Goal: Transaction & Acquisition: Purchase product/service

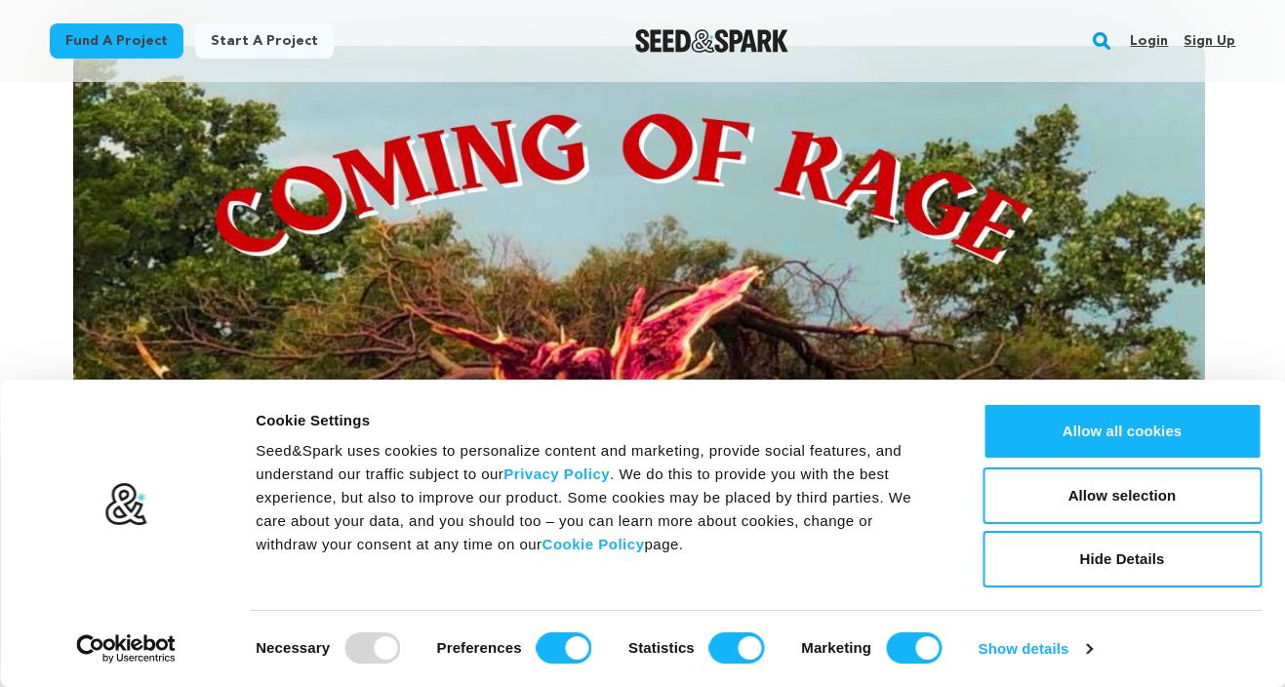
scroll to position [441, 0]
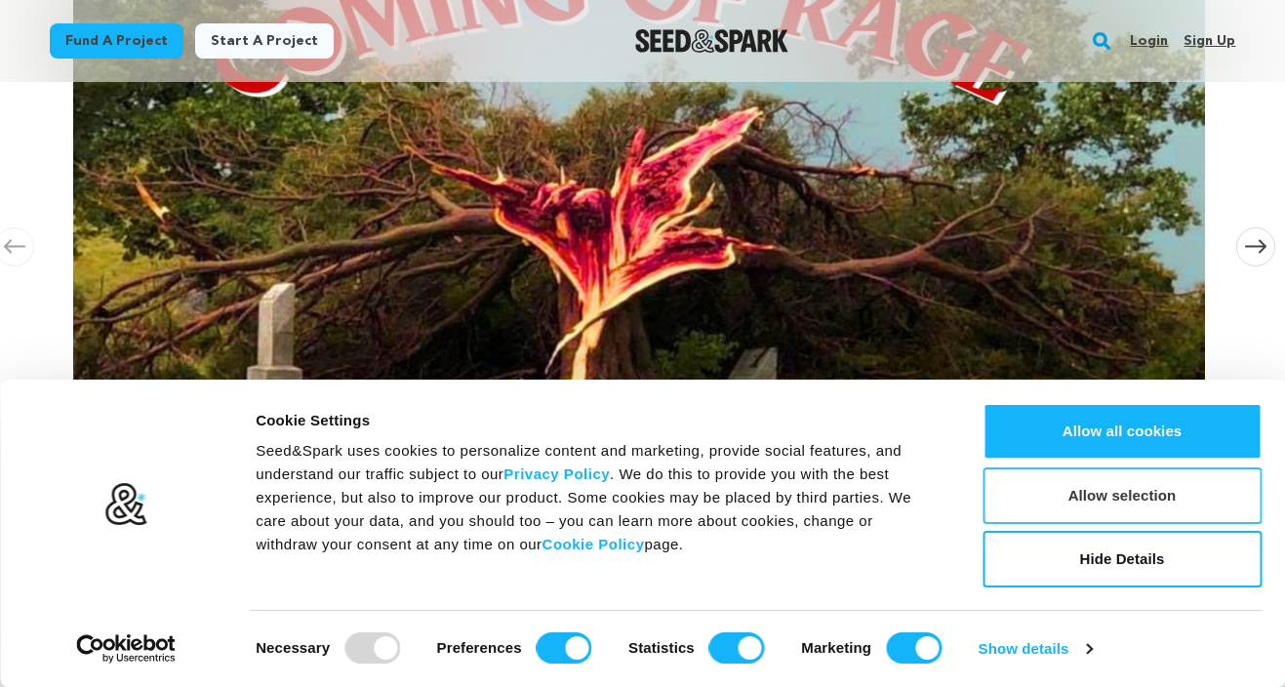
click at [1095, 493] on button "Allow selection" at bounding box center [1122, 495] width 279 height 57
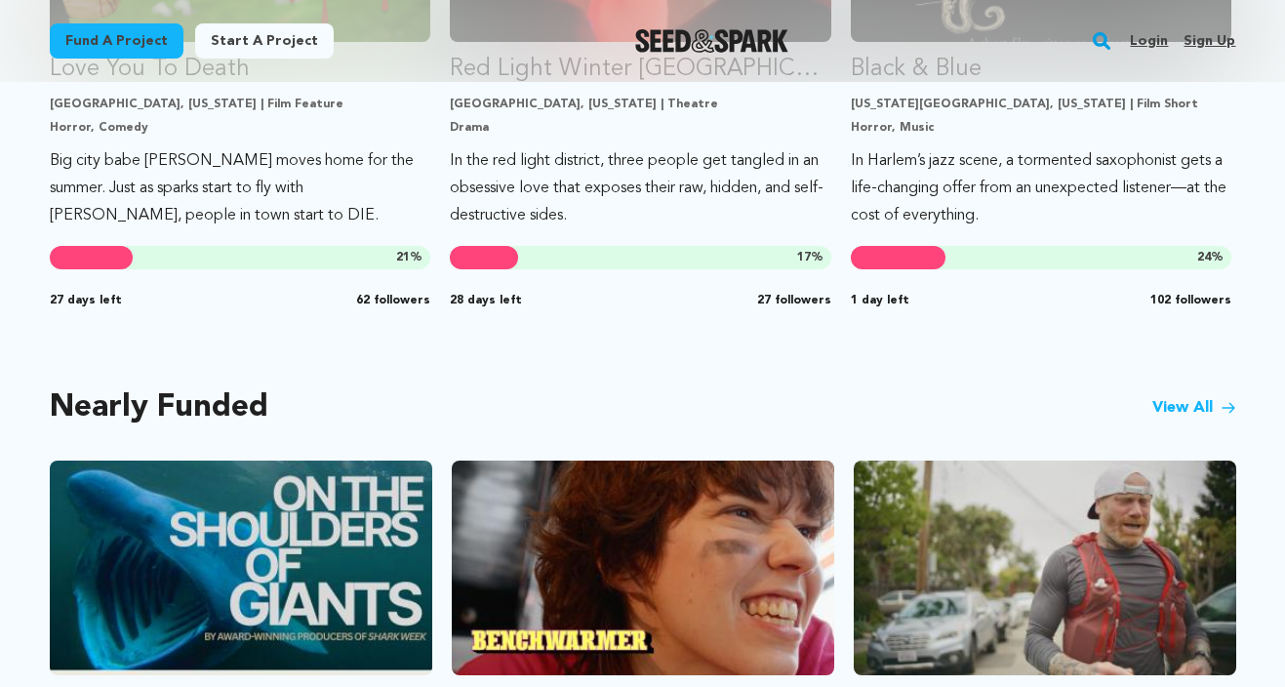
scroll to position [1367, 0]
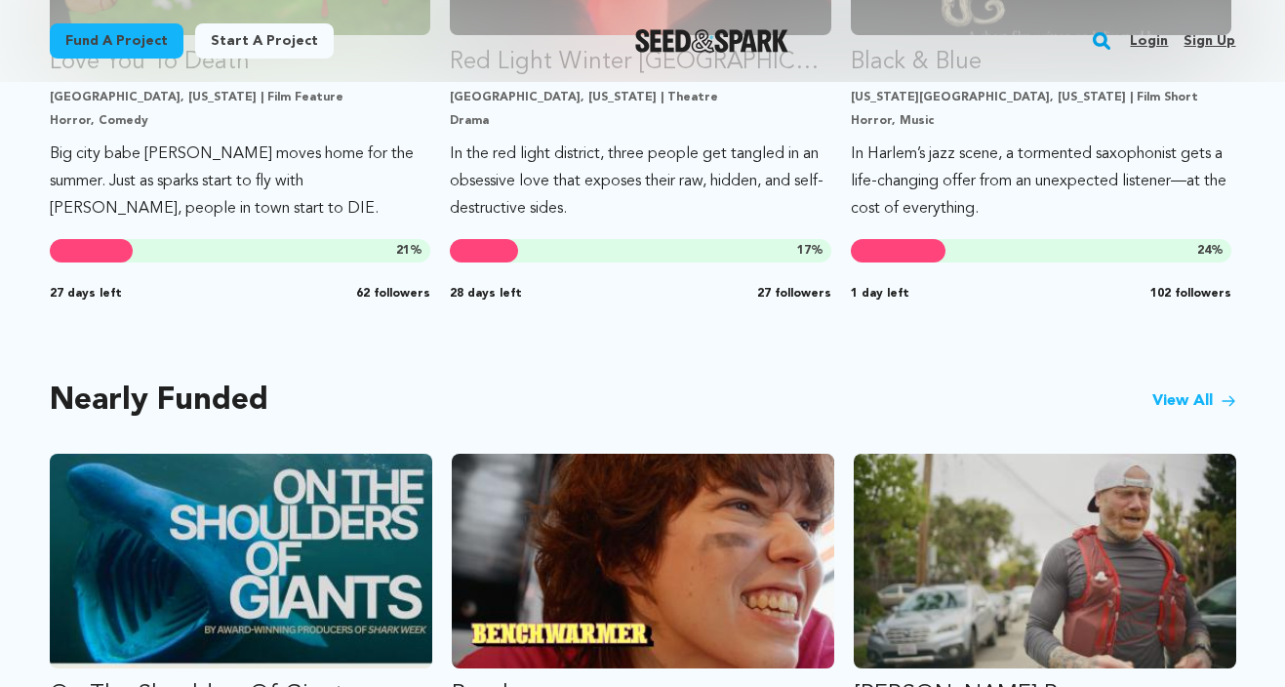
click at [1172, 394] on link "View All" at bounding box center [1194, 400] width 84 height 23
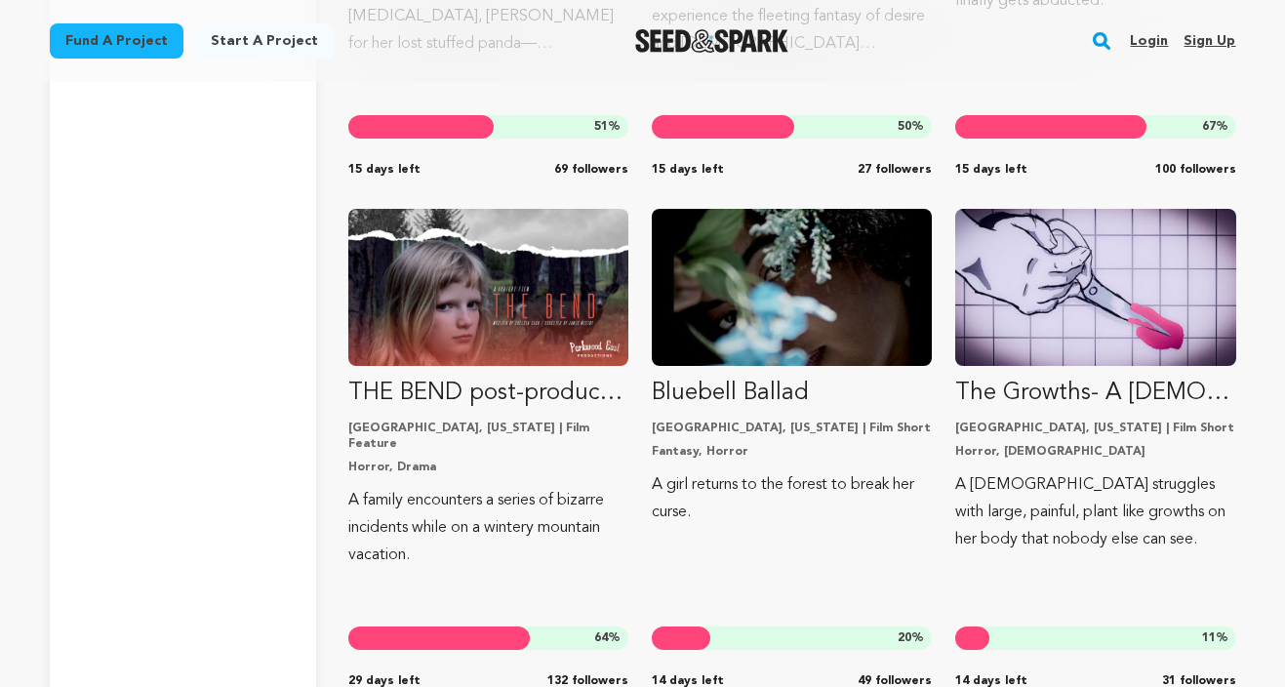
scroll to position [13129, 0]
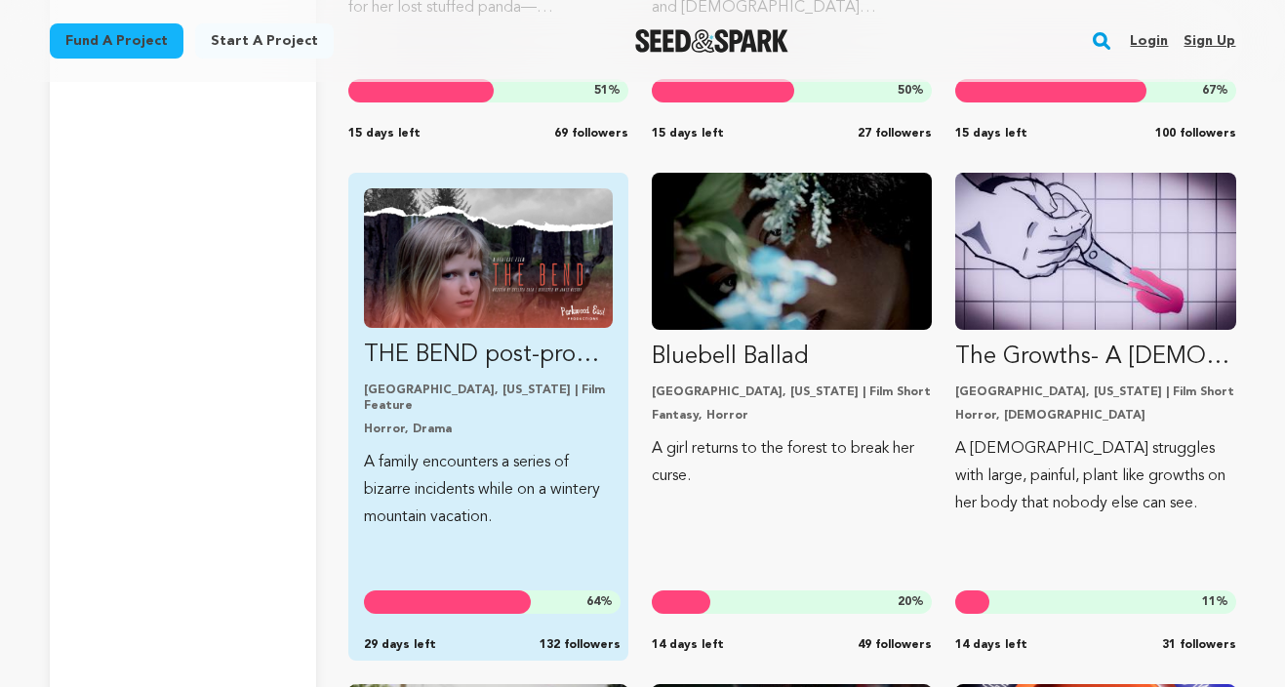
click at [513, 363] on p "THE BEND post-production" at bounding box center [488, 355] width 249 height 31
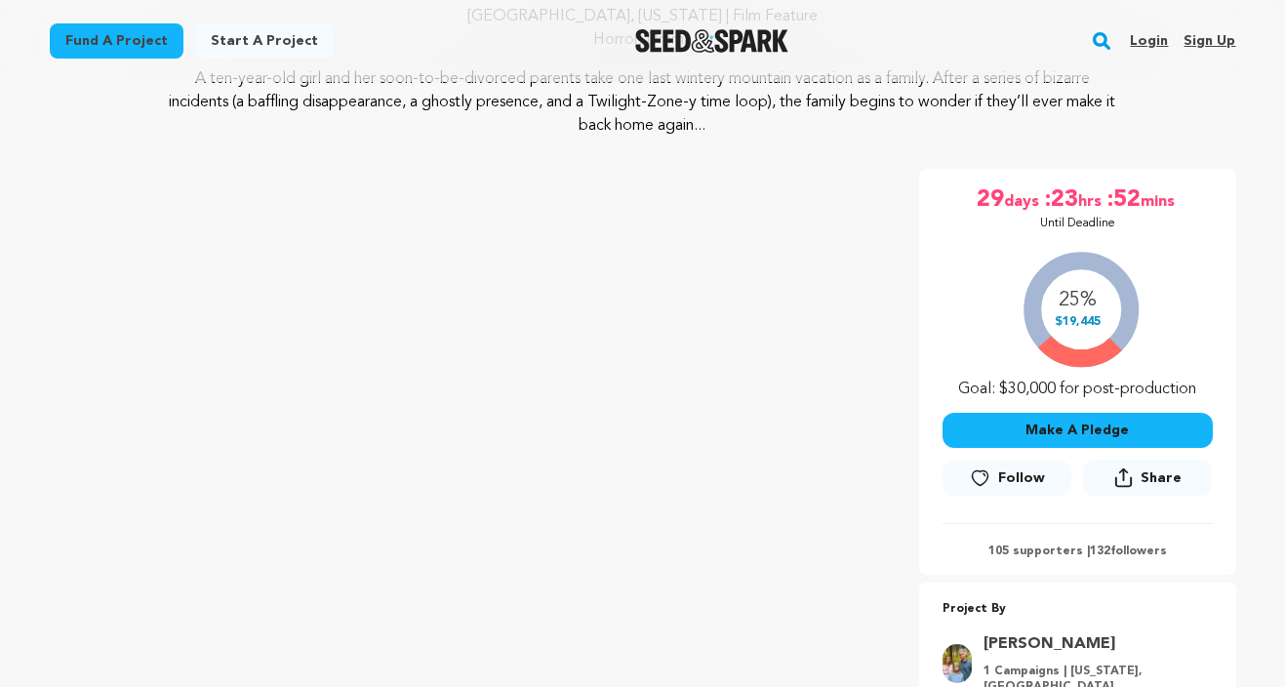
scroll to position [279, 0]
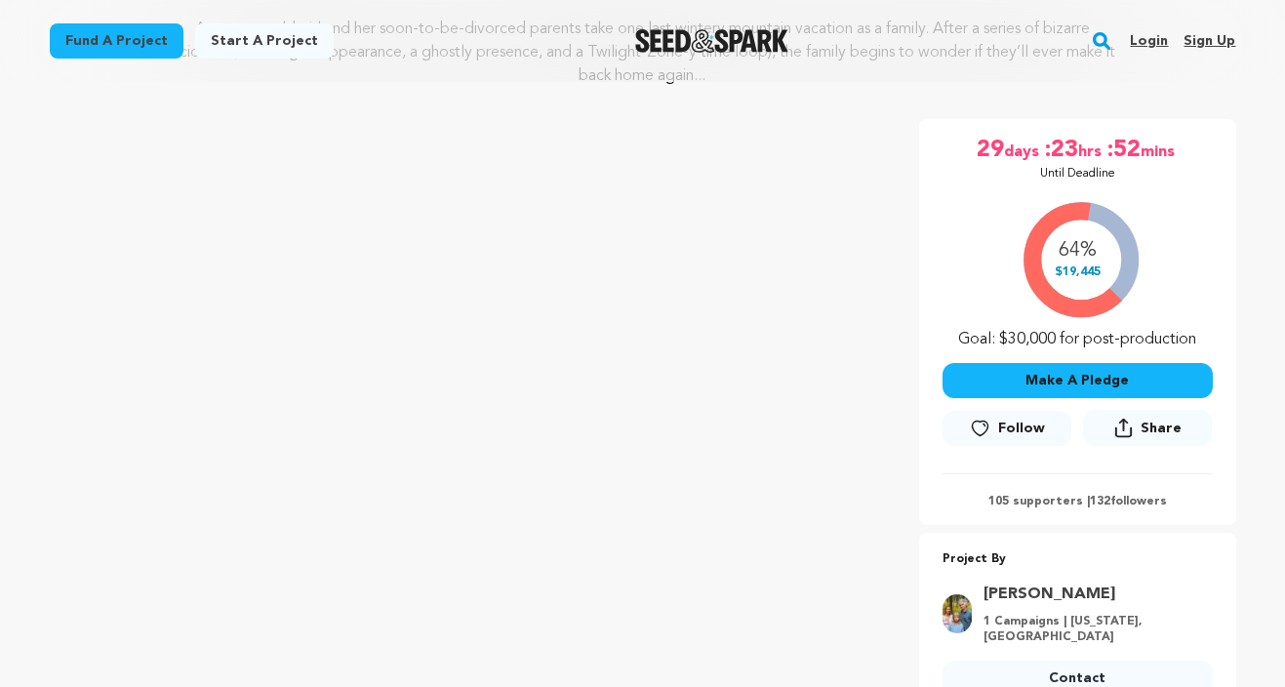
click at [987, 427] on icon at bounding box center [980, 429] width 20 height 20
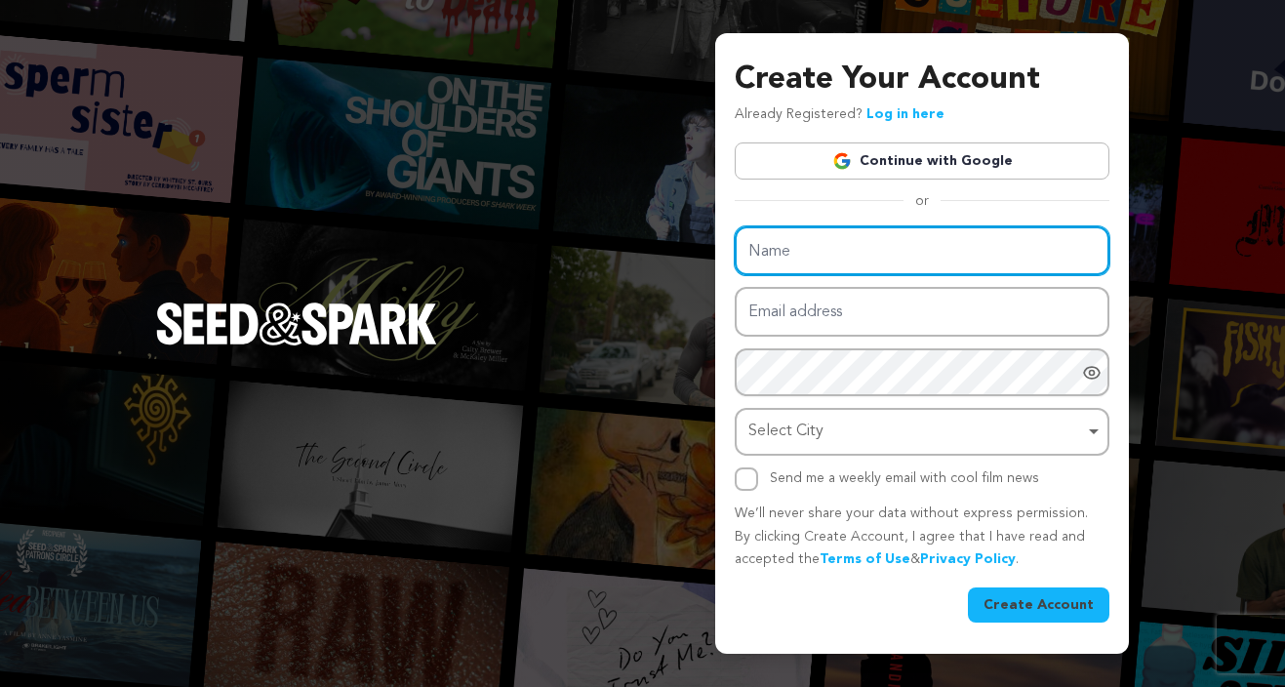
click at [994, 261] on input "Name" at bounding box center [922, 251] width 375 height 50
type input "Megan Stevens"
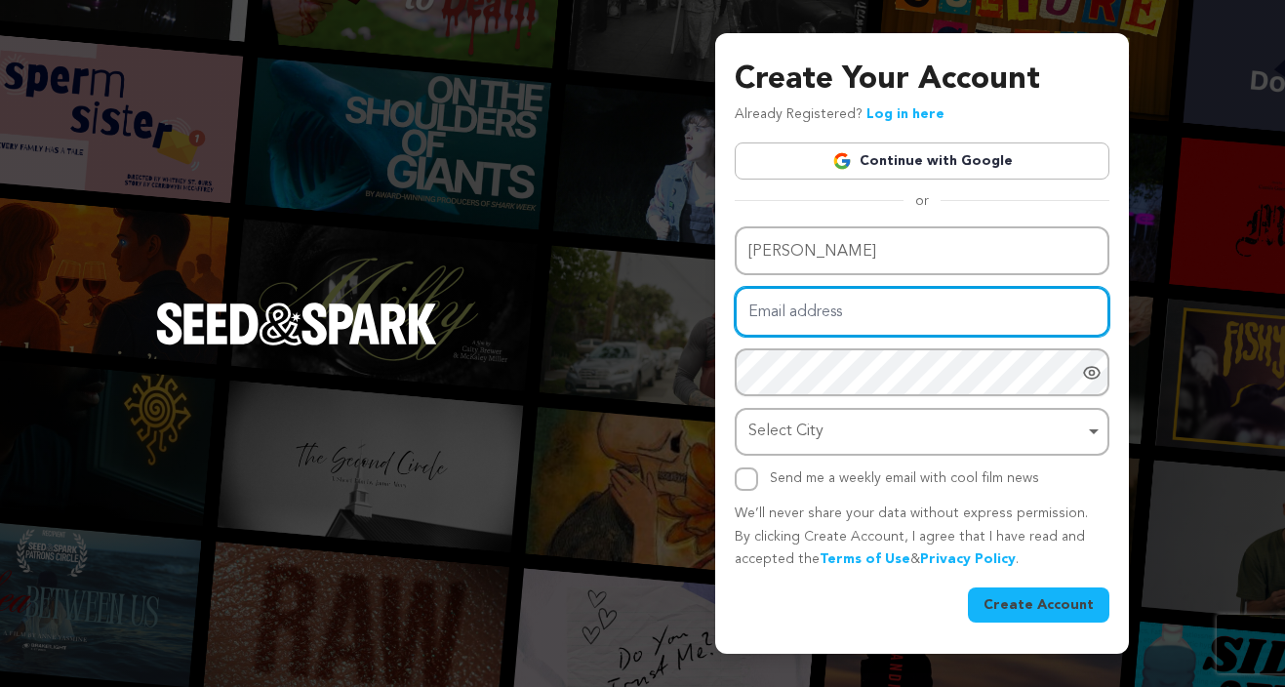
click at [897, 310] on input "Email address" at bounding box center [922, 312] width 375 height 50
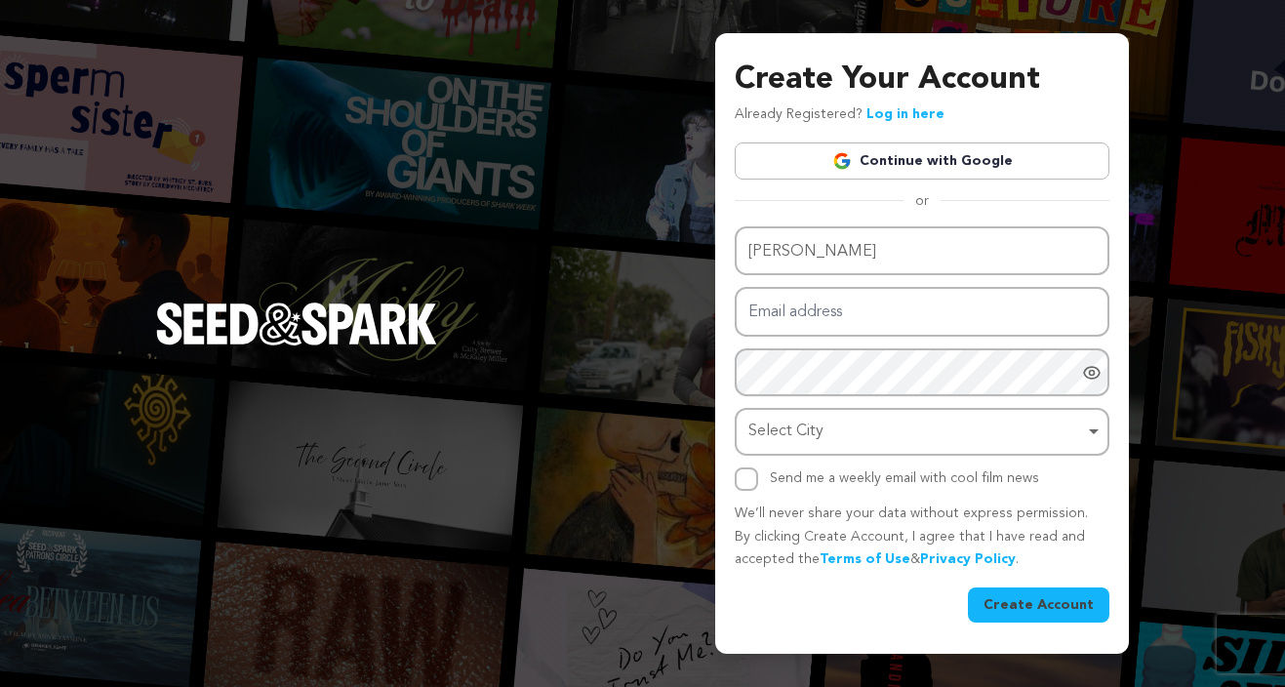
type input "meganwardstevens@gmail.com"
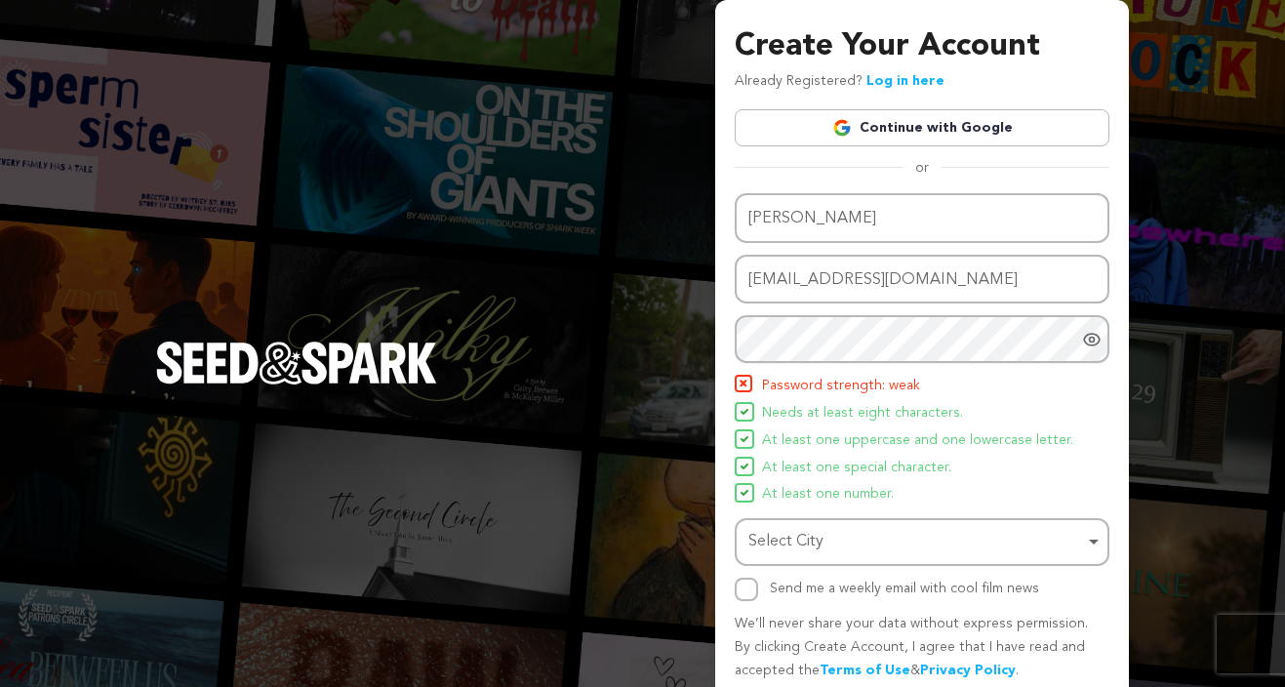
click at [904, 79] on link "Log in here" at bounding box center [906, 81] width 78 height 14
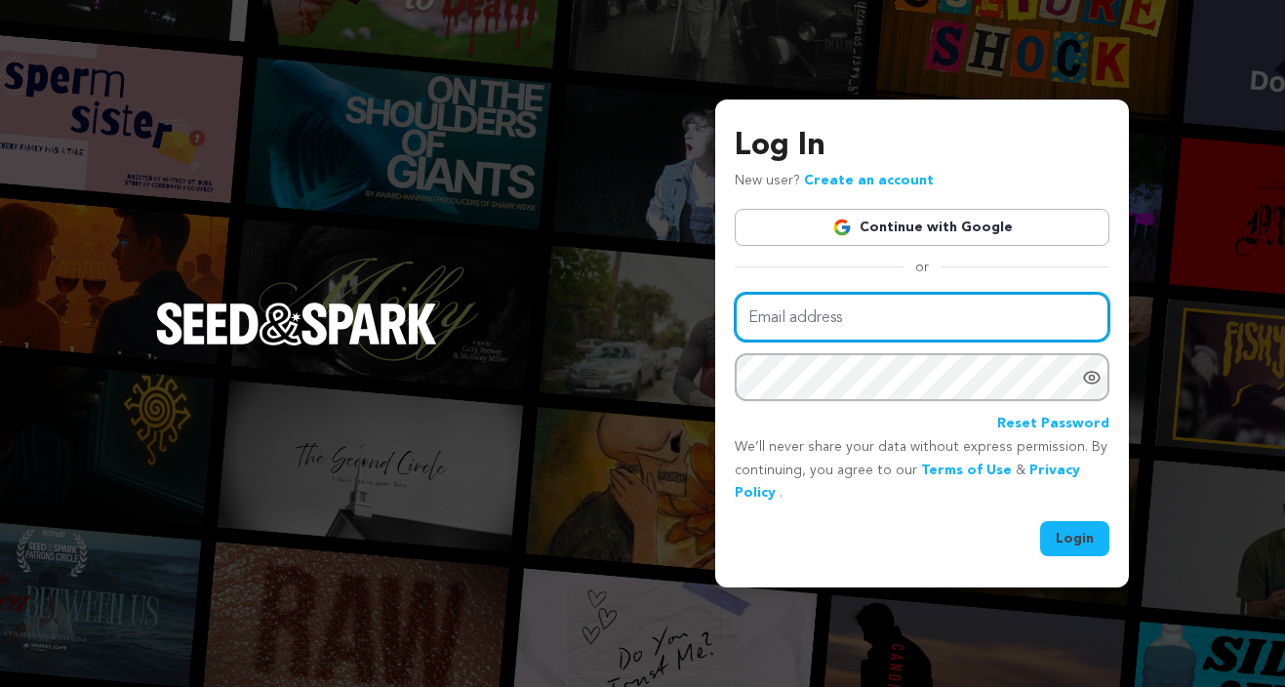
click at [840, 309] on input "Email address" at bounding box center [922, 318] width 375 height 50
type input "meganwardstevens@gmail.com"
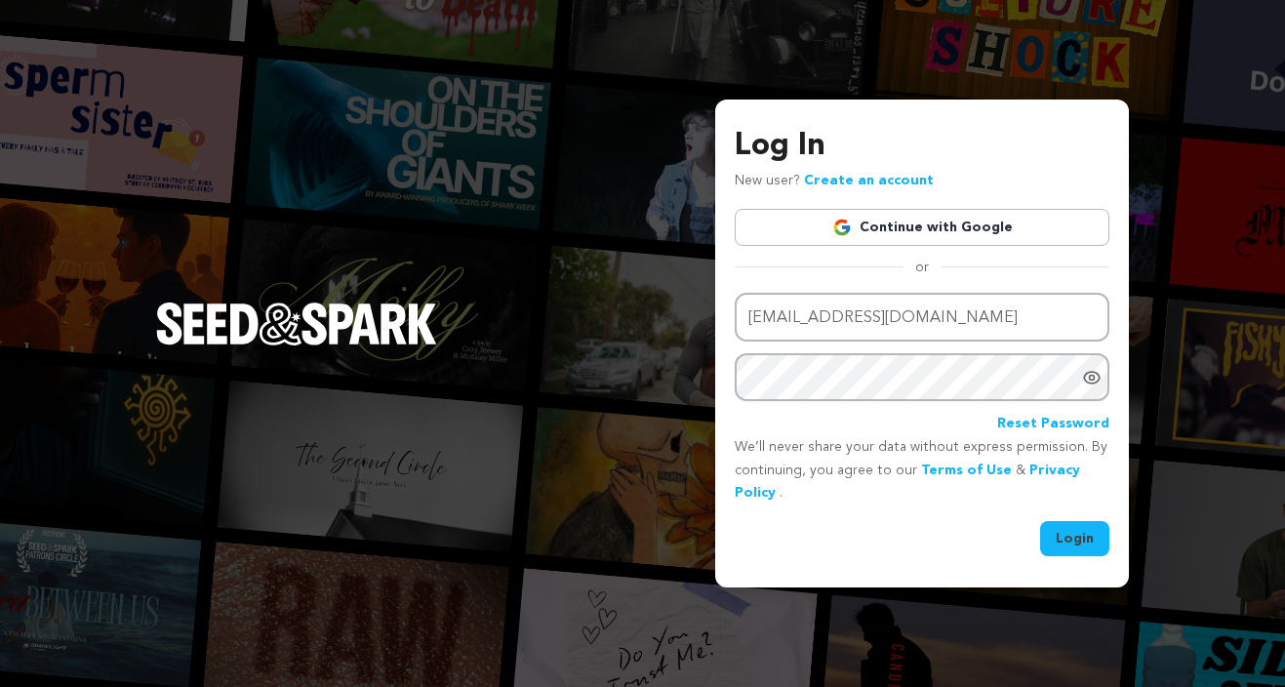
click at [1077, 546] on button "Login" at bounding box center [1074, 538] width 69 height 35
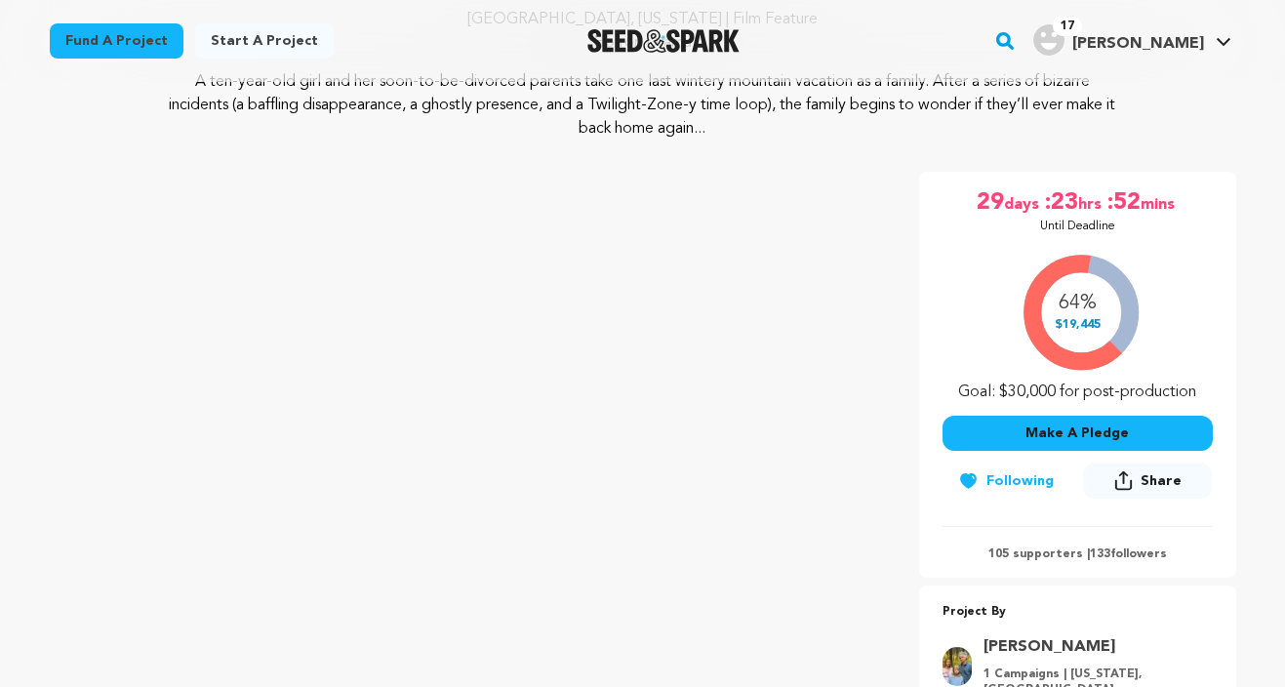
scroll to position [375, 0]
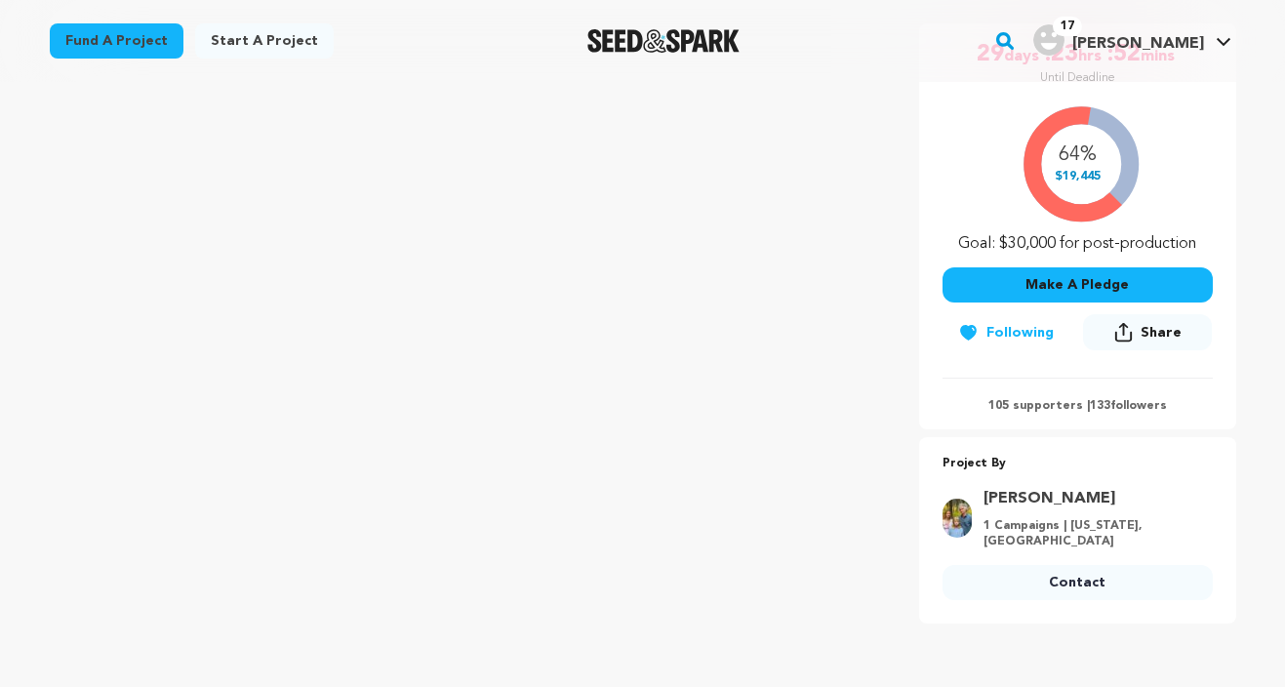
click at [1119, 272] on button "Make A Pledge" at bounding box center [1078, 284] width 270 height 35
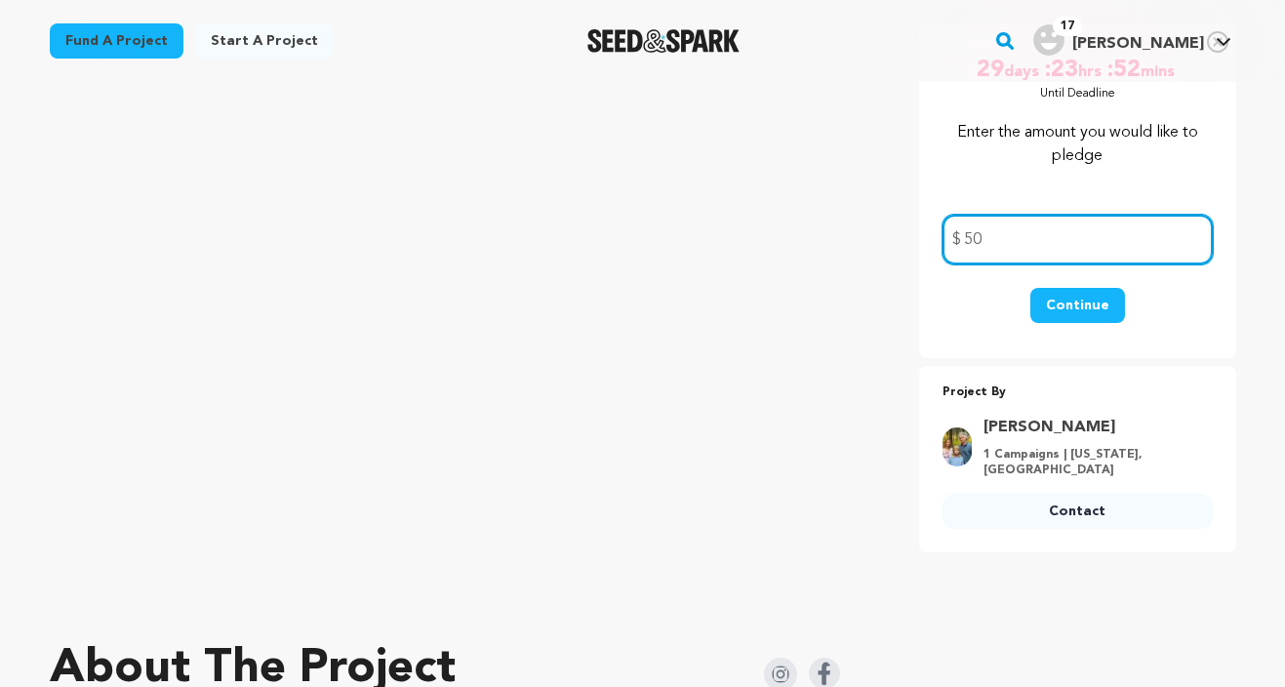
type input "50"
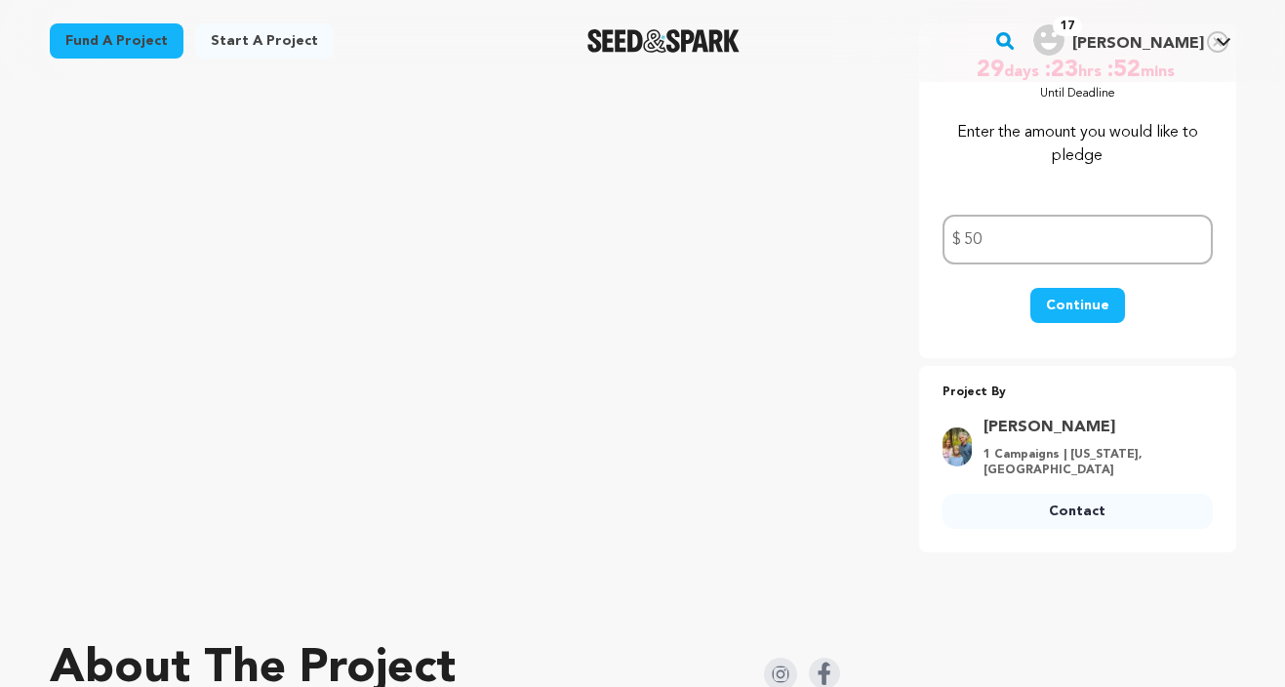
click at [1064, 307] on button "Continue" at bounding box center [1077, 305] width 95 height 35
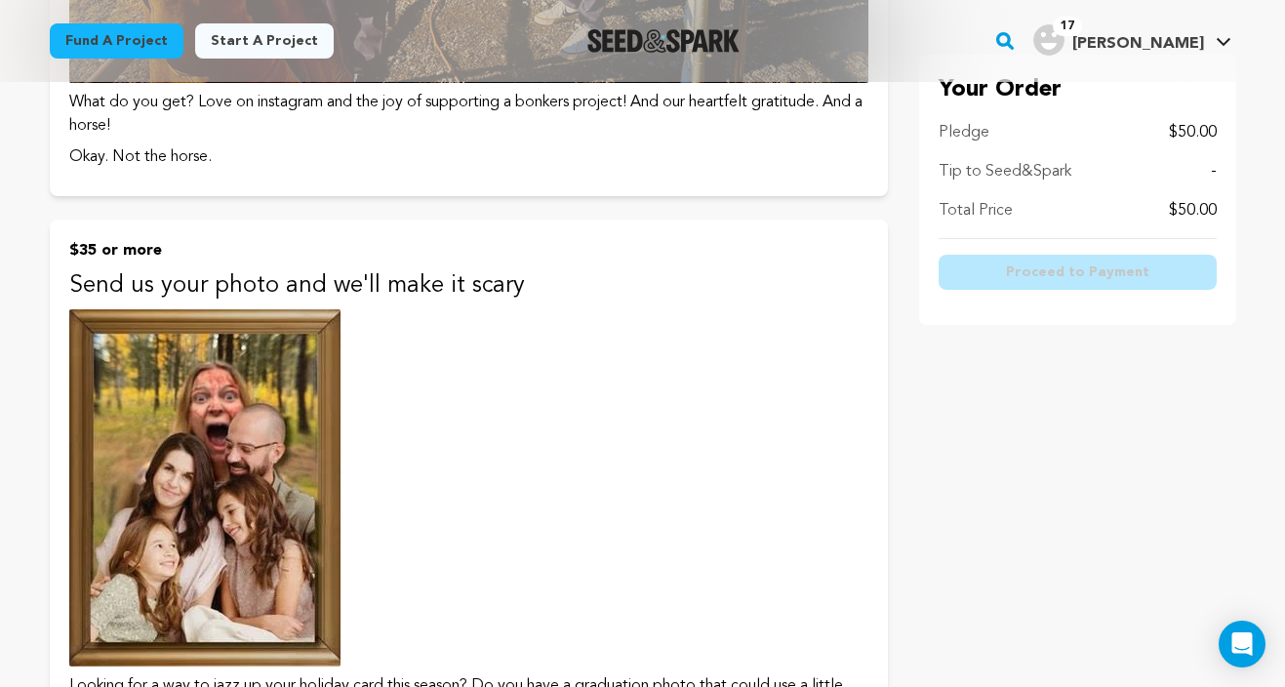
scroll to position [1062, 0]
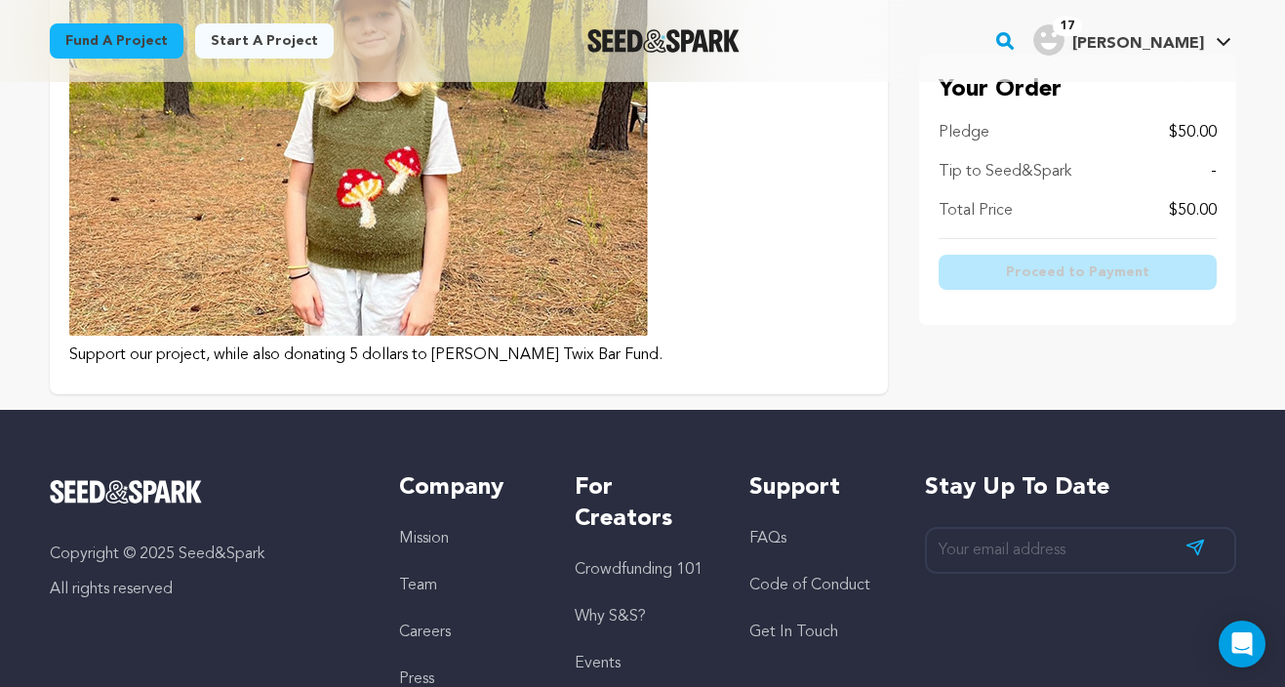
click at [603, 233] on img at bounding box center [358, 53] width 579 height 566
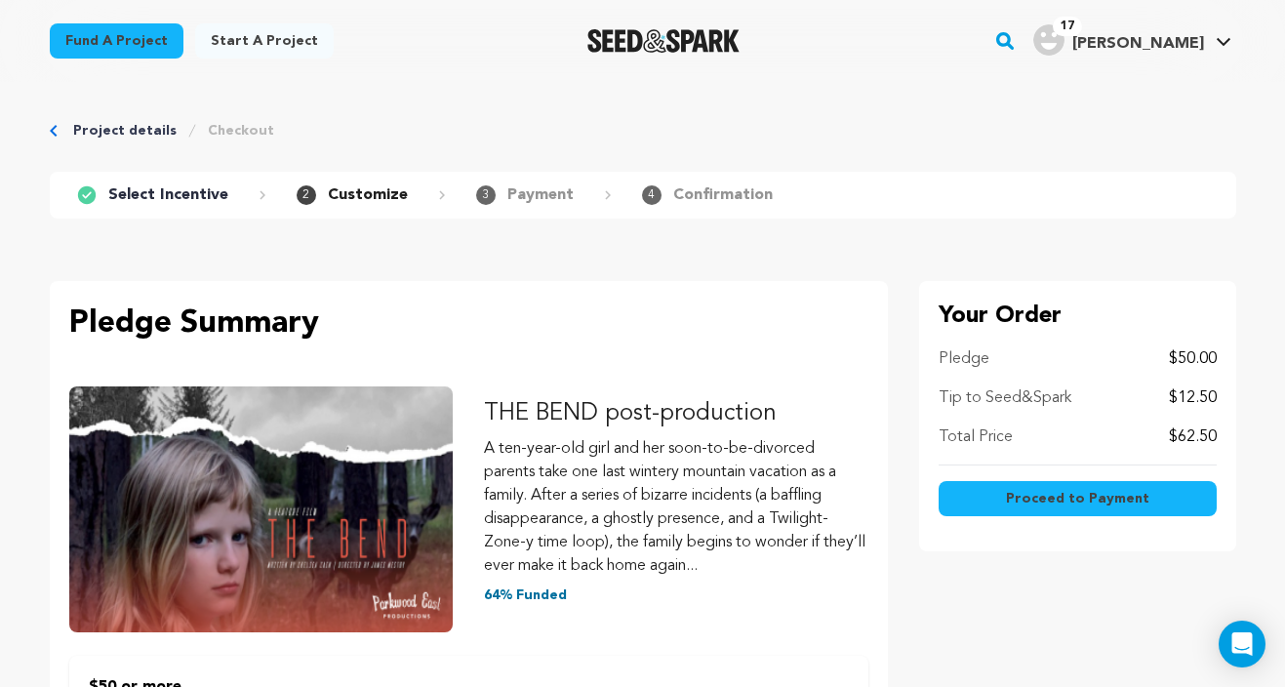
click at [1009, 498] on button "Proceed to Payment" at bounding box center [1078, 498] width 278 height 35
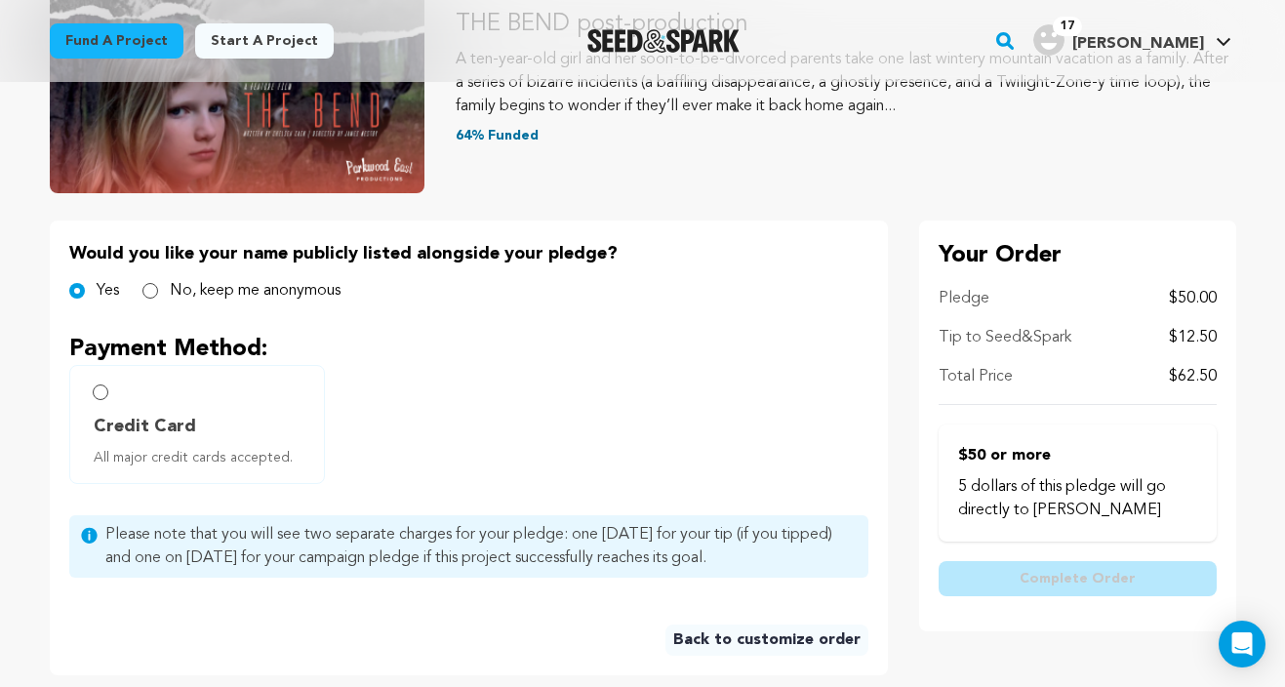
scroll to position [275, 0]
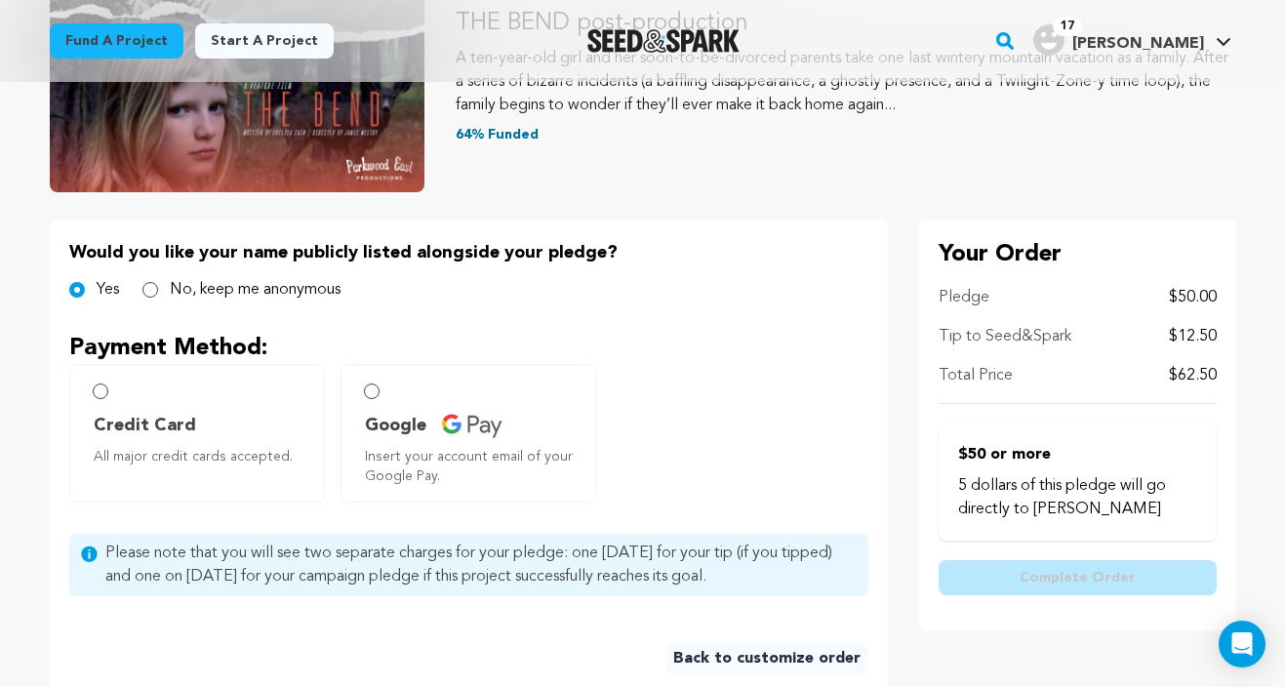
click at [133, 424] on span "Credit Card" at bounding box center [145, 425] width 102 height 27
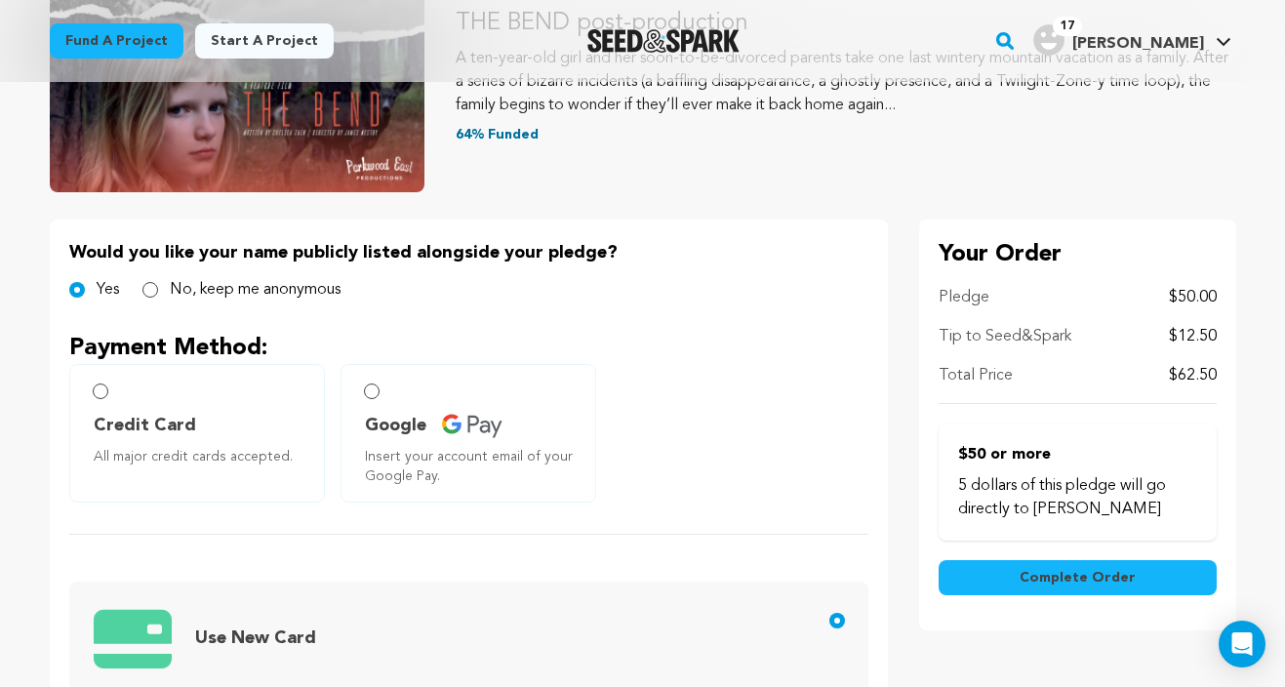
radio input "true"
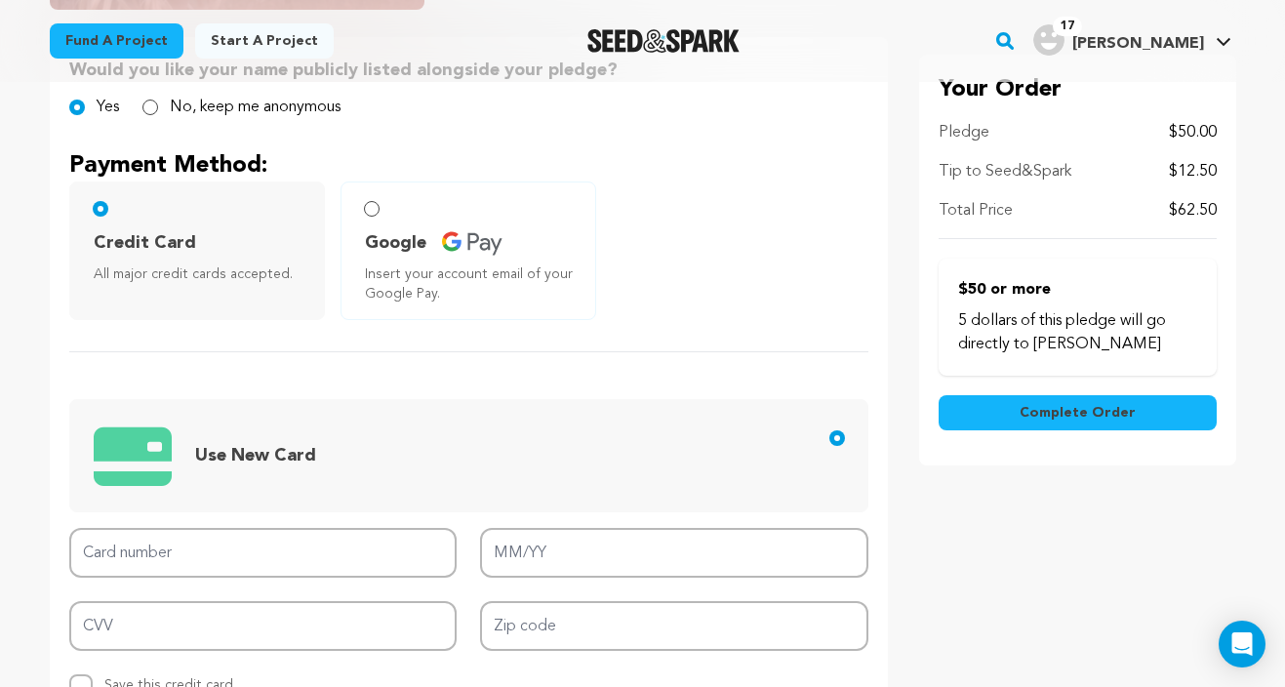
scroll to position [478, 0]
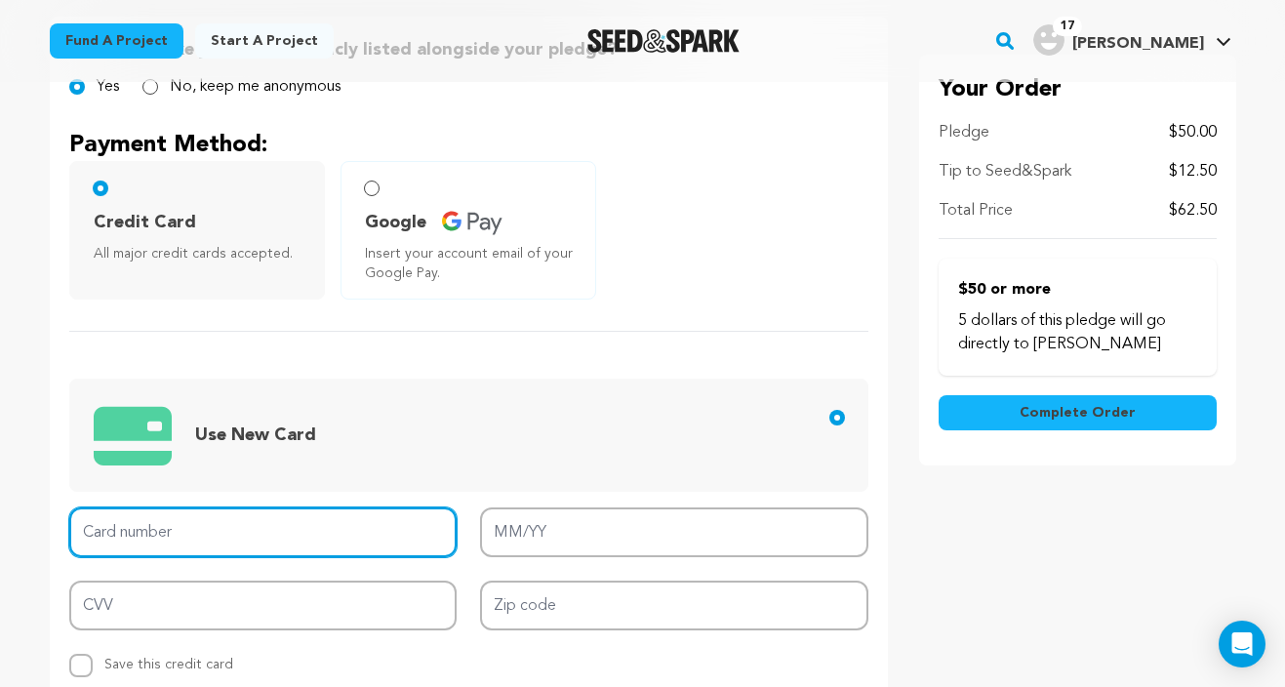
click at [302, 521] on input "Card number" at bounding box center [263, 532] width 388 height 50
type input "4147 3420 3518 4953"
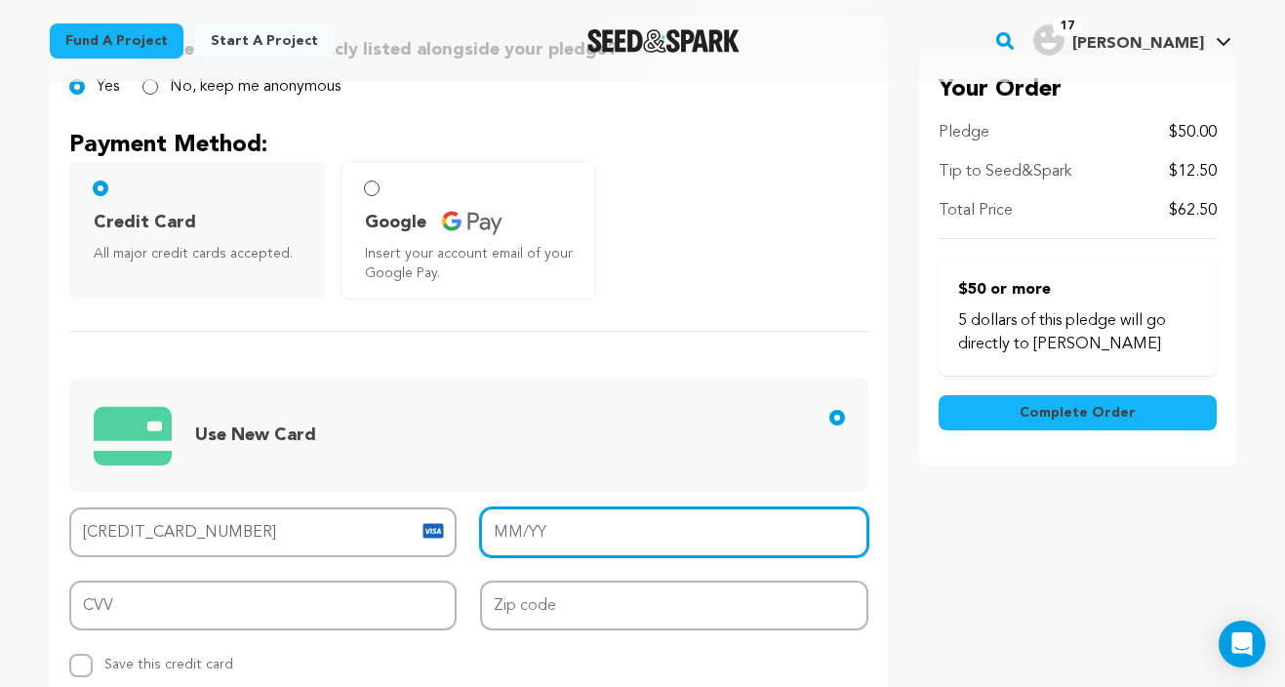
click at [596, 530] on input "MM/YY" at bounding box center [674, 532] width 388 height 50
type input "12/28"
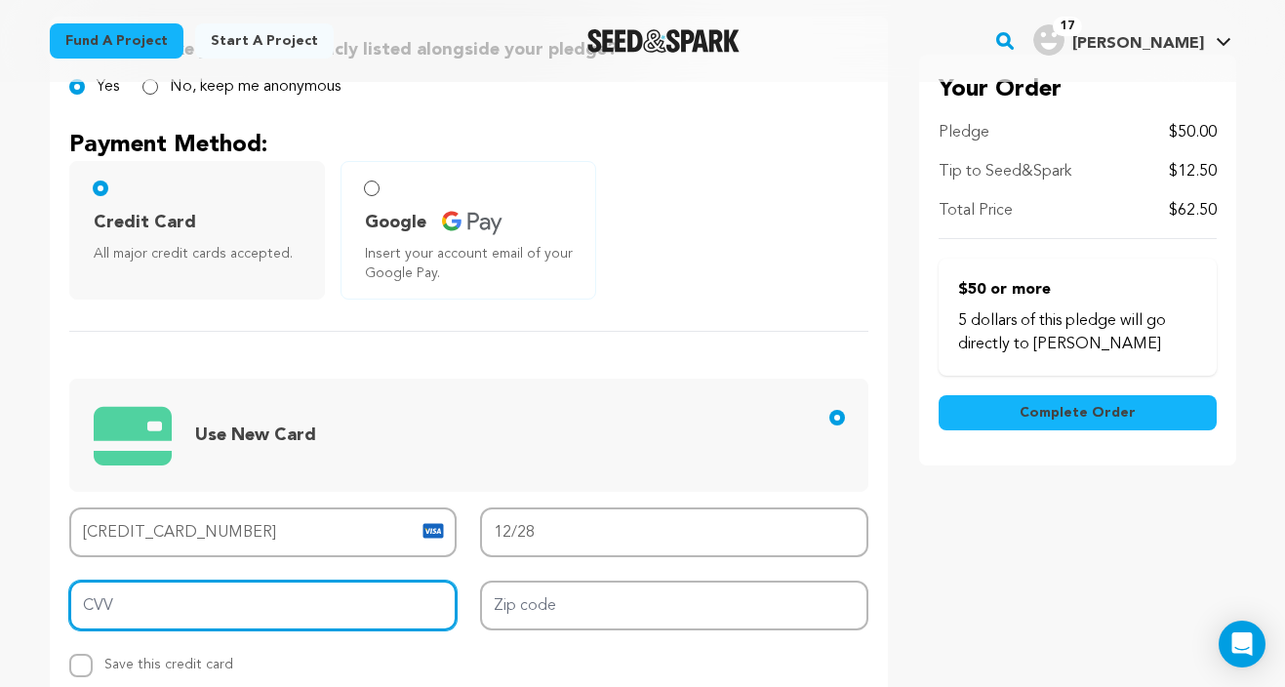
click at [338, 620] on input "CVV" at bounding box center [263, 606] width 388 height 50
type input "219"
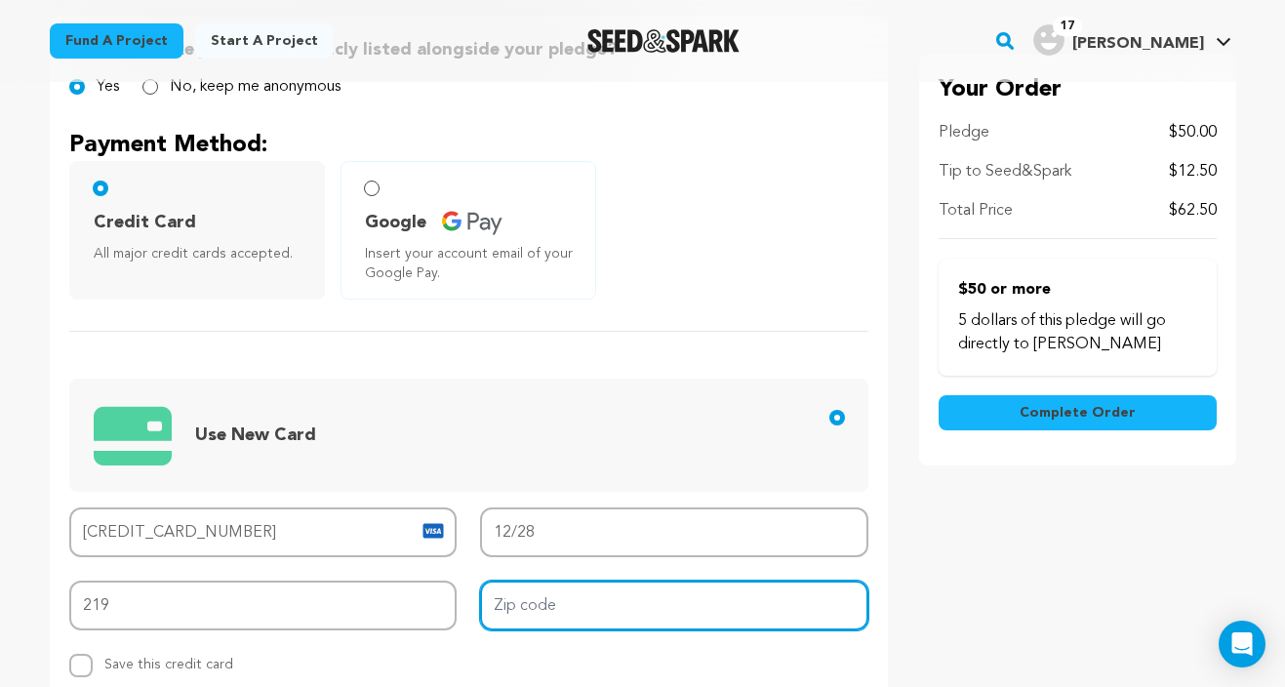
click at [566, 614] on input "Zip code" at bounding box center [674, 606] width 388 height 50
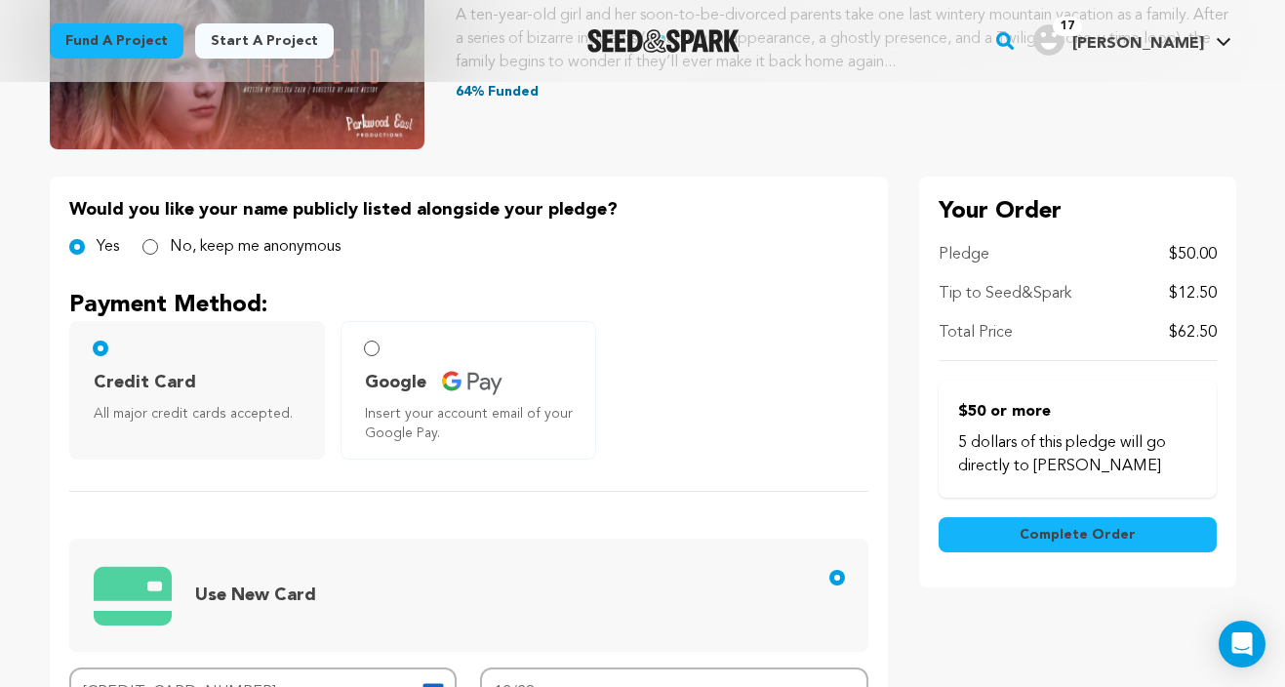
scroll to position [476, 0]
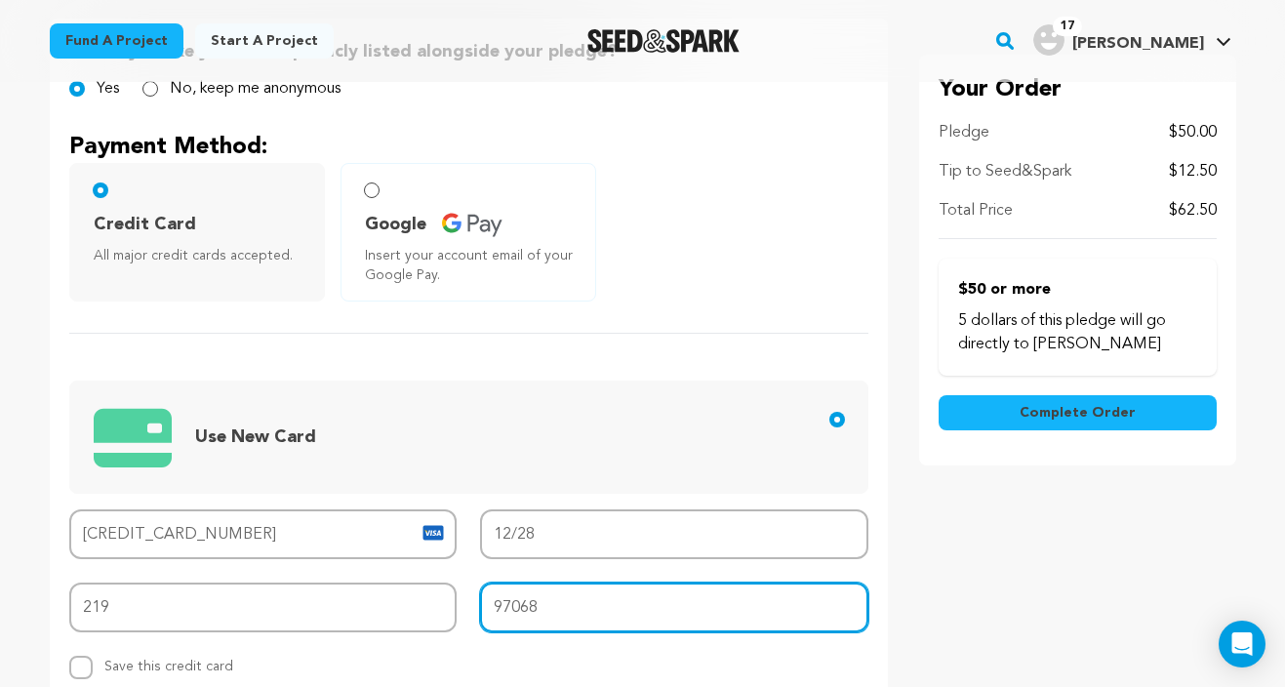
type input "97068"
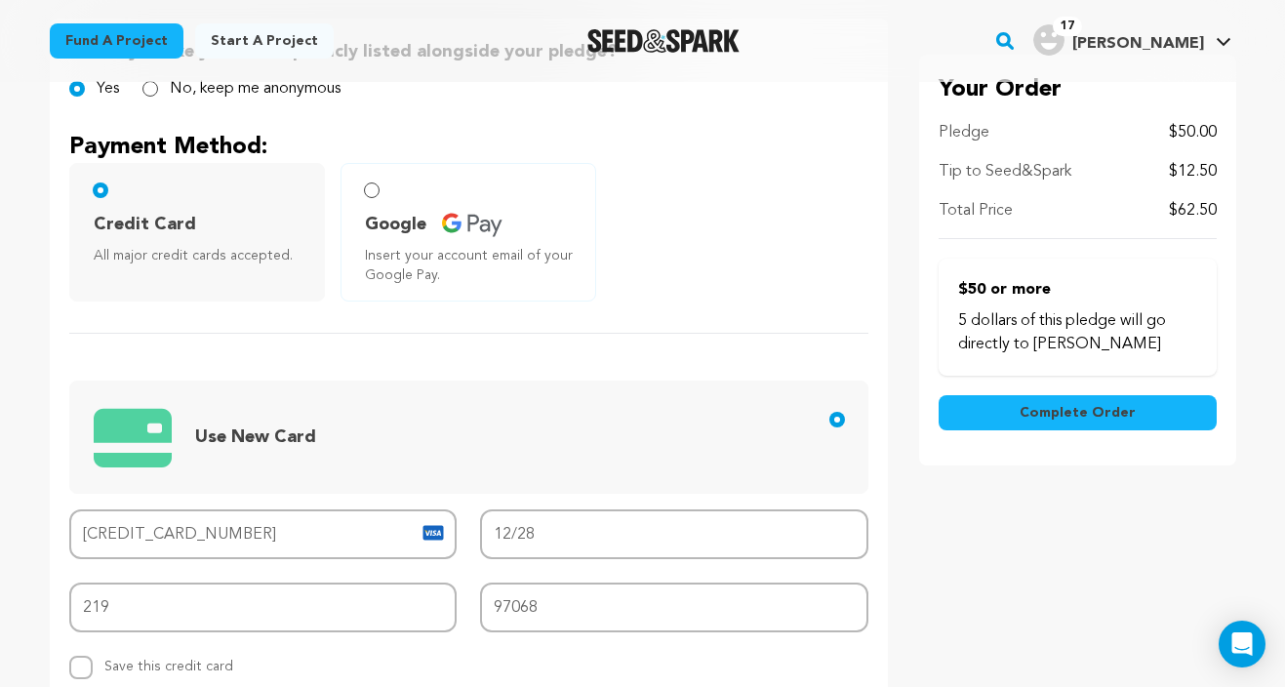
click at [1026, 413] on span "Complete Order" at bounding box center [1078, 413] width 116 height 20
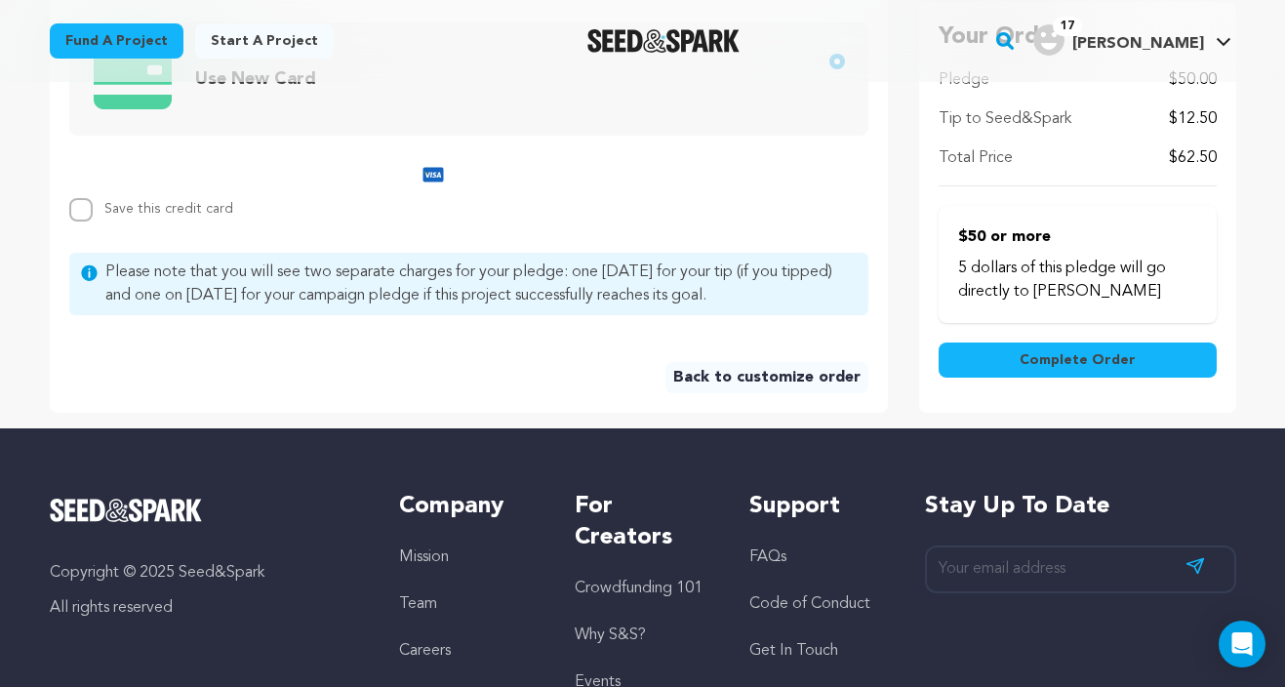
scroll to position [887, 0]
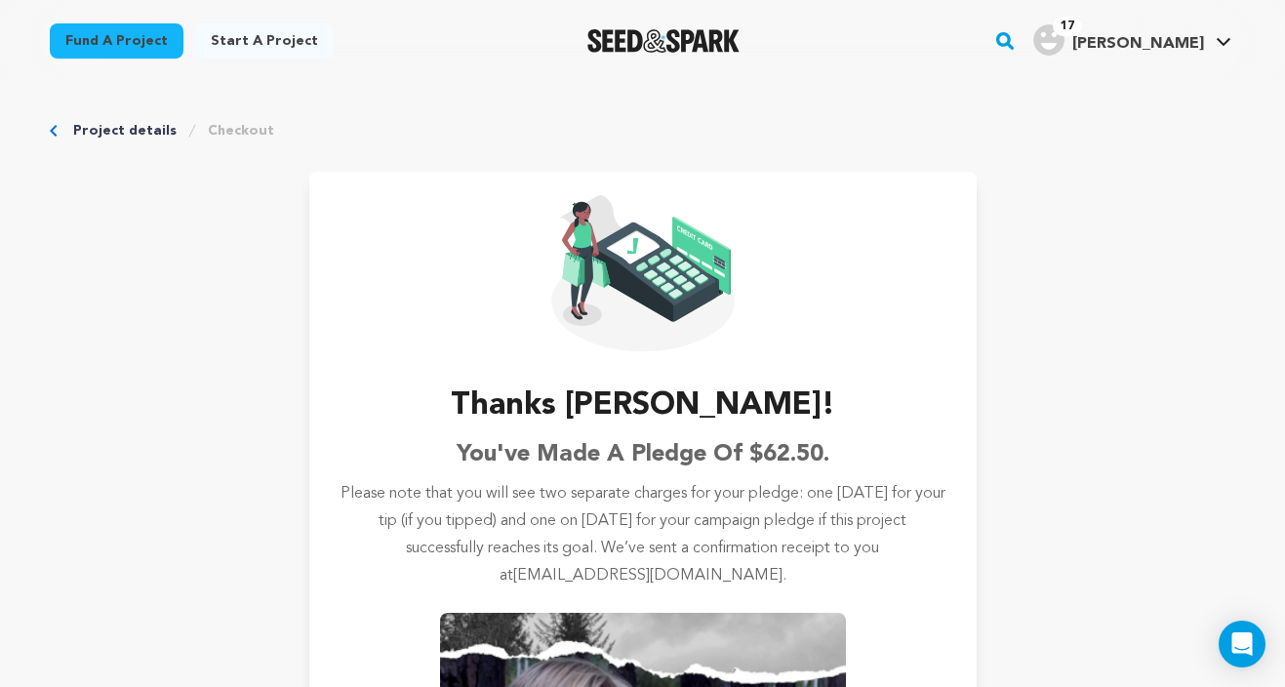
click at [141, 120] on div "Project details Checkout Thanks Megan Ward! You've made a pledge of $62.50. Ple…" at bounding box center [643, 526] width 1249 height 888
click at [137, 130] on link "Project details" at bounding box center [124, 131] width 103 height 20
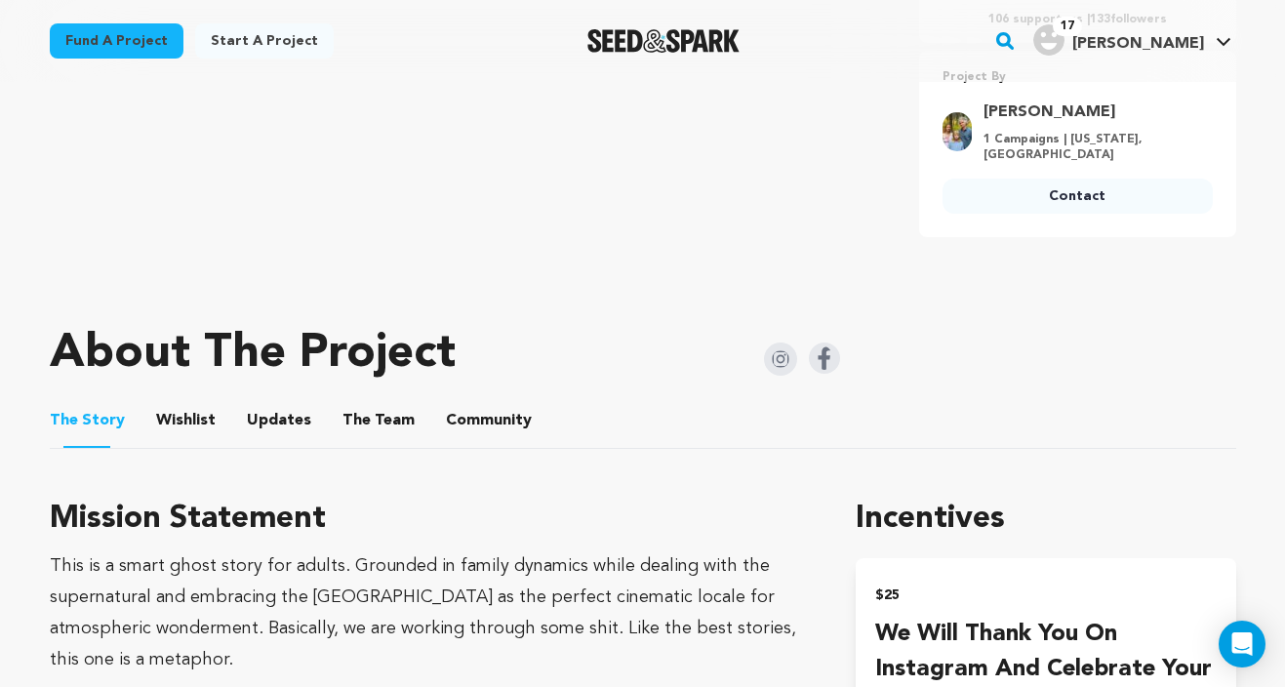
scroll to position [896, 0]
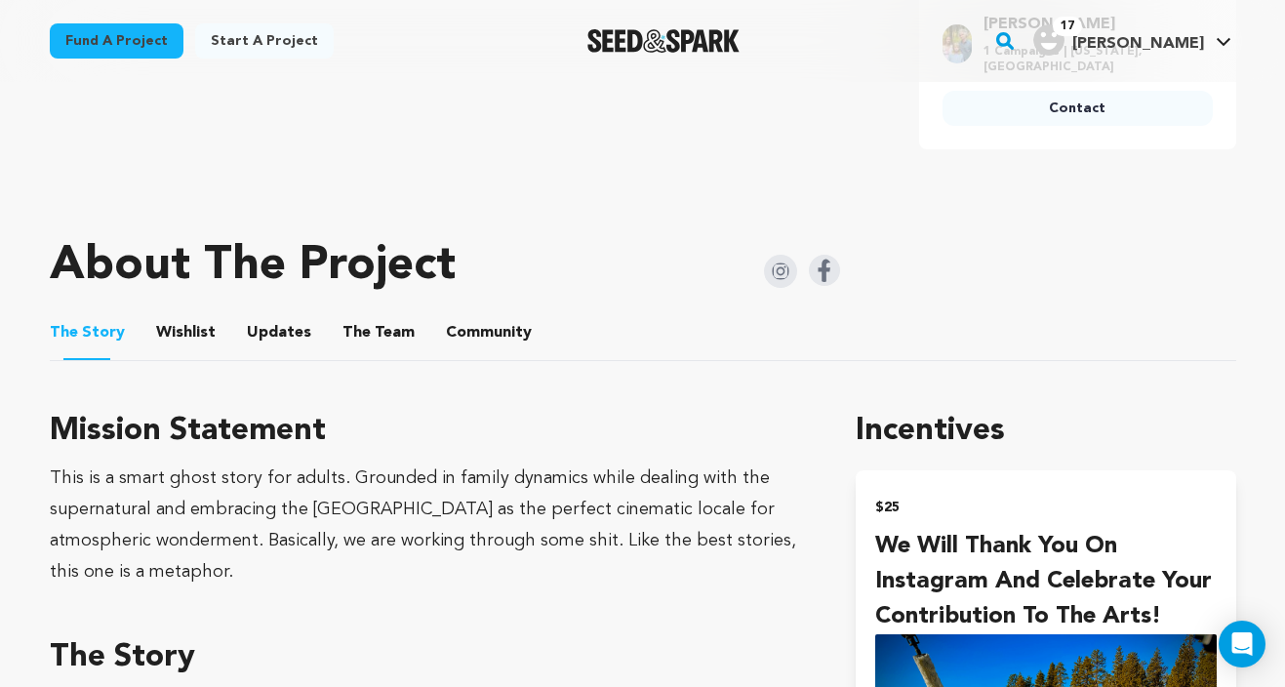
click at [485, 320] on button "Community" at bounding box center [488, 336] width 47 height 47
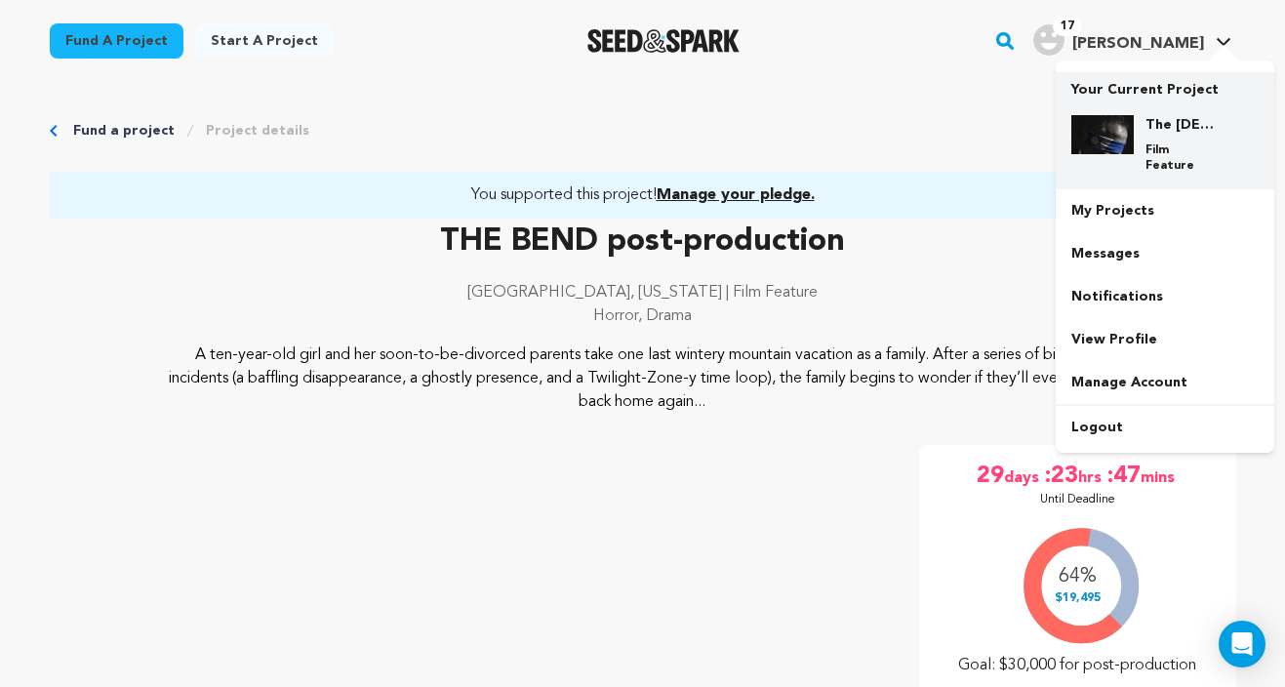
click at [1123, 127] on img at bounding box center [1102, 134] width 62 height 39
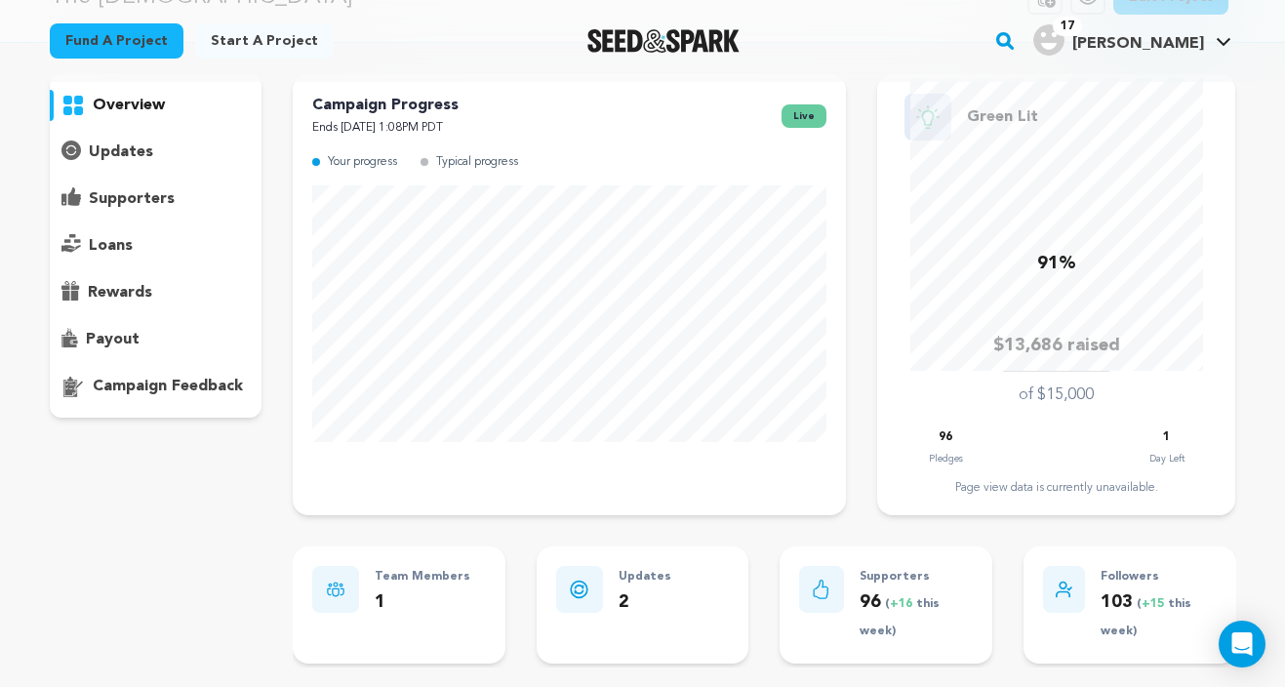
scroll to position [13, 0]
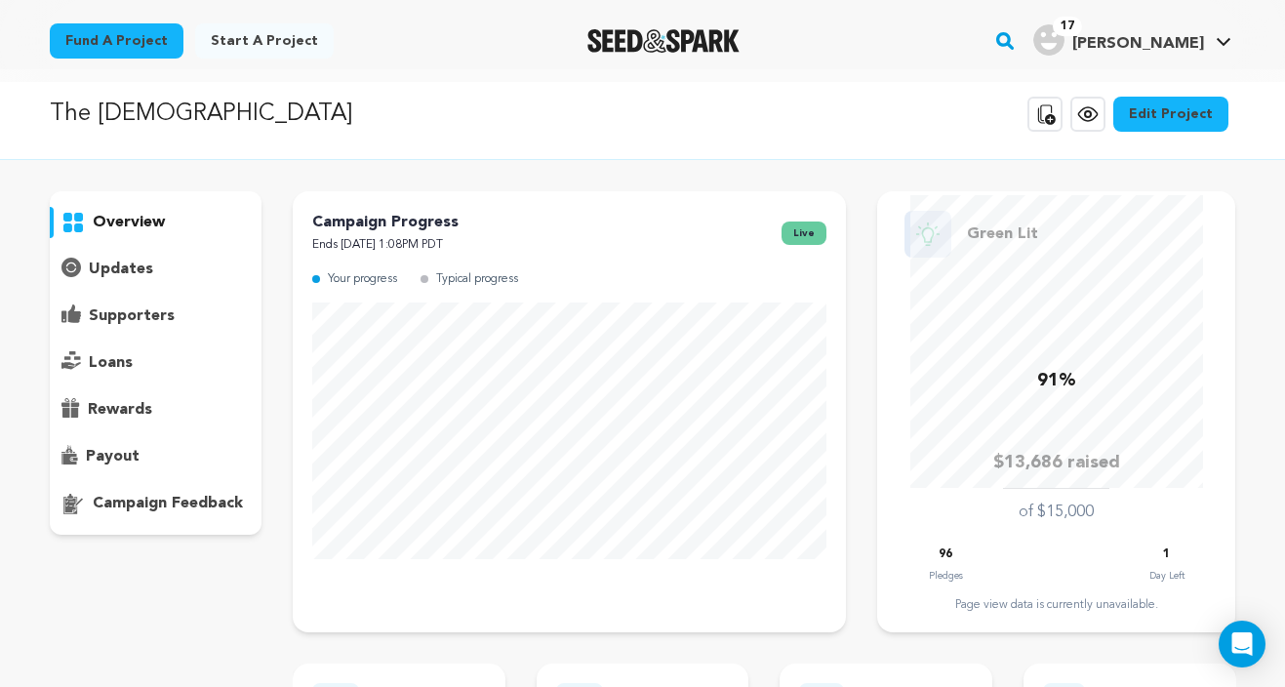
click at [105, 323] on p "supporters" at bounding box center [132, 315] width 86 height 23
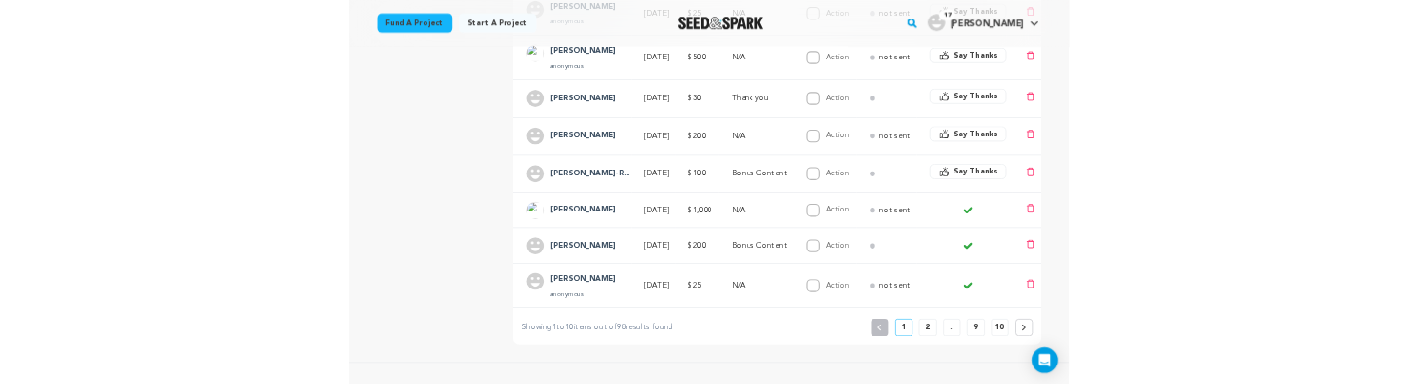
scroll to position [706, 0]
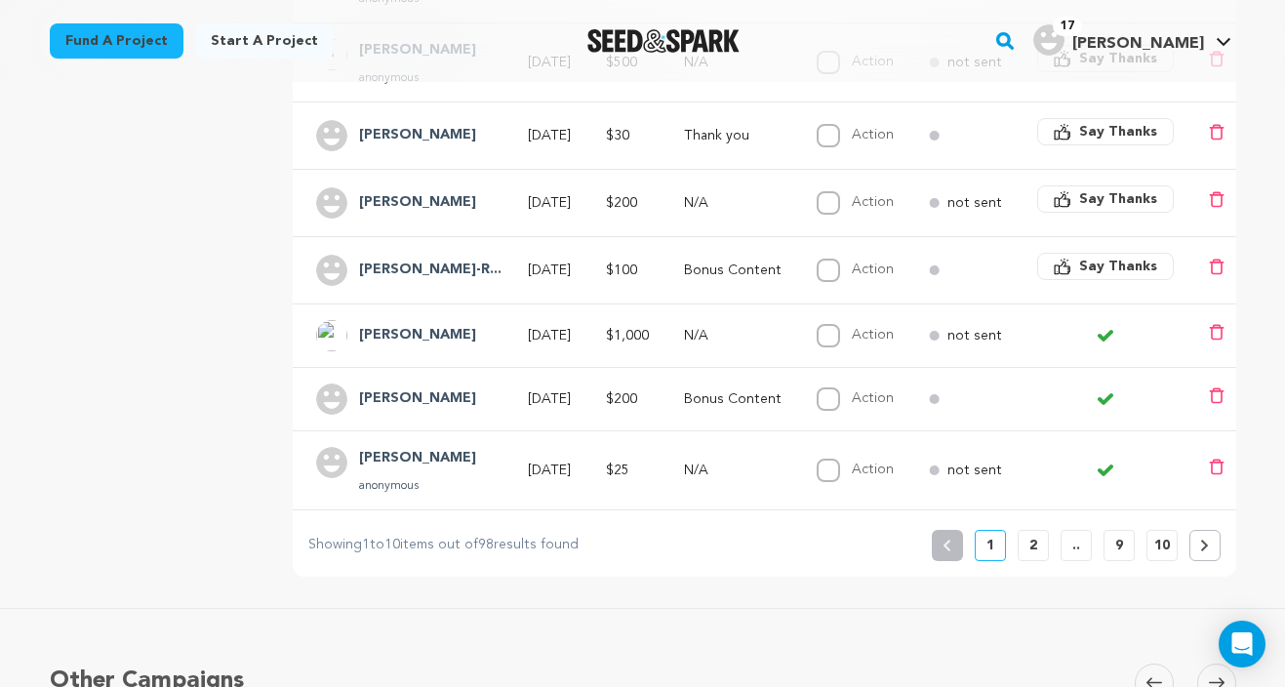
click at [1109, 259] on span "Say Thanks" at bounding box center [1118, 267] width 78 height 20
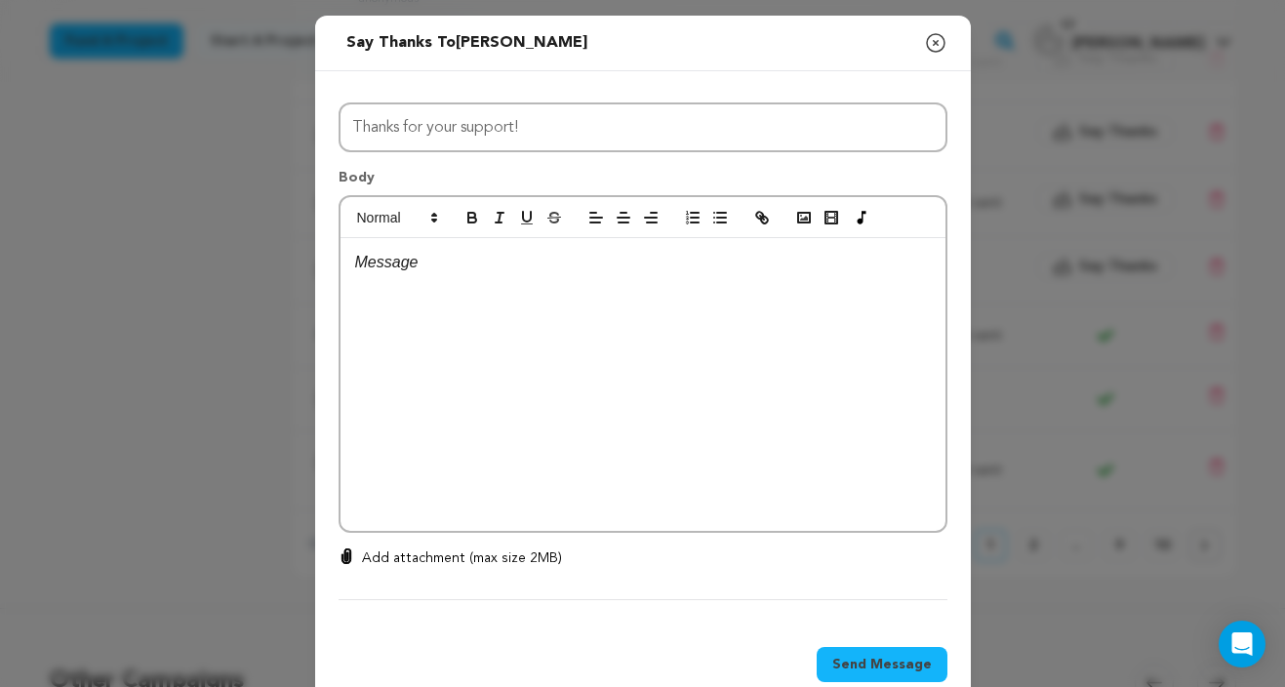
click at [442, 266] on p at bounding box center [643, 262] width 576 height 25
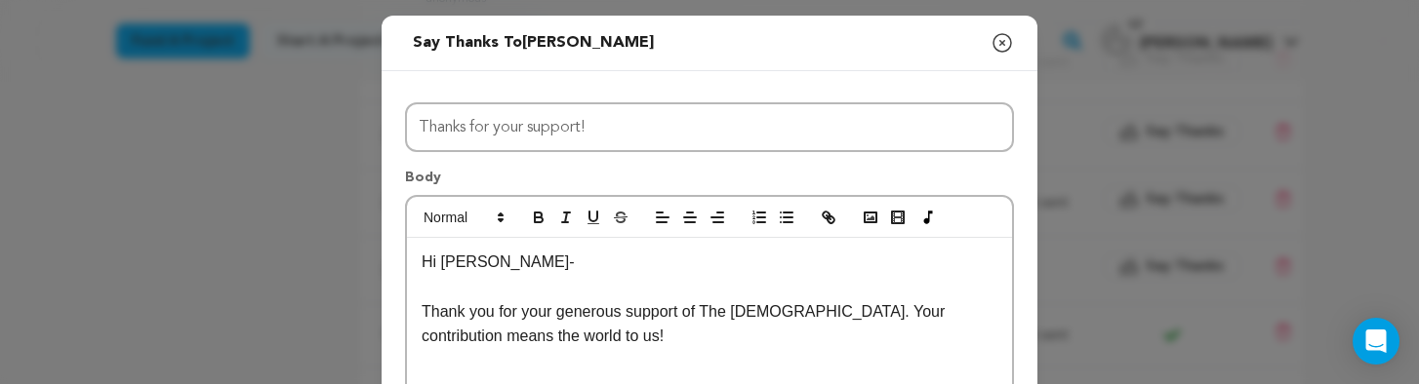
scroll to position [12, 0]
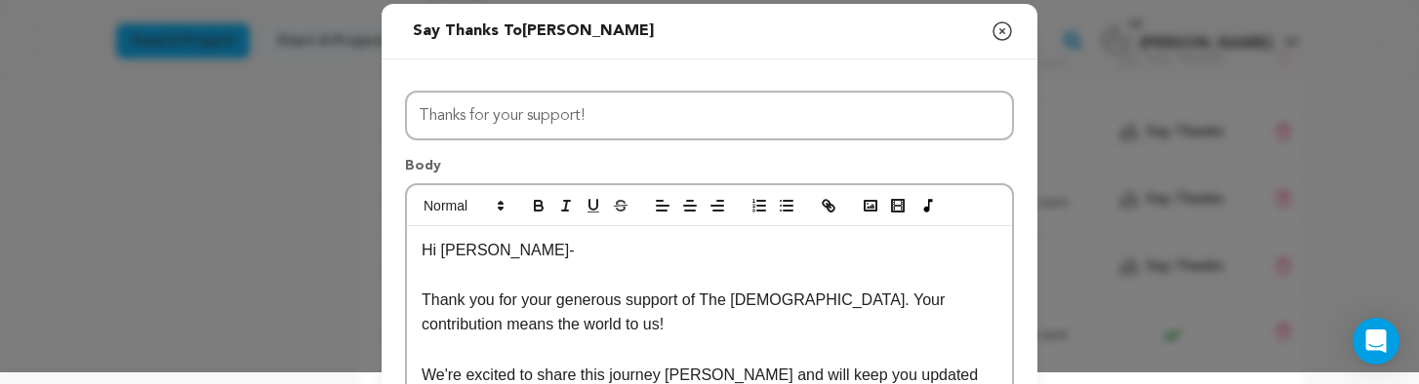
click at [693, 375] on p "We're excited to share this journey witth yu and will keep you updated" at bounding box center [710, 375] width 576 height 25
click at [712, 373] on p "We're excited to share this journey with yu and will keep you updated" at bounding box center [710, 388] width 576 height 50
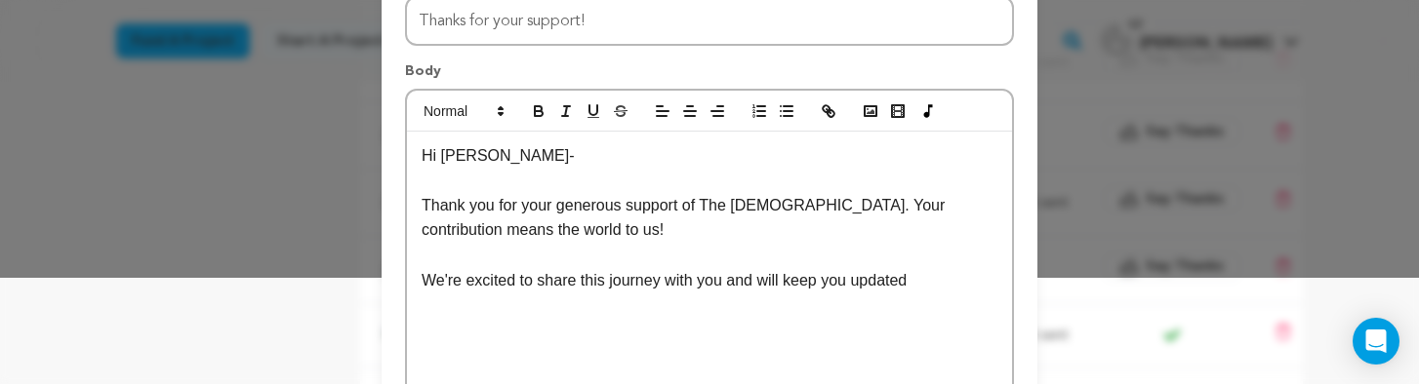
scroll to position [114, 0]
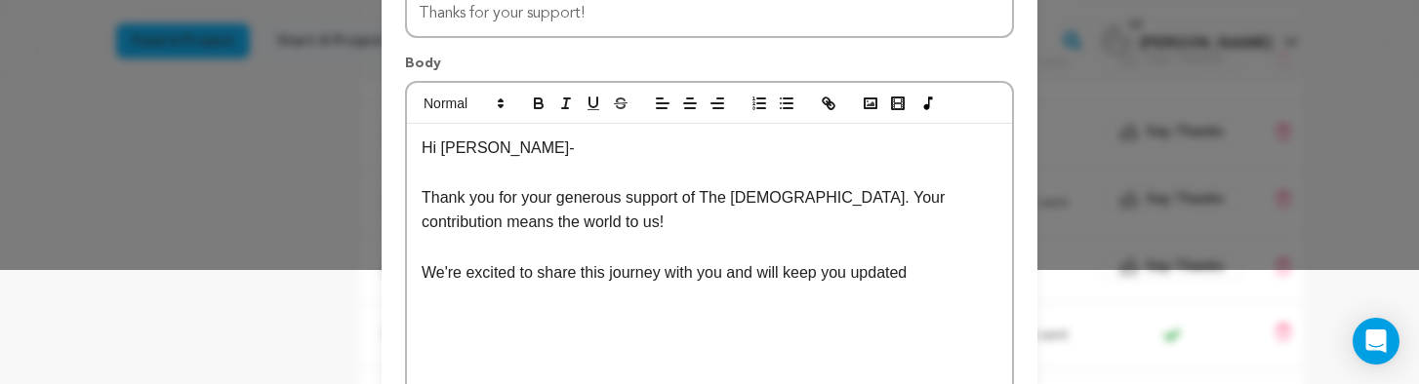
click at [941, 283] on p "We're excited to share this journey with you and will keep you updated" at bounding box center [710, 273] width 576 height 25
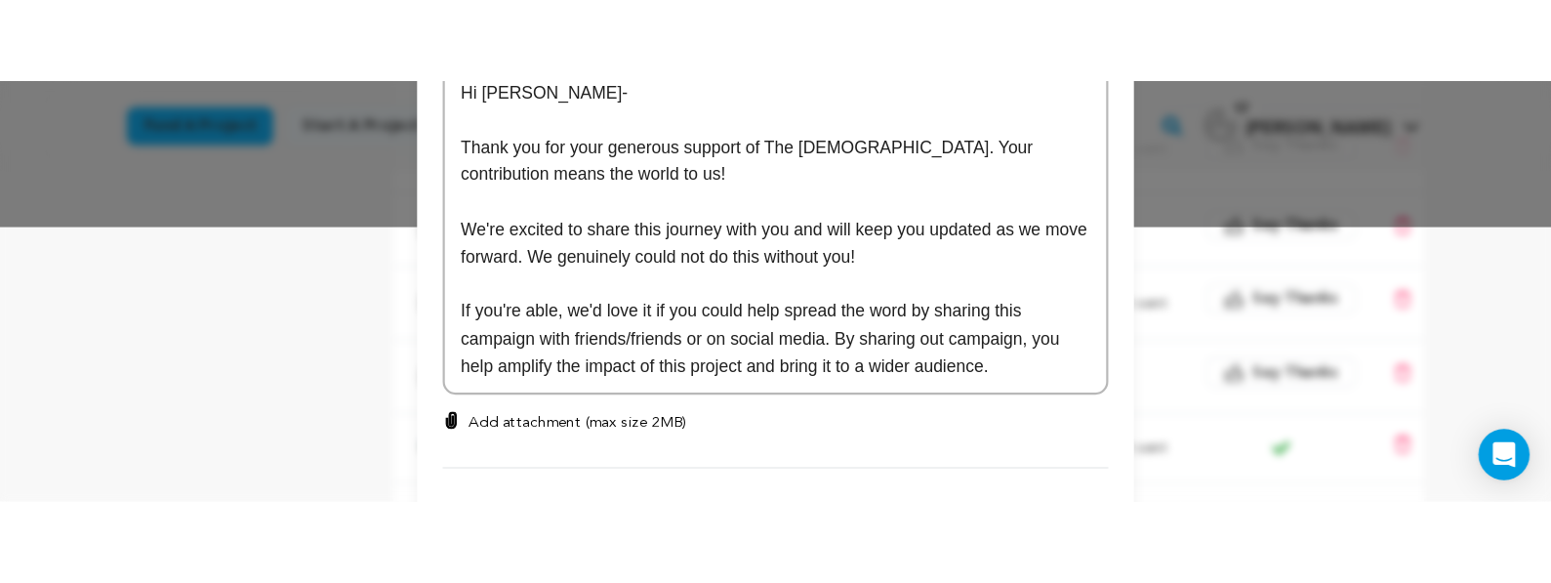
scroll to position [256, 0]
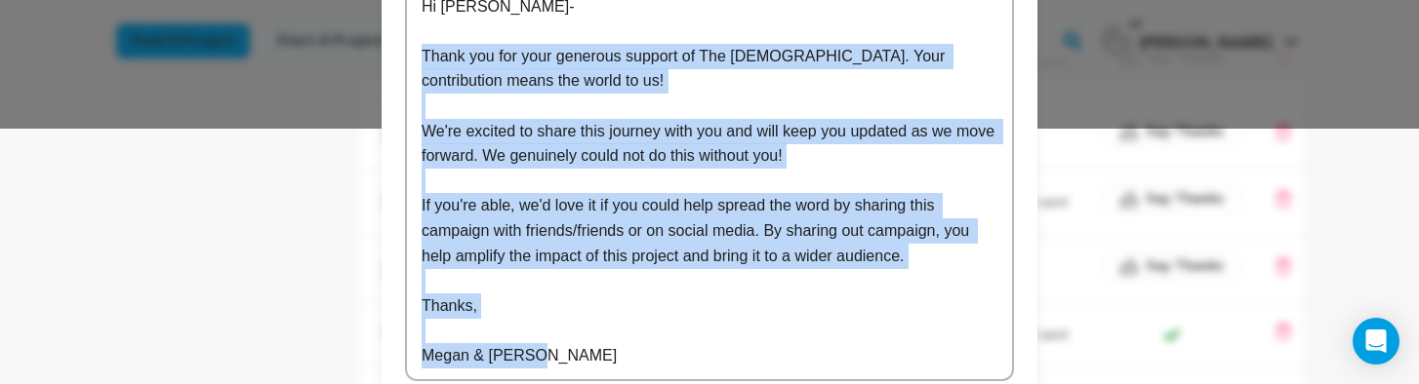
drag, startPoint x: 555, startPoint y: 347, endPoint x: 423, endPoint y: 44, distance: 331.2
click at [423, 44] on div "Hi Annie- Thank you for your generous support of The Israeli. Your contribution…" at bounding box center [709, 181] width 605 height 398
copy div "Thank you for your generous support of The Israeli. Your contribution means the…"
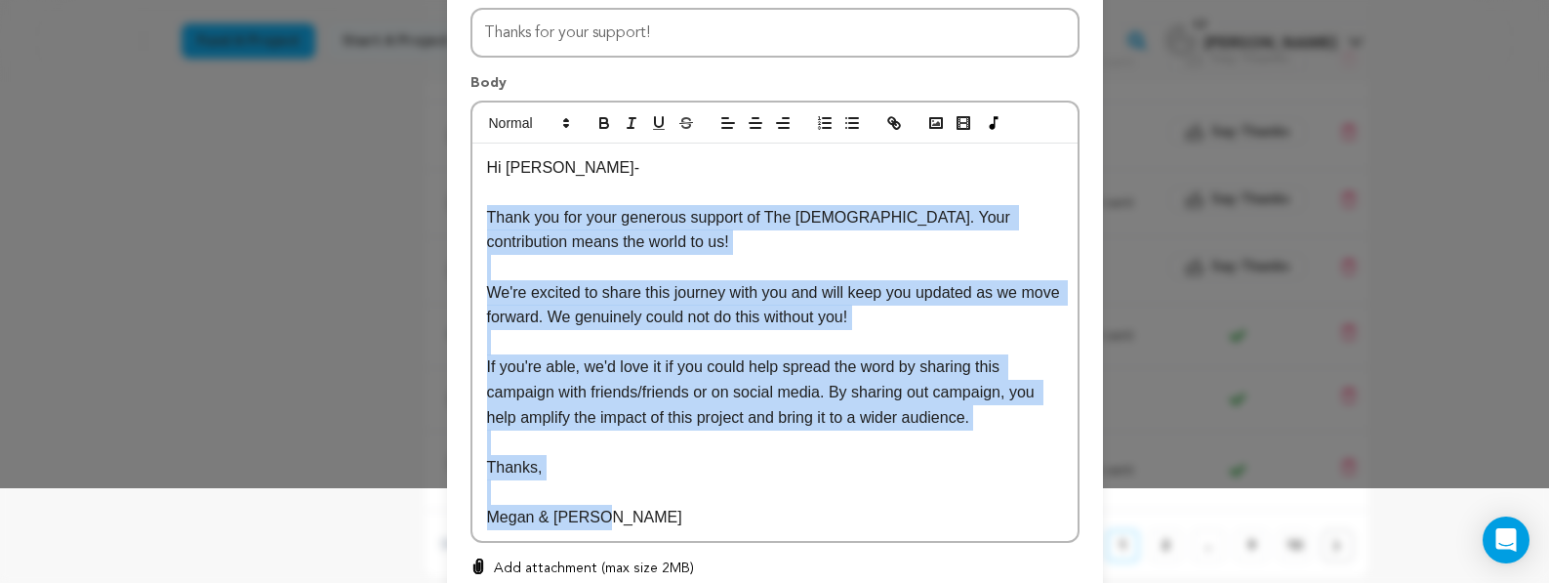
scroll to position [80, 0]
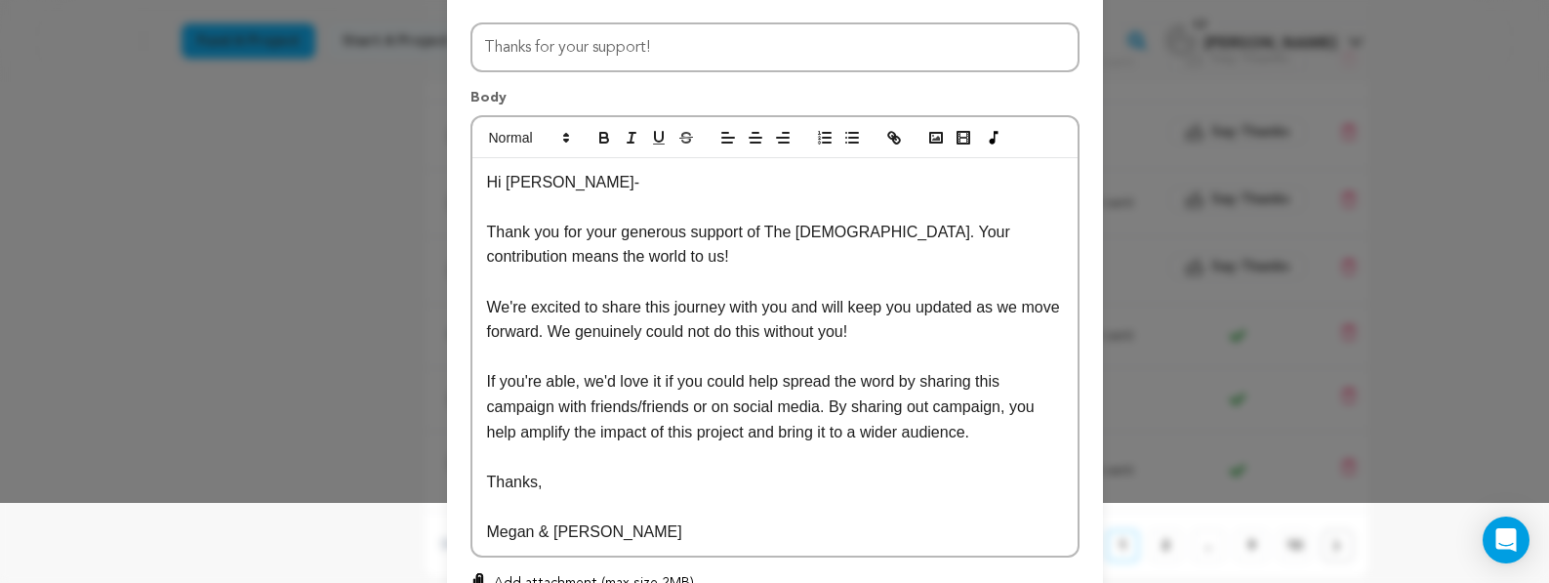
click at [938, 403] on p "If you're able, we'd love it if you could help spread the word by sharing this …" at bounding box center [775, 406] width 576 height 75
drag, startPoint x: 1028, startPoint y: 430, endPoint x: 441, endPoint y: 183, distance: 636.3
click at [441, 183] on div "Send message to Annie Naranjo-Rivera Say thanks to Annie Naranjo-Rivera Compose…" at bounding box center [774, 336] width 1549 height 833
click at [796, 451] on p at bounding box center [775, 456] width 576 height 25
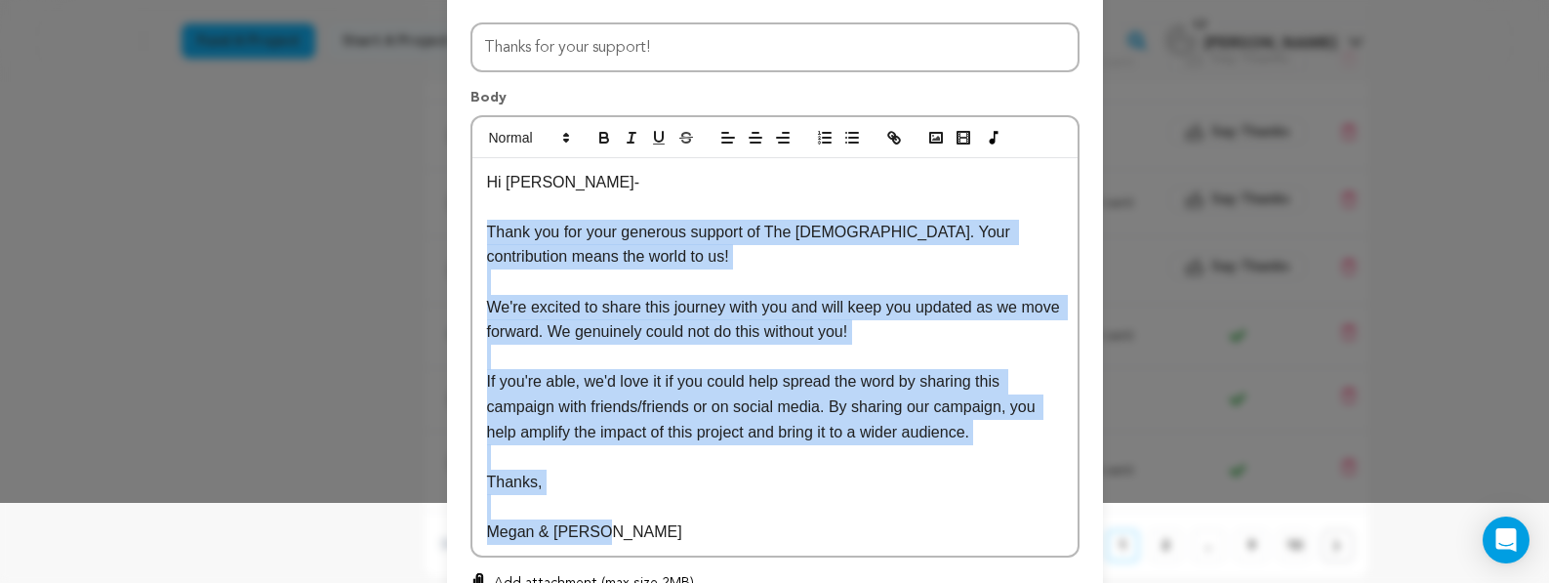
drag, startPoint x: 615, startPoint y: 529, endPoint x: 458, endPoint y: 226, distance: 340.9
click at [458, 226] on div "All Incentives Thank you Digital Download Bonus Content Copy of The General's S…" at bounding box center [775, 319] width 656 height 657
copy div "Thank you for your generous support of The Israeli. Your contribution means the…"
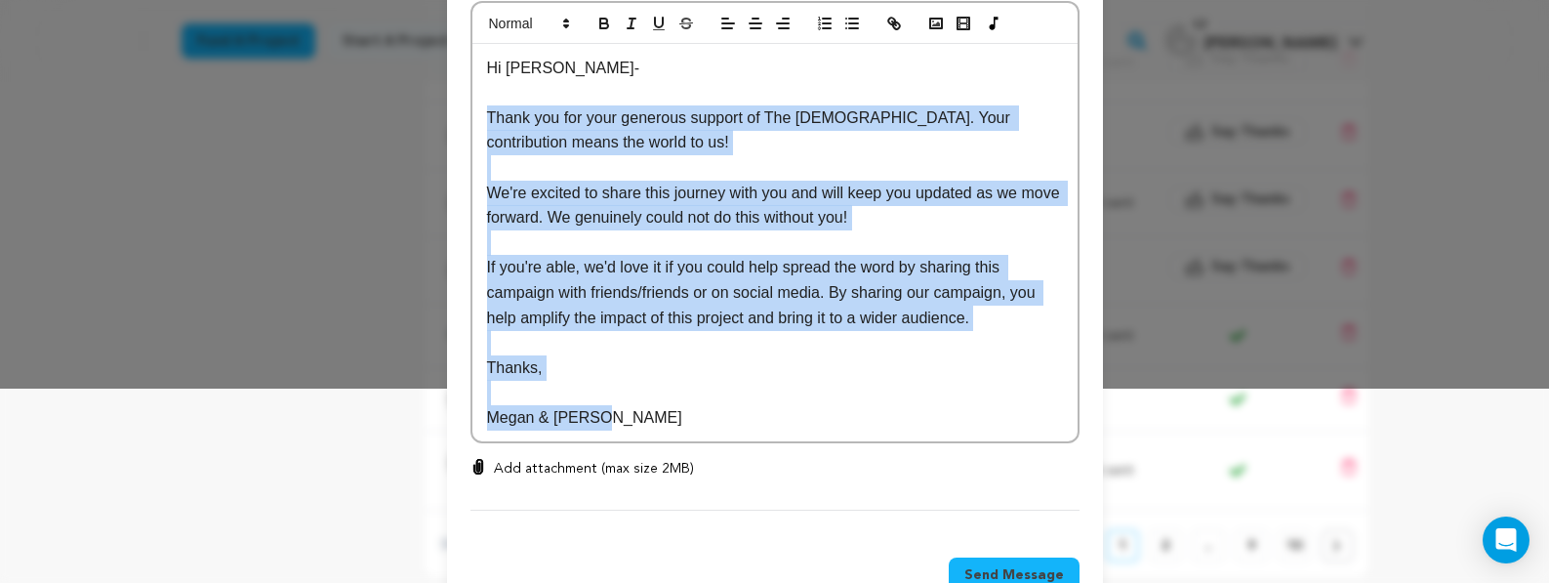
scroll to position [252, 0]
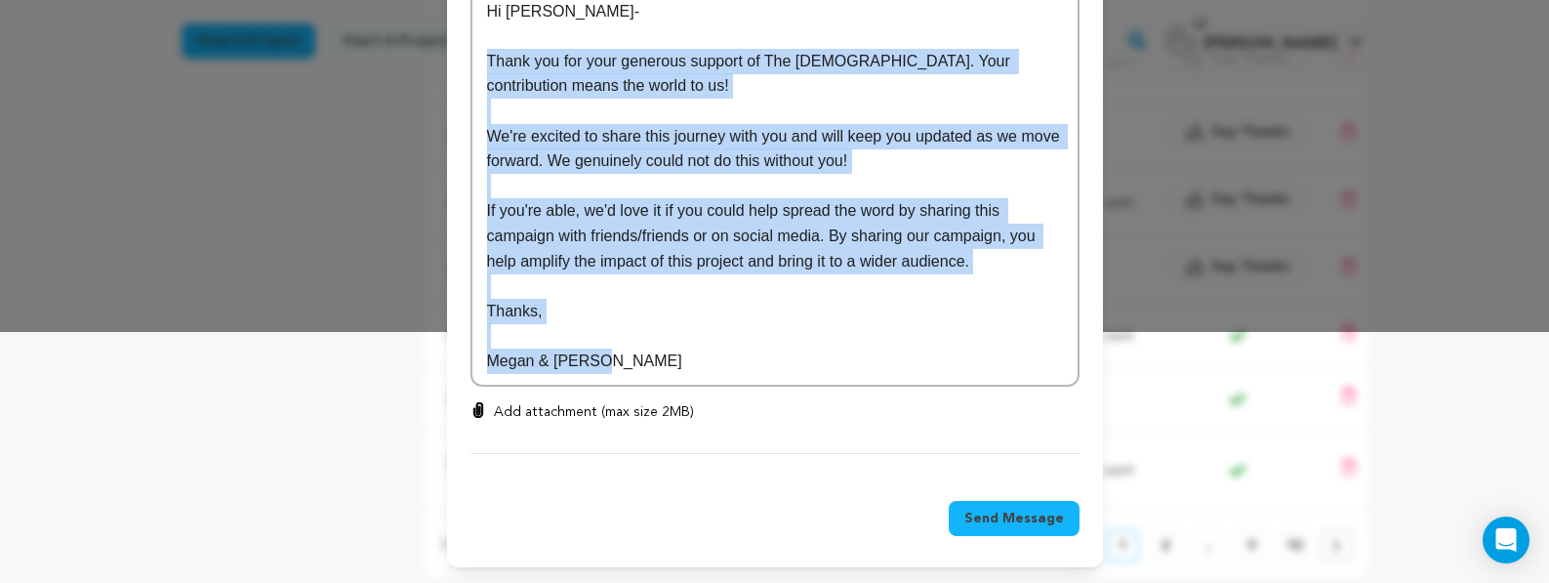
click at [1009, 521] on span "Send Message" at bounding box center [1014, 518] width 100 height 20
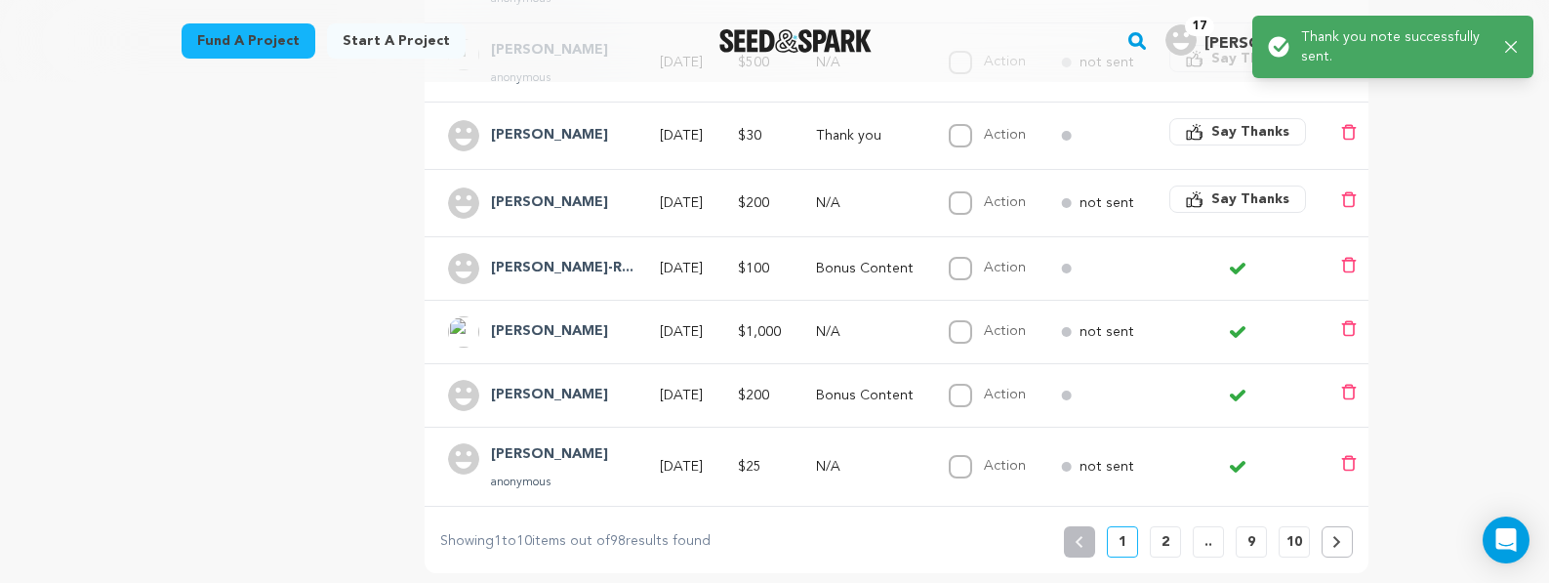
click at [1239, 199] on span "Say Thanks" at bounding box center [1250, 199] width 78 height 20
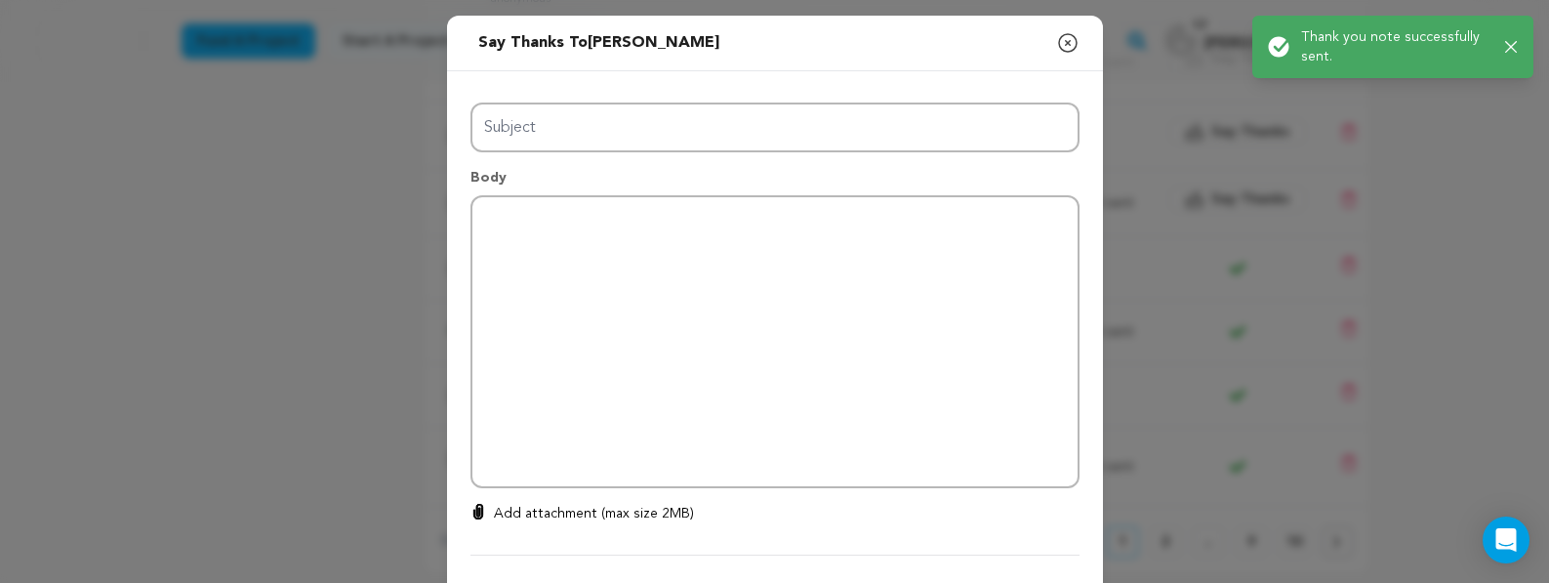
type input "Thanks for your support!"
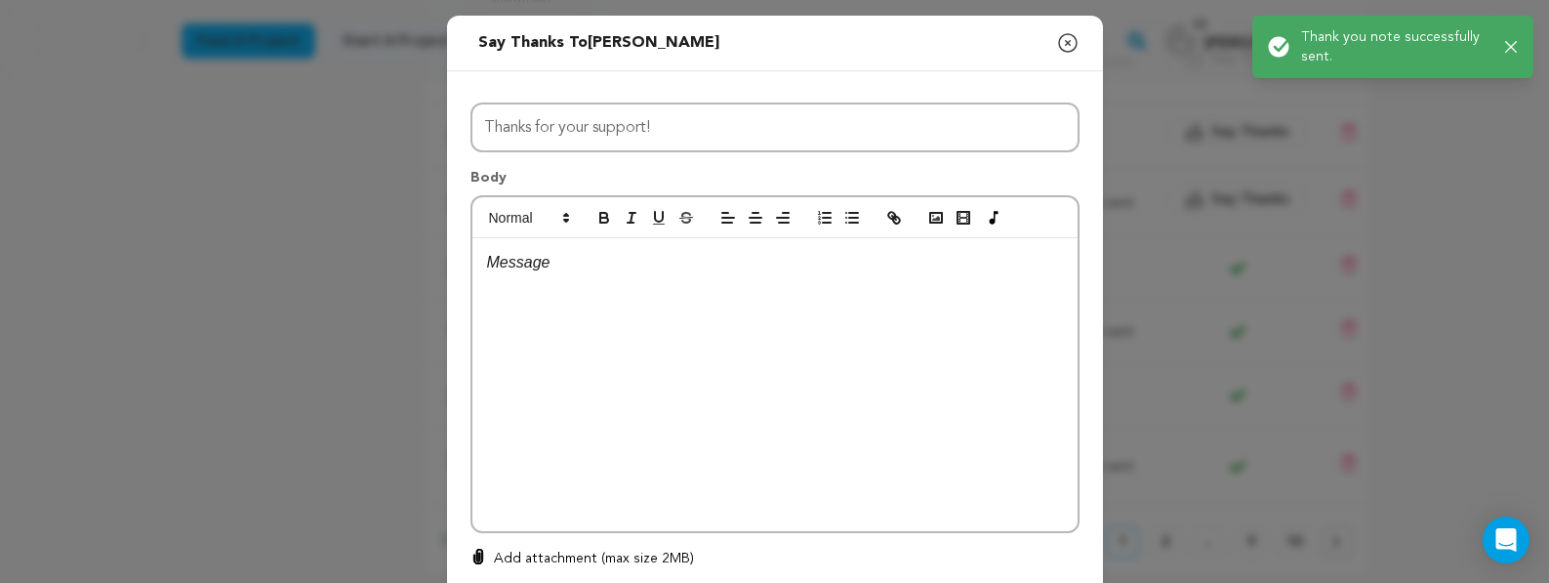
click at [843, 291] on div at bounding box center [774, 384] width 605 height 293
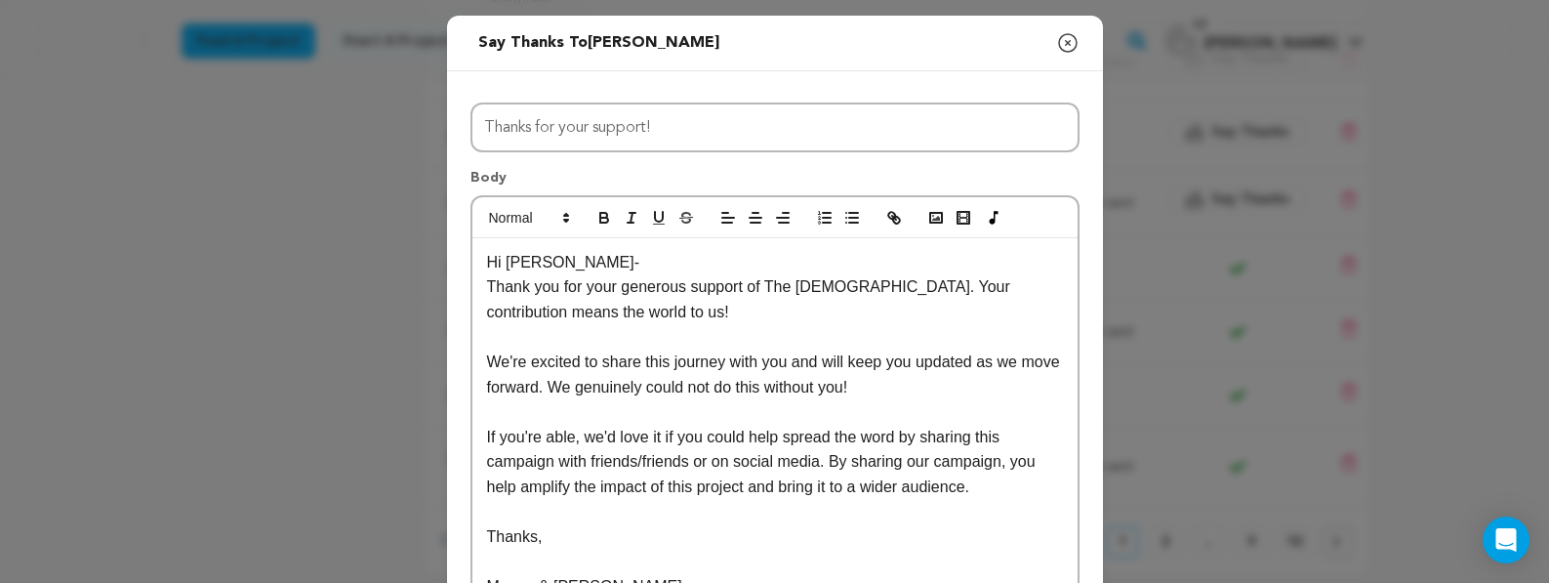
scroll to position [0, 0]
click at [580, 254] on p "Hi Megan-" at bounding box center [775, 262] width 576 height 25
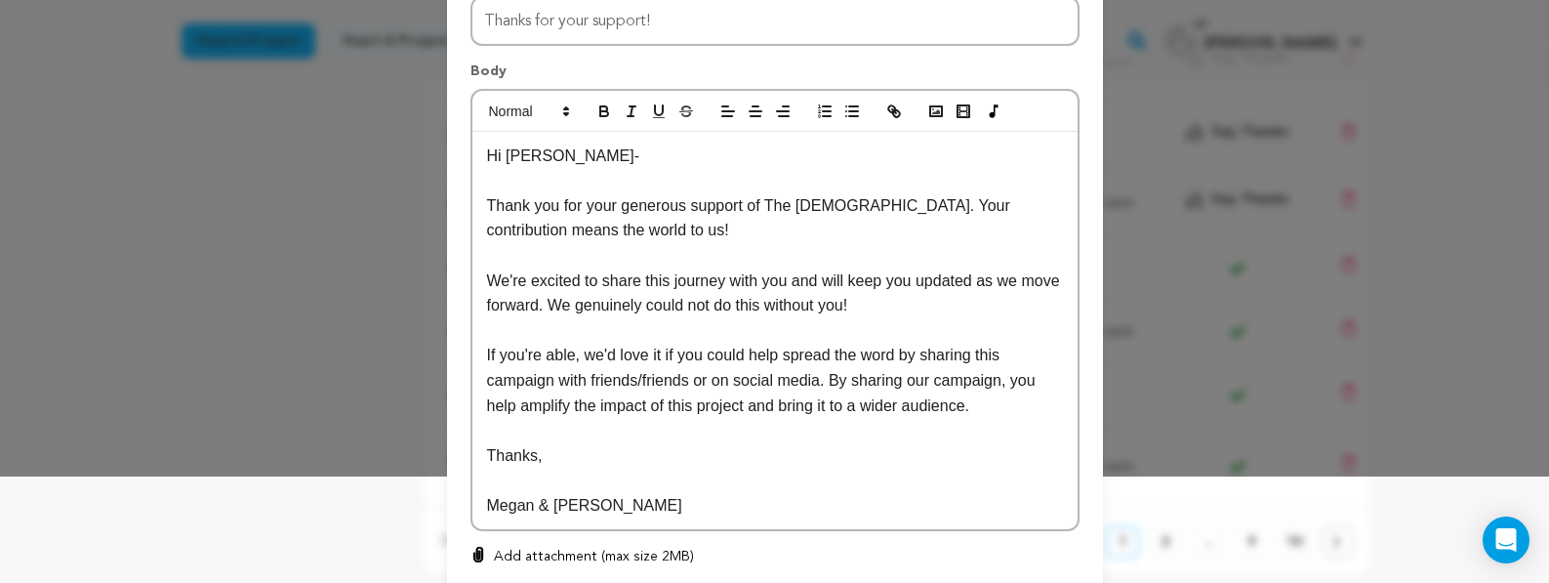
scroll to position [252, 0]
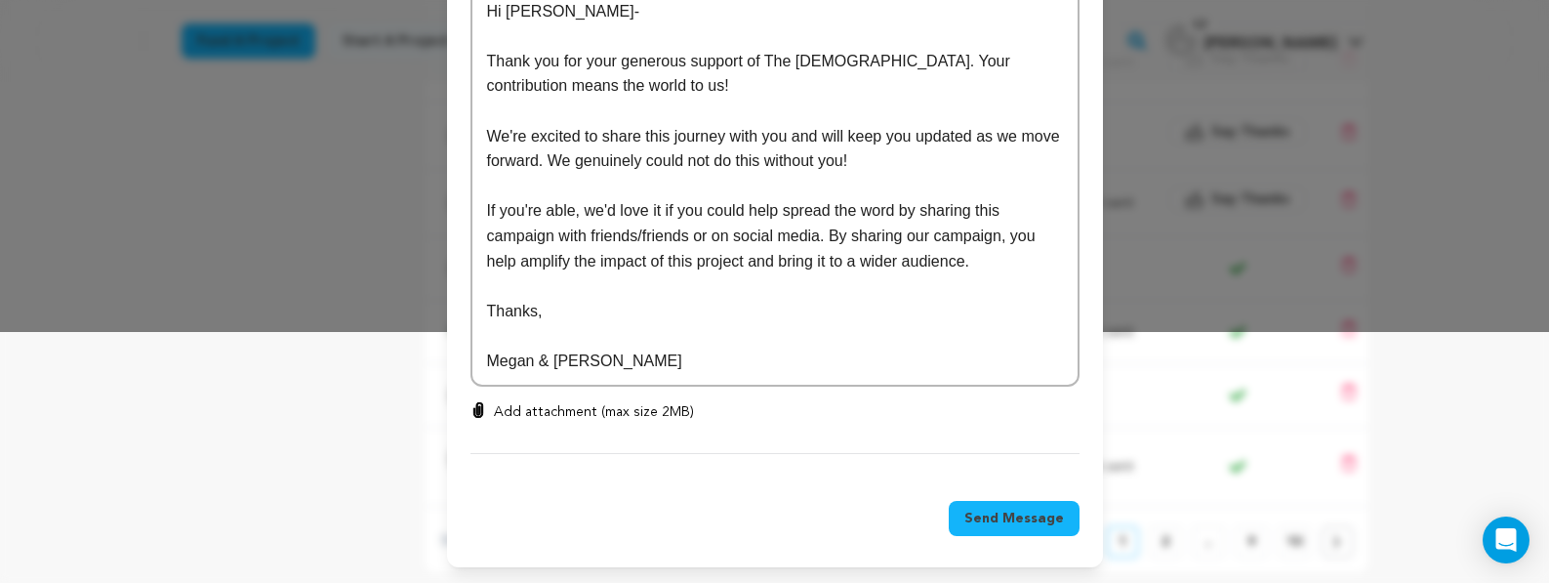
click at [1028, 518] on span "Send Message" at bounding box center [1014, 518] width 100 height 20
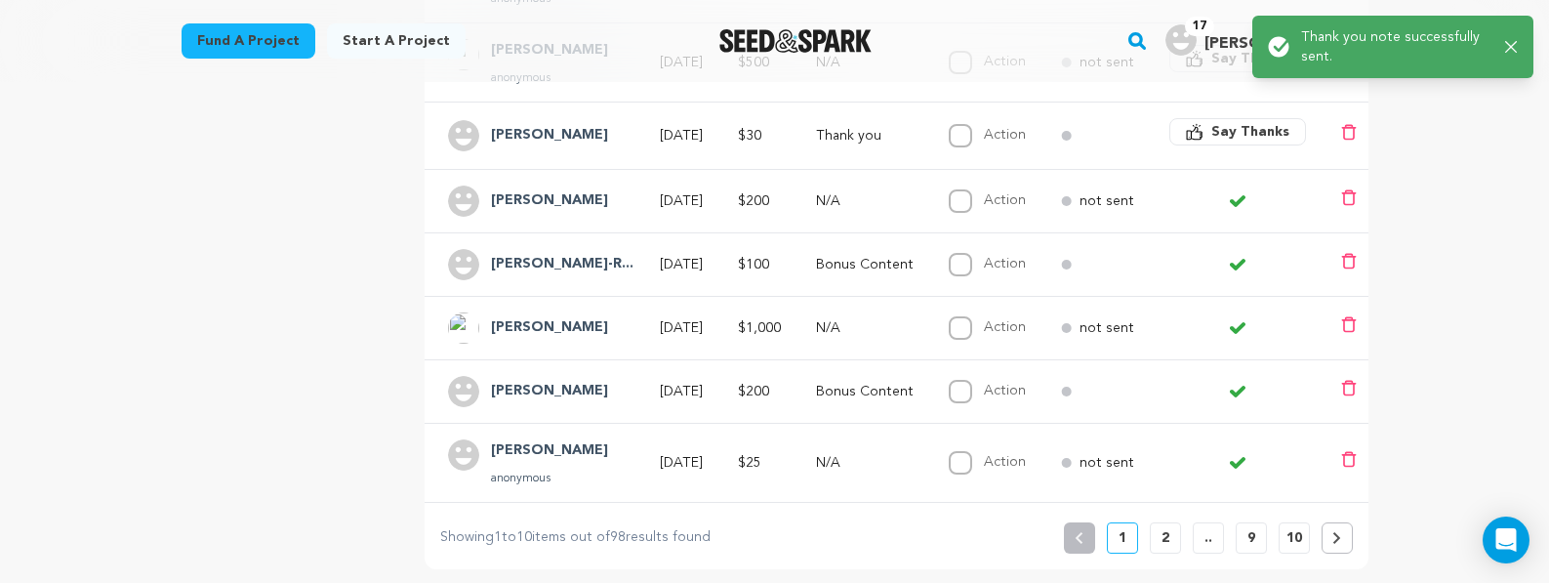
scroll to position [670, 0]
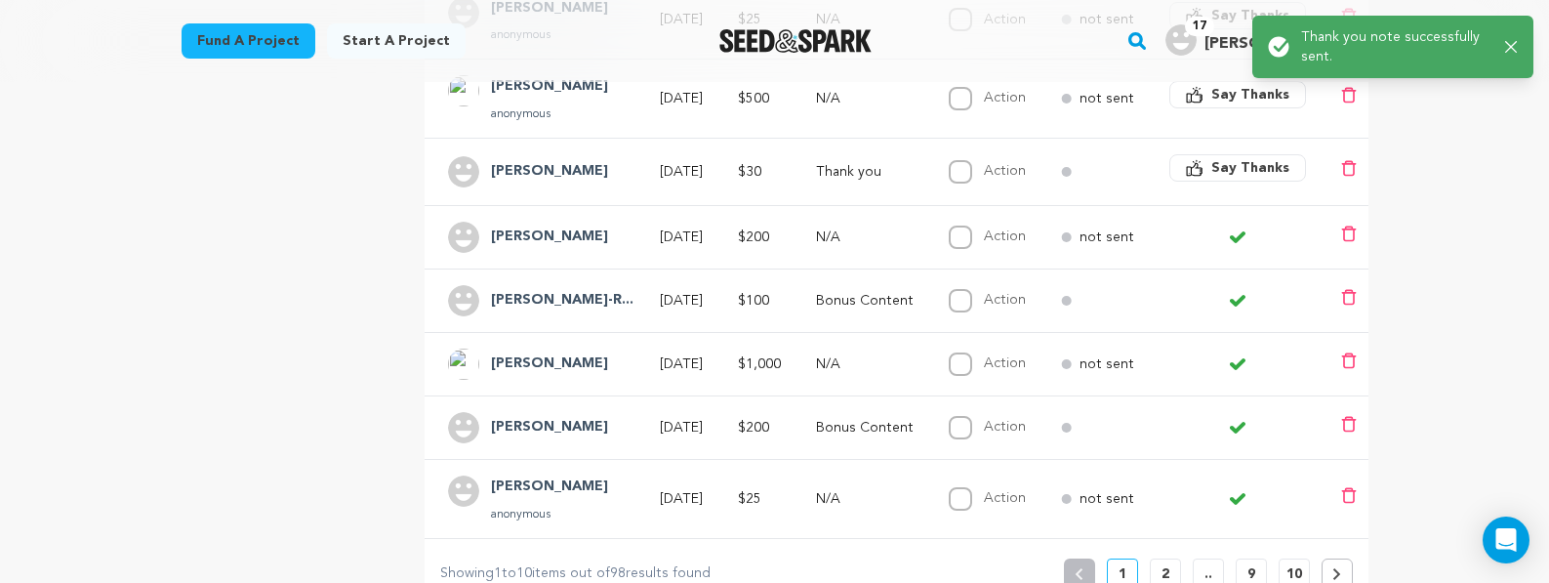
click at [1269, 170] on span "Say Thanks" at bounding box center [1250, 168] width 78 height 20
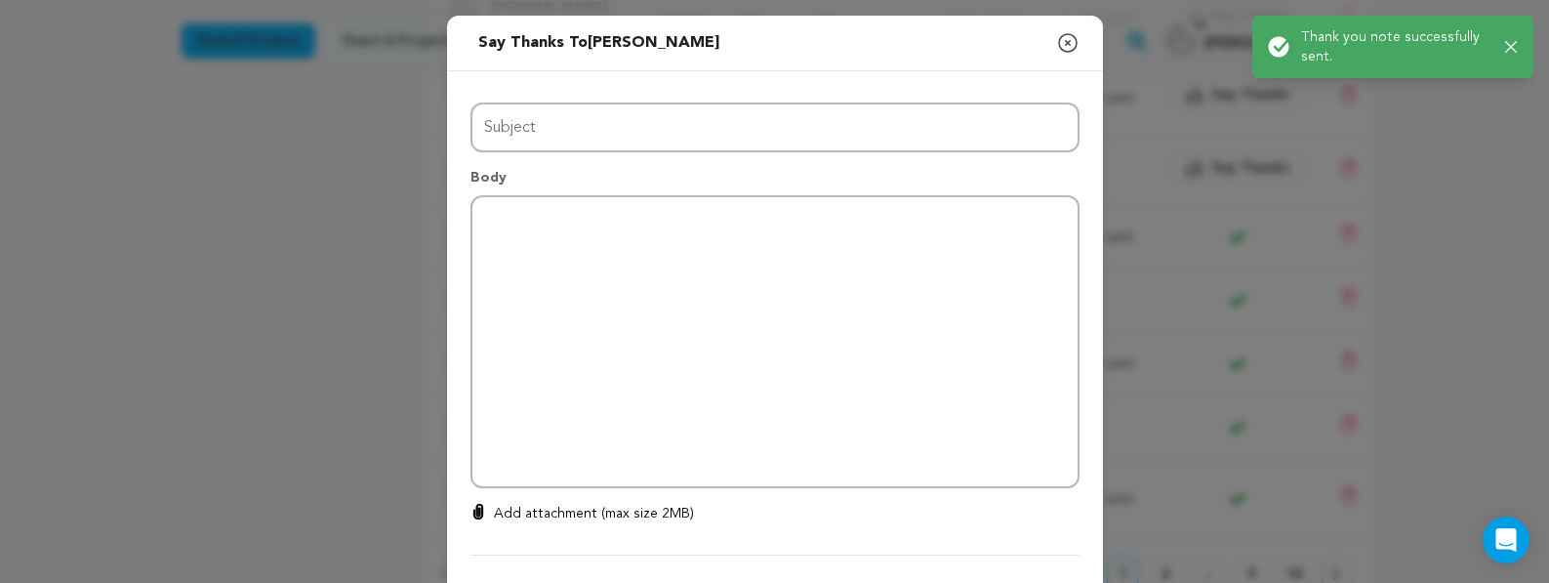
type input "Thanks for your support!"
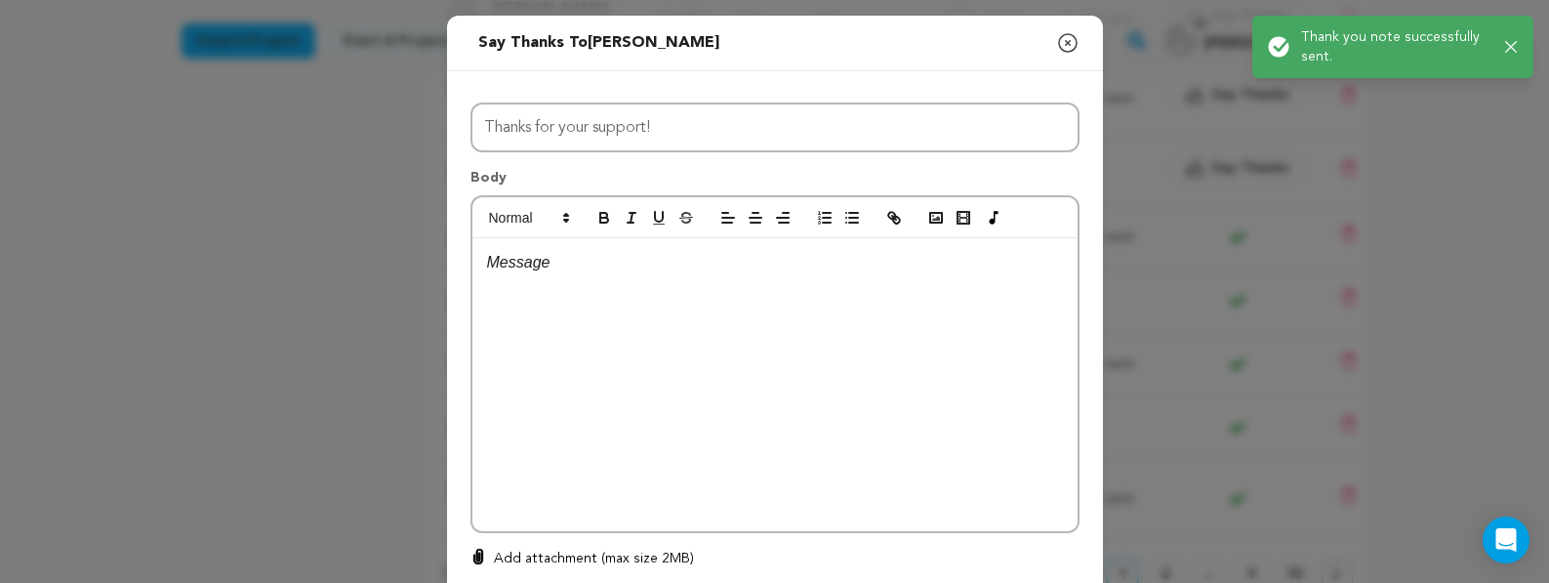
click at [855, 289] on div at bounding box center [774, 384] width 605 height 293
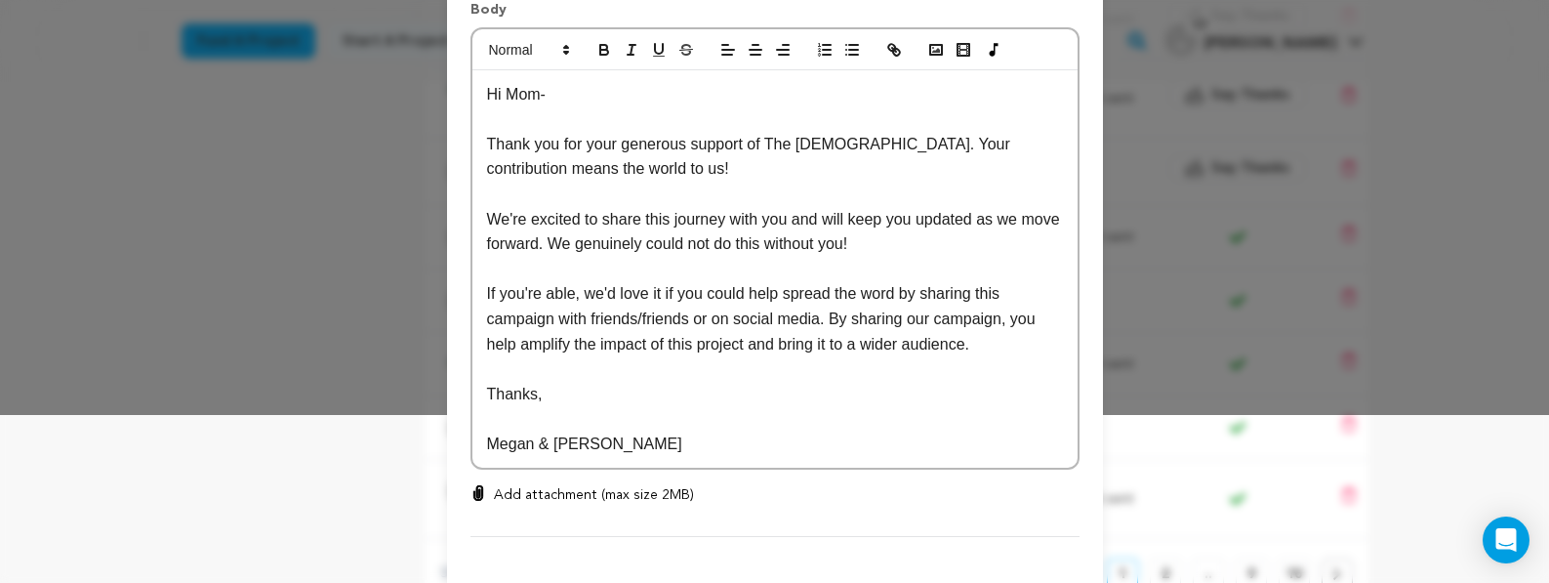
scroll to position [120, 0]
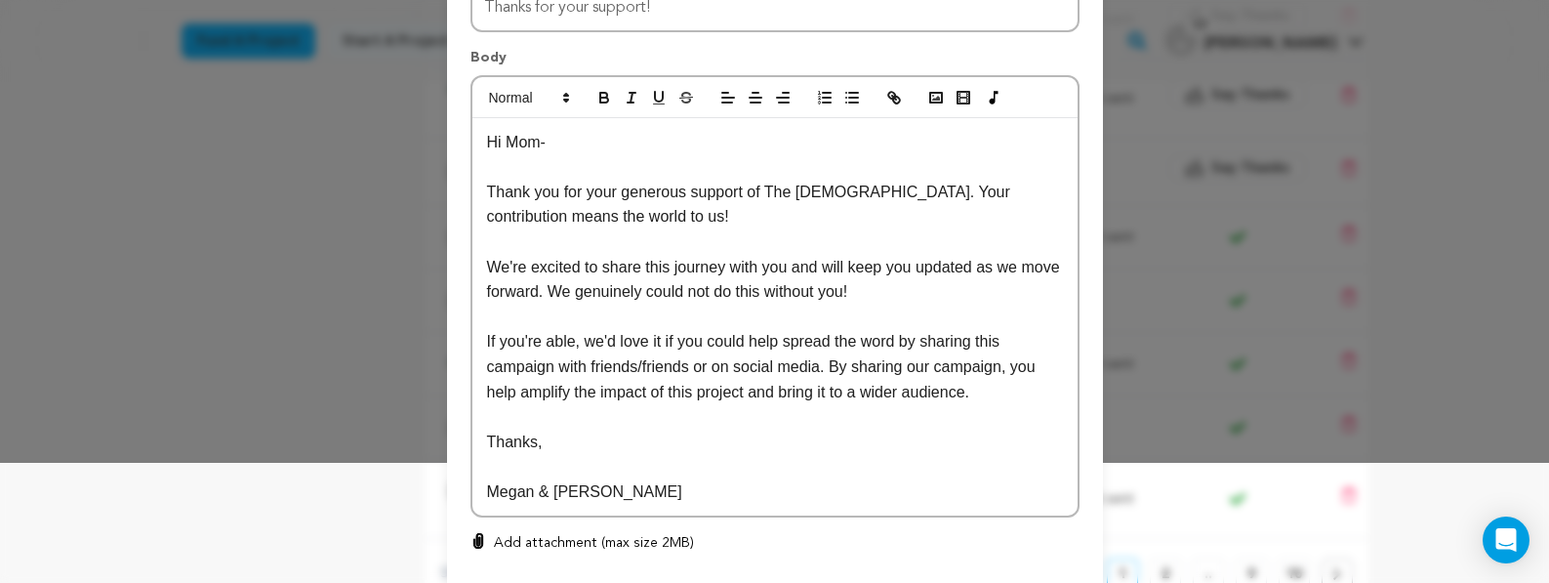
click at [538, 143] on p "Hi Mom-" at bounding box center [775, 142] width 576 height 25
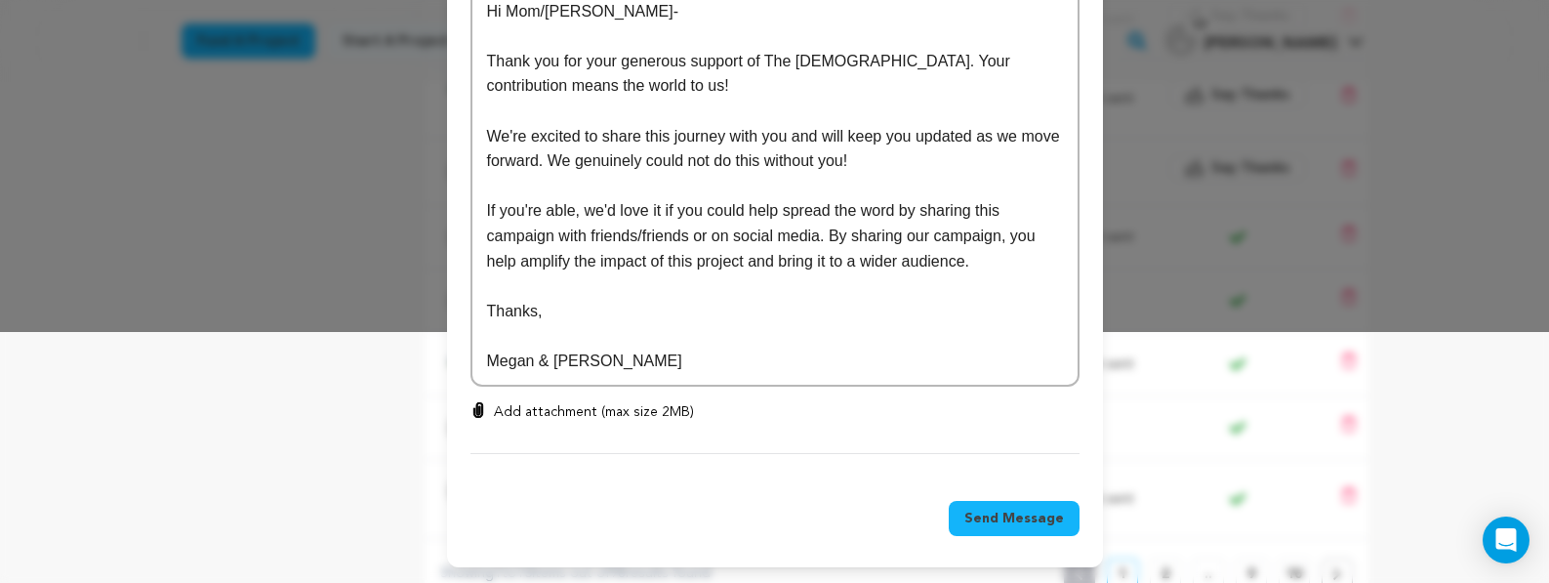
click at [1034, 537] on div "Send Message" at bounding box center [775, 522] width 656 height 90
click at [1028, 520] on span "Send Message" at bounding box center [1014, 518] width 100 height 20
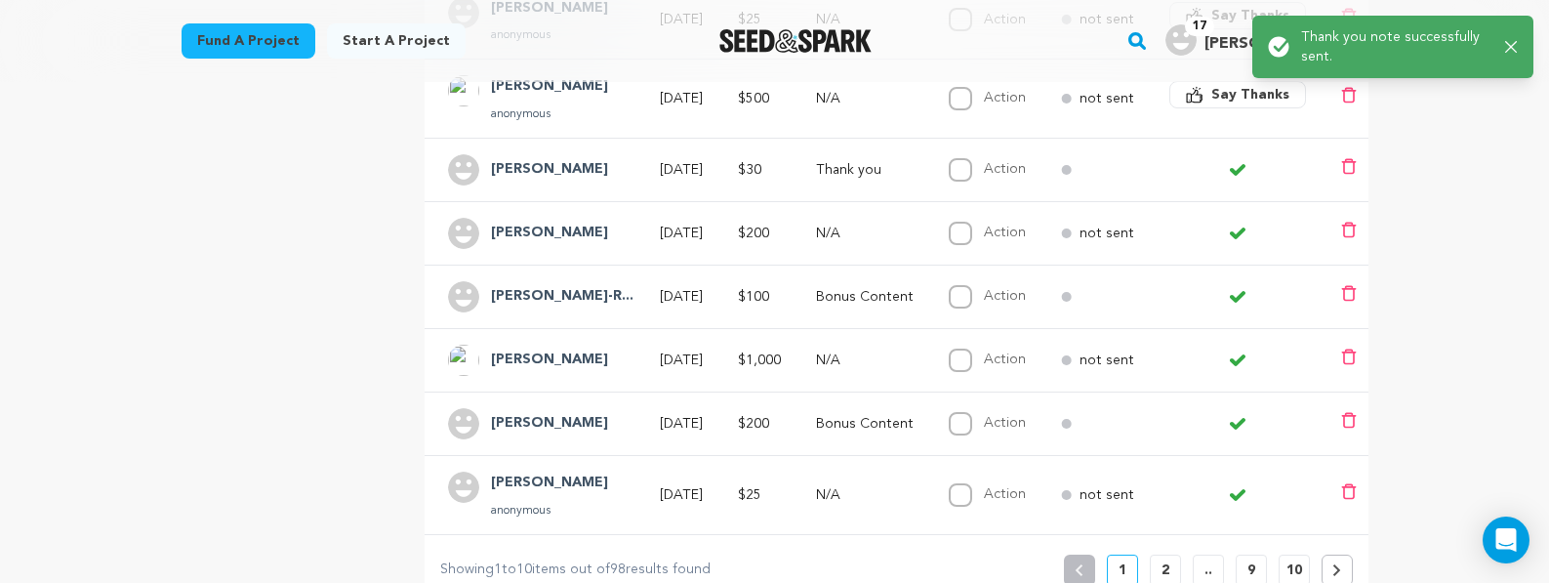
click at [1221, 85] on span "Say Thanks" at bounding box center [1250, 95] width 78 height 20
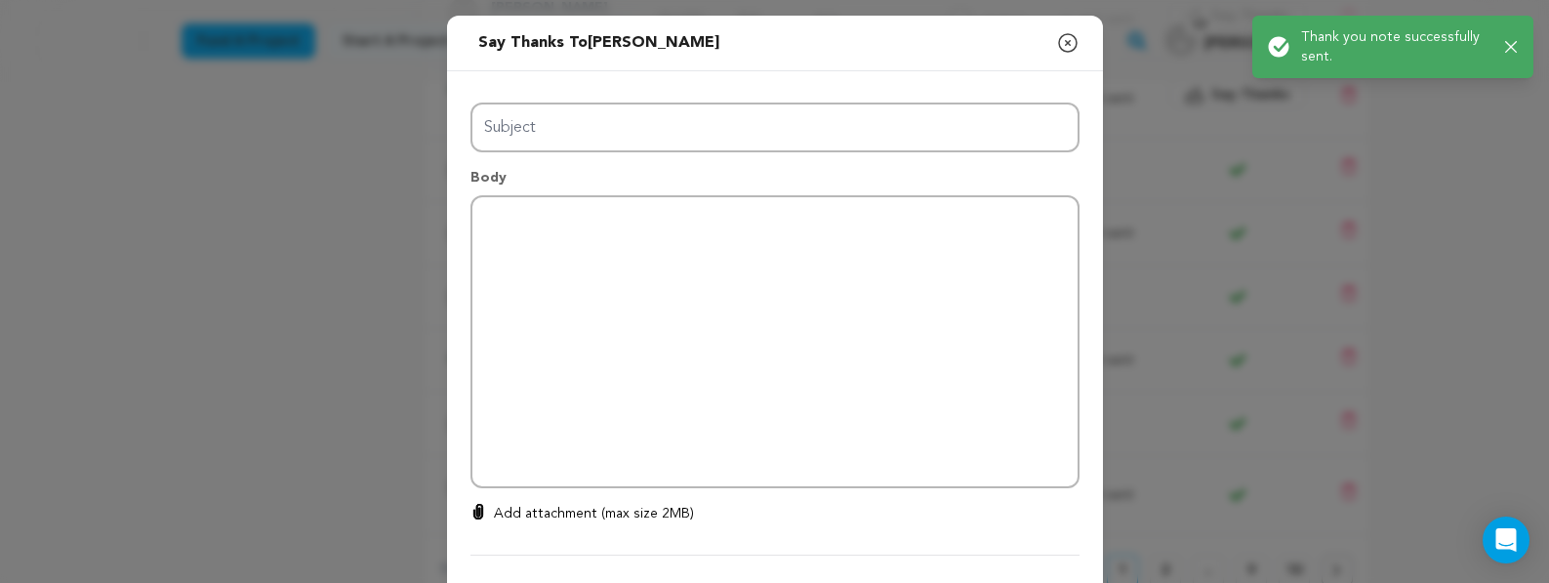
type input "Thanks for your support!"
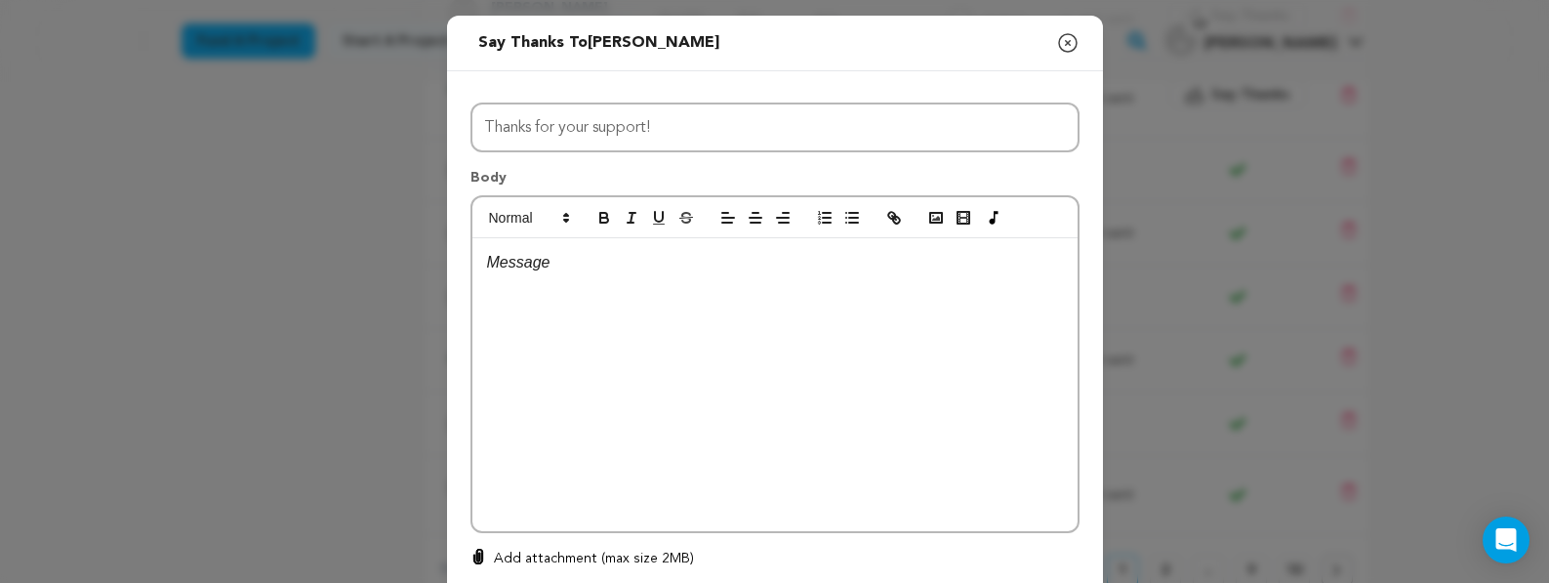
click at [796, 263] on p at bounding box center [775, 262] width 576 height 25
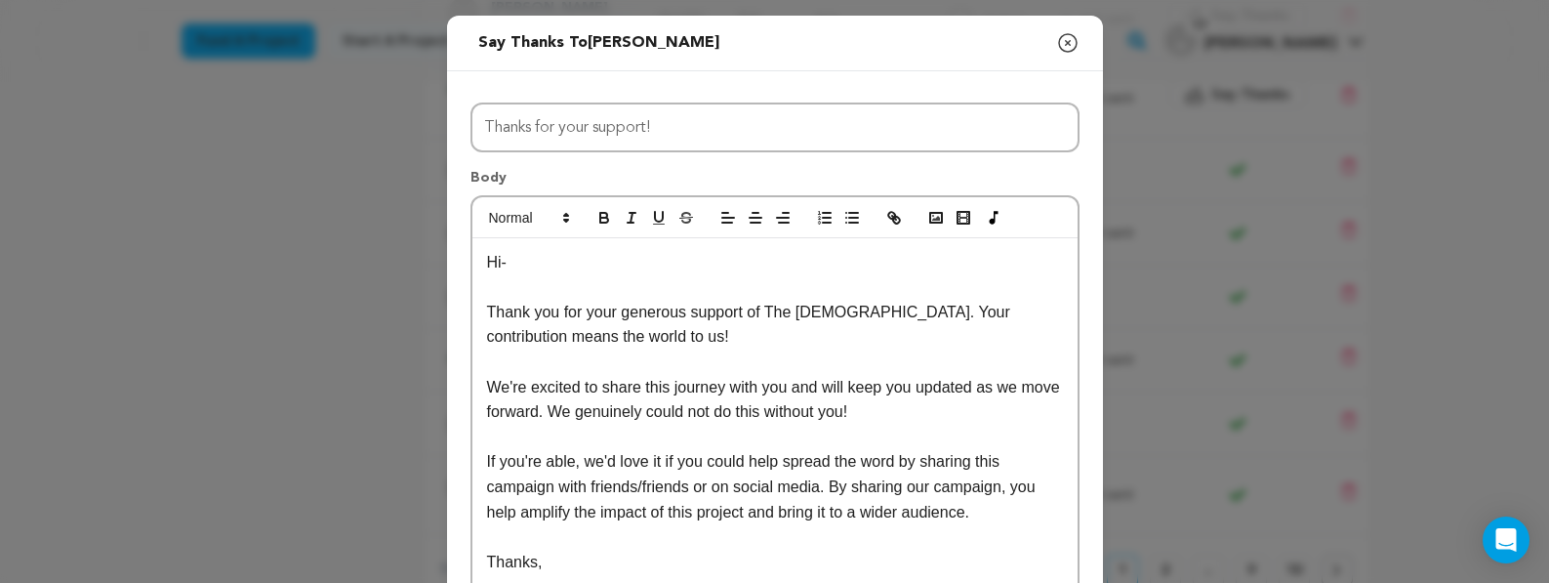
click at [565, 254] on p "Hi-" at bounding box center [775, 262] width 576 height 25
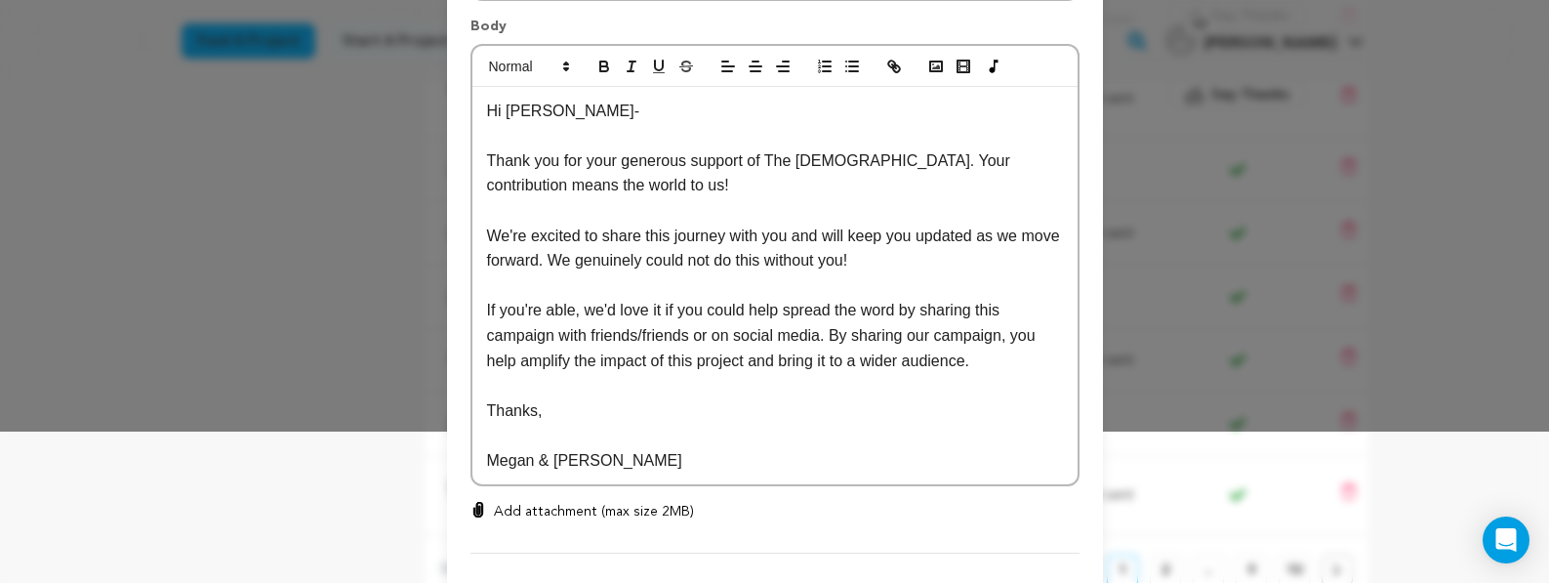
scroll to position [252, 0]
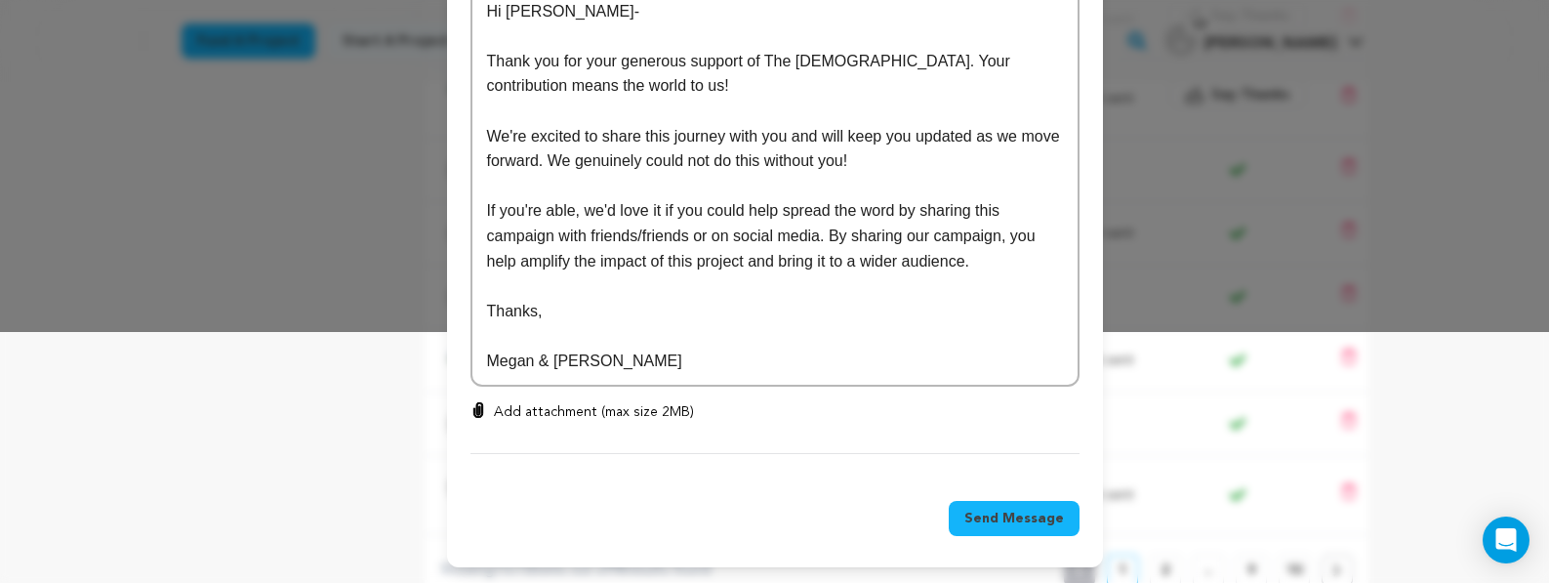
click at [1019, 516] on span "Send Message" at bounding box center [1014, 518] width 100 height 20
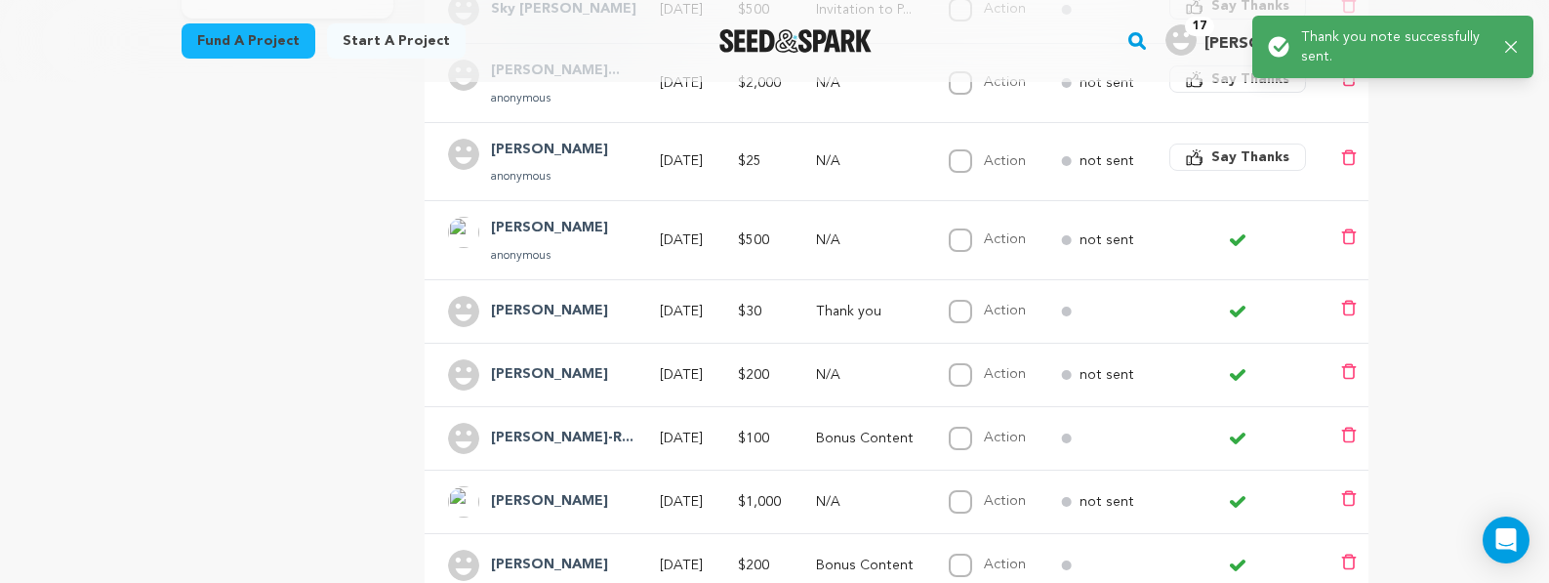
scroll to position [526, 0]
click at [1231, 164] on span "Say Thanks" at bounding box center [1250, 160] width 78 height 20
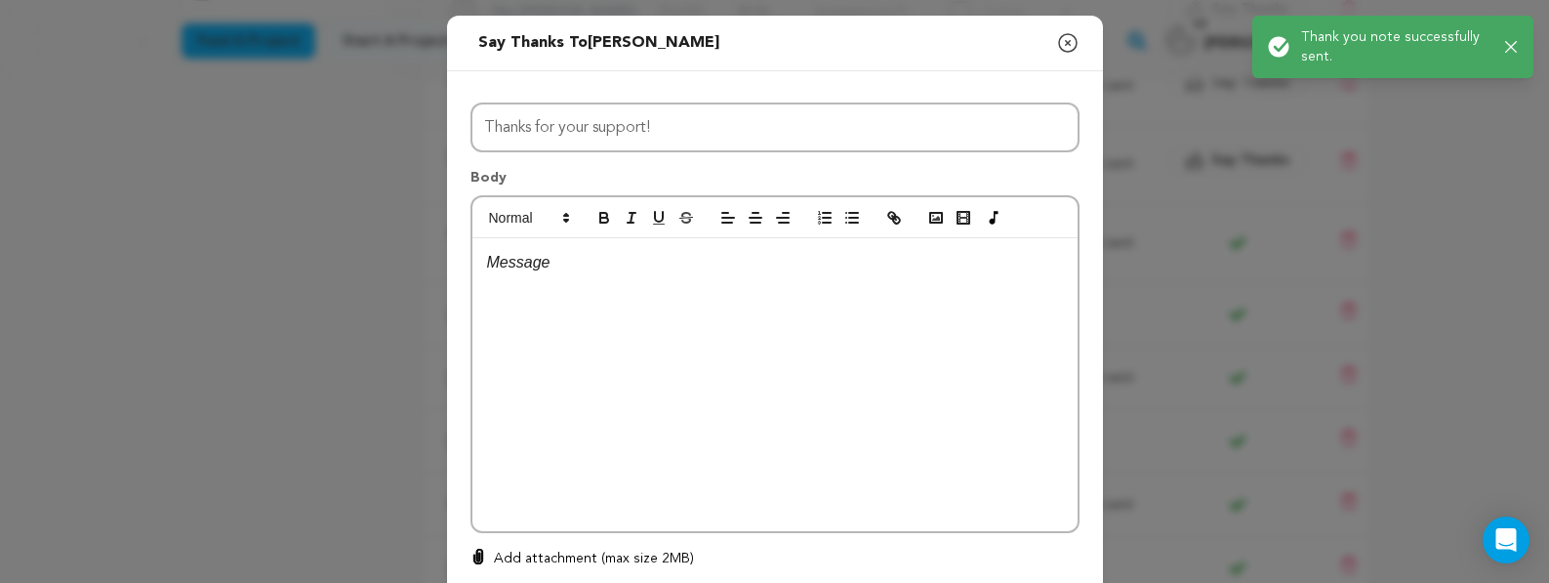
click at [878, 277] on div at bounding box center [774, 384] width 605 height 293
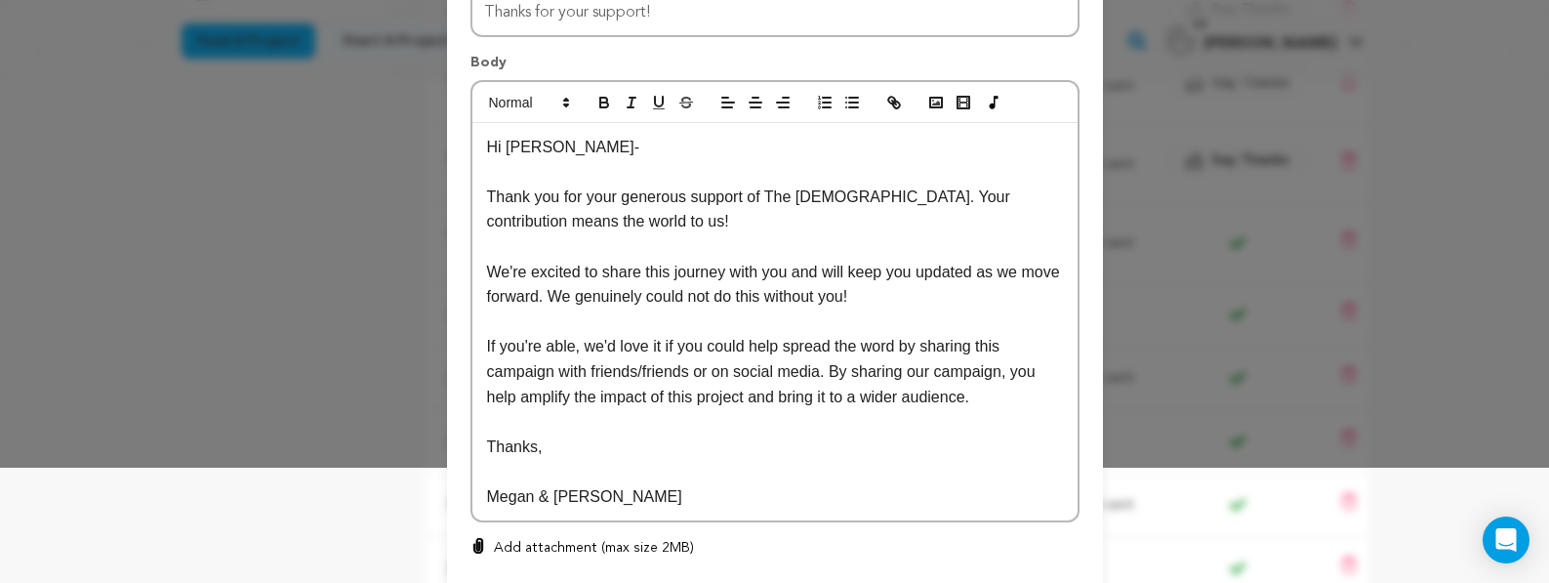
scroll to position [252, 0]
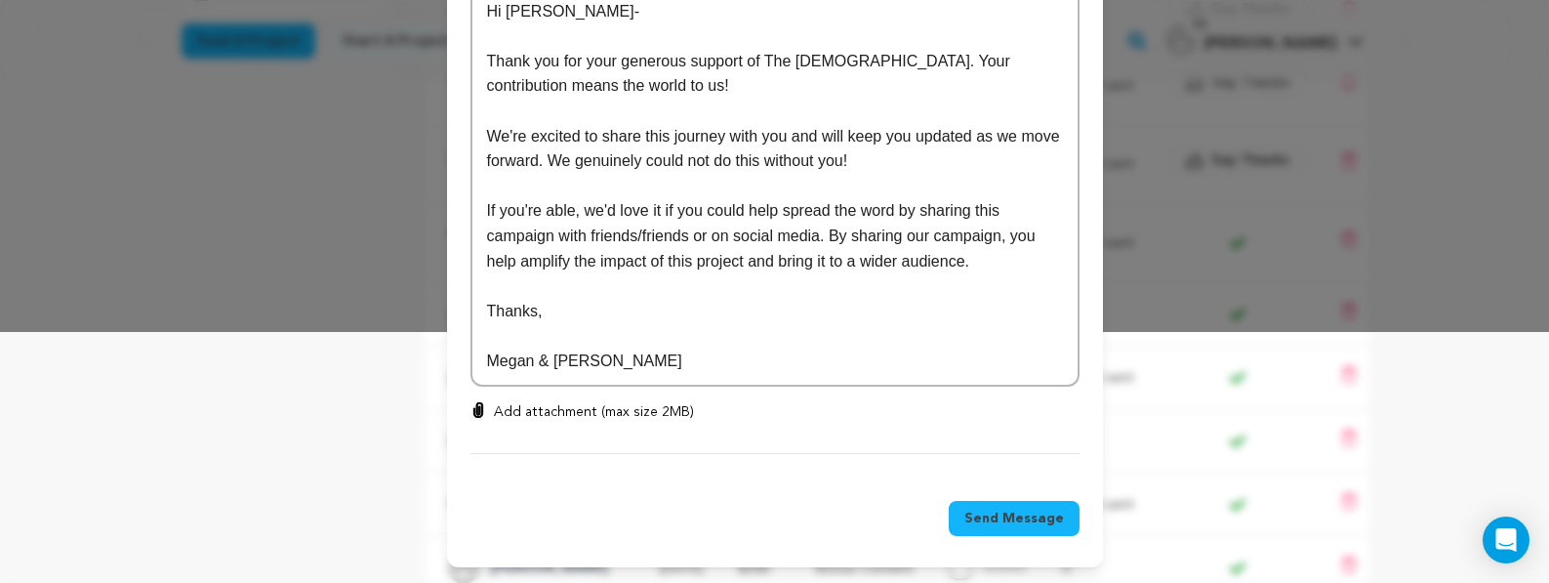
click at [995, 525] on span "Send Message" at bounding box center [1014, 518] width 100 height 20
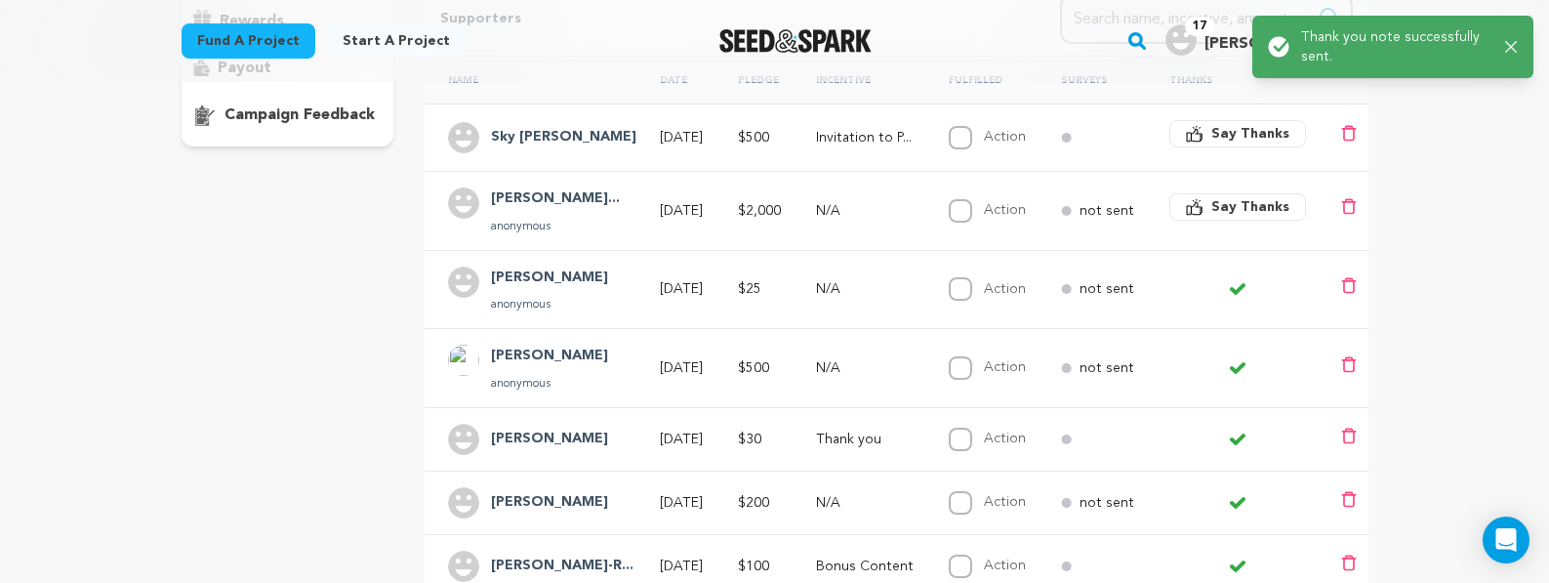
scroll to position [378, 0]
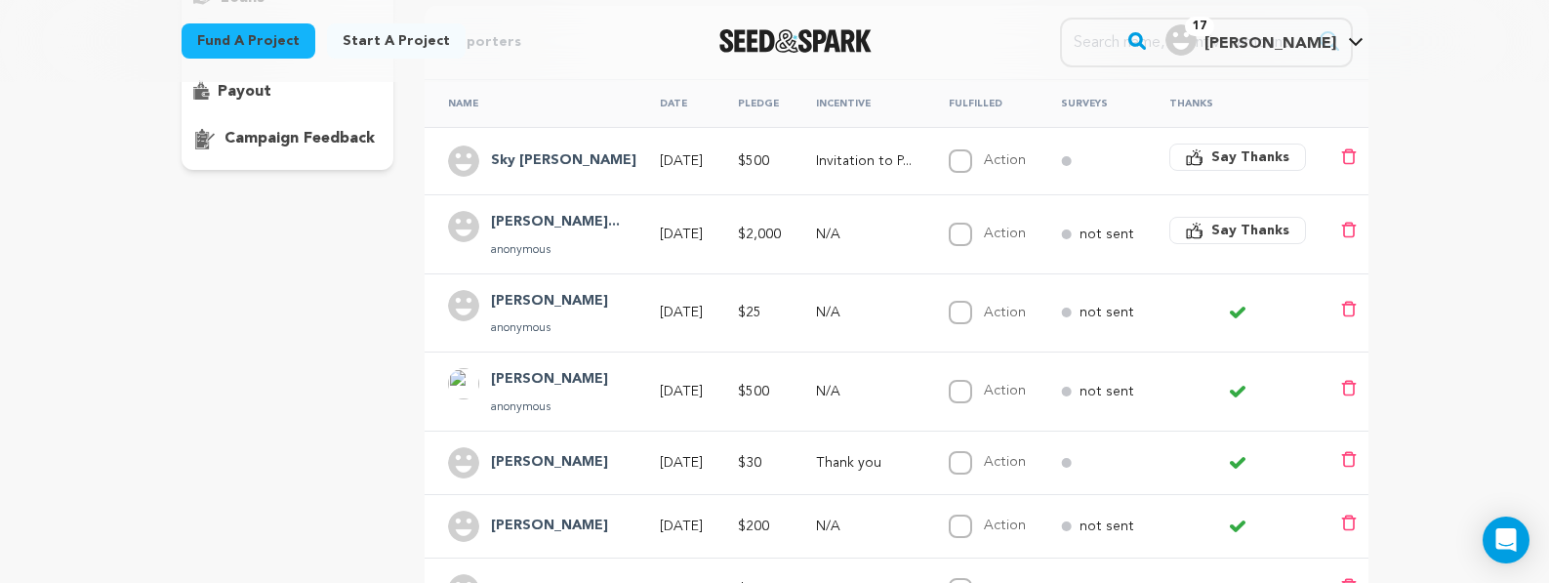
click at [1237, 155] on span "Say Thanks" at bounding box center [1250, 157] width 78 height 20
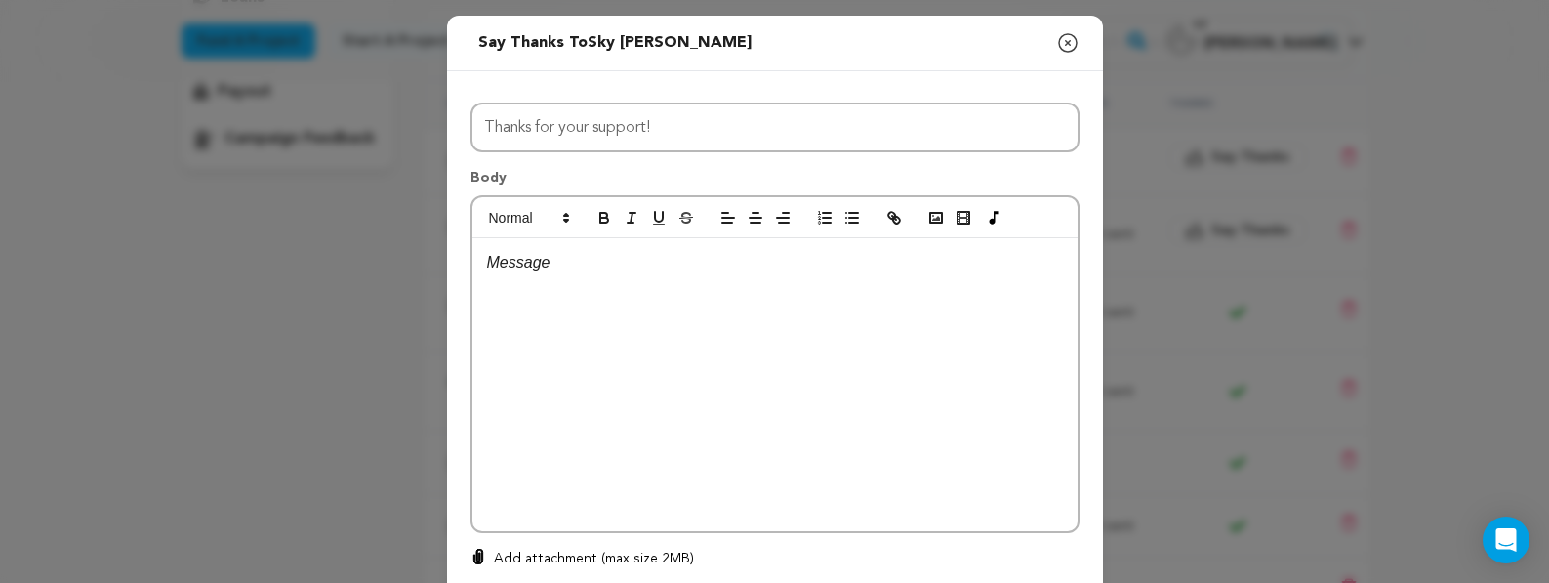
click at [1000, 321] on div at bounding box center [774, 384] width 605 height 293
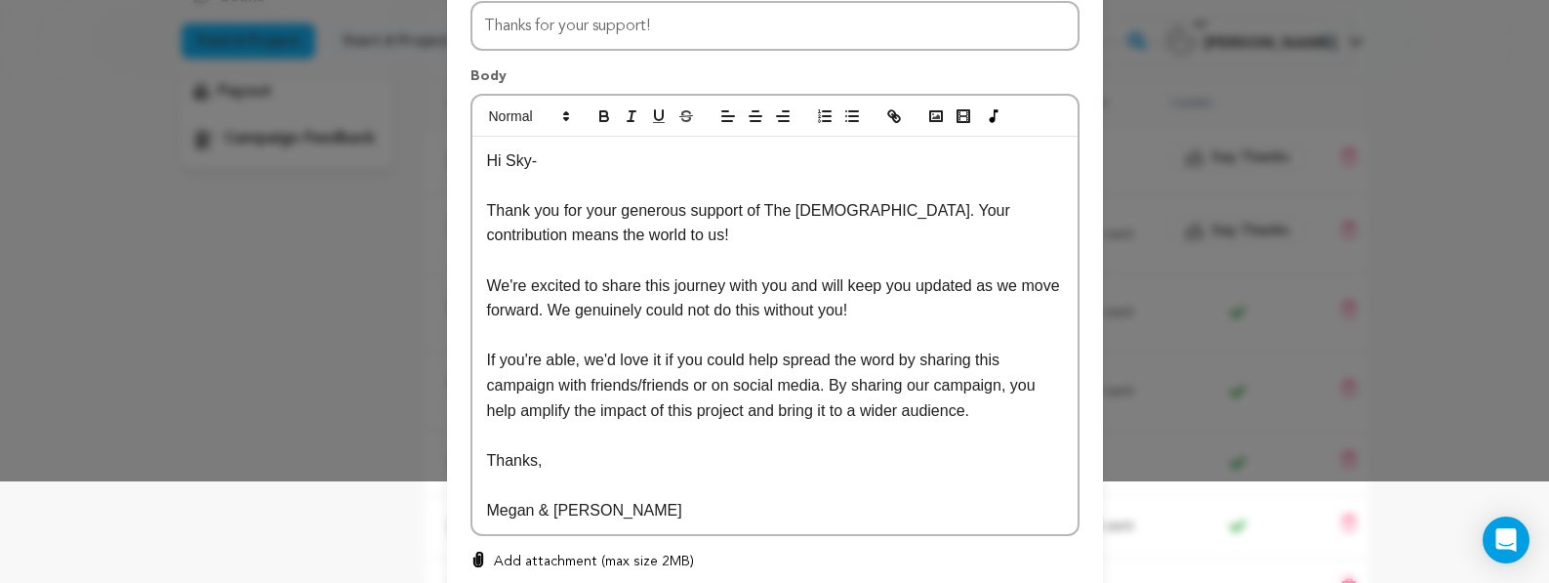
scroll to position [252, 0]
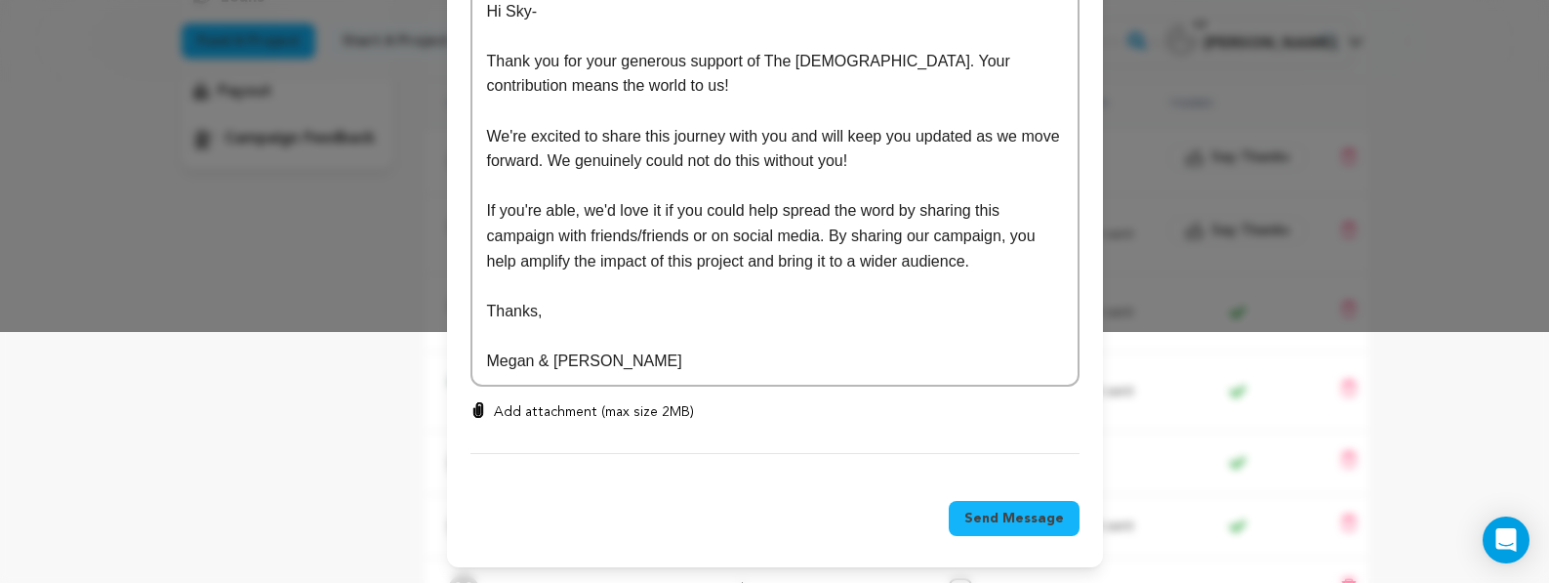
click at [1026, 521] on span "Send Message" at bounding box center [1014, 518] width 100 height 20
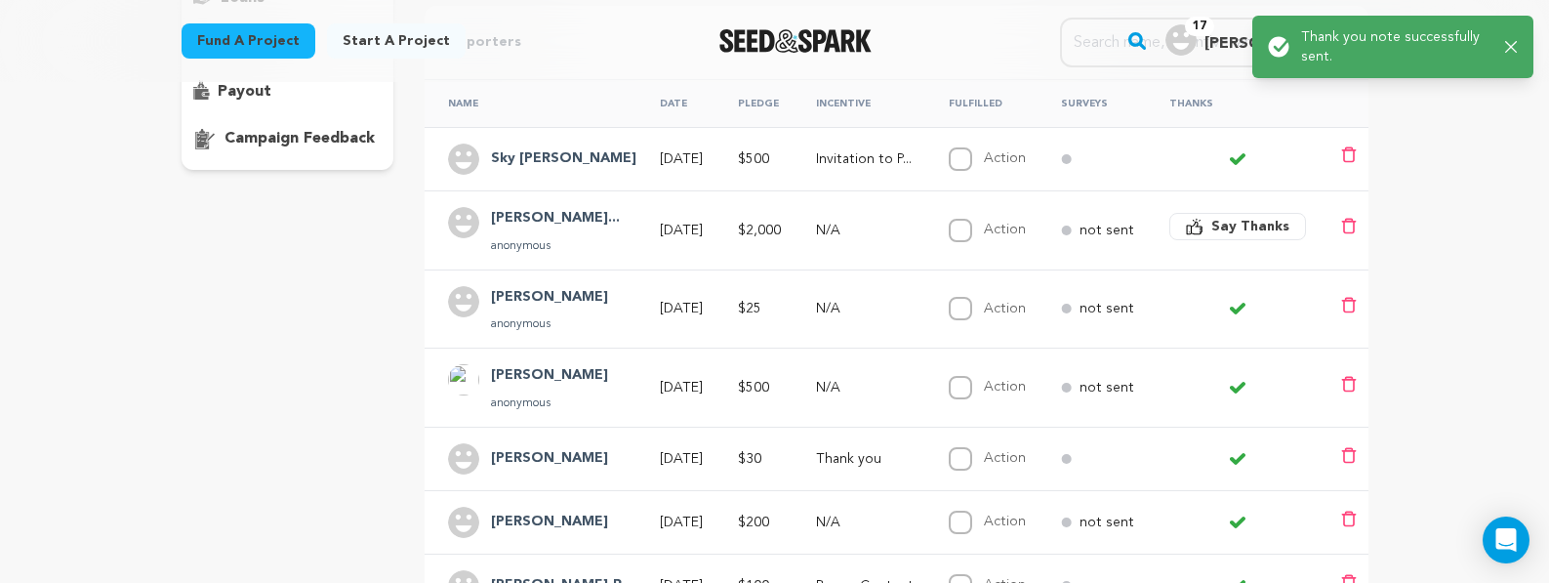
click at [1247, 228] on span "Say Thanks" at bounding box center [1250, 227] width 78 height 20
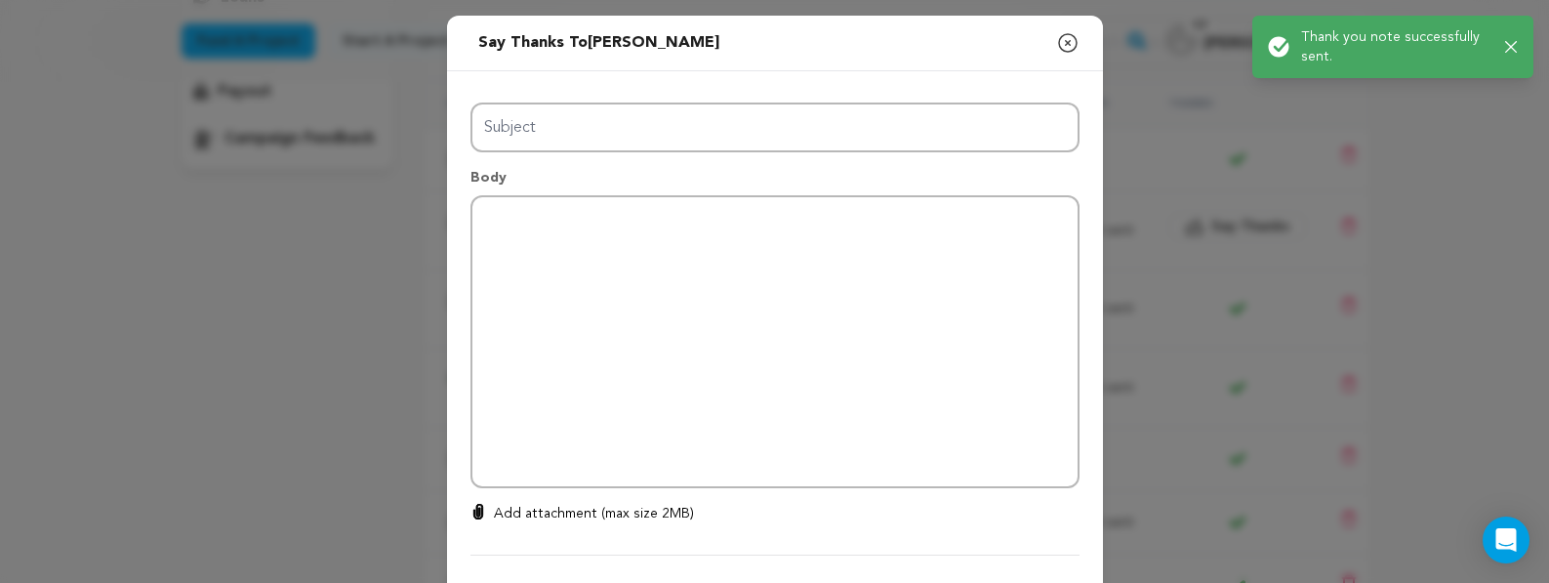
type input "Thanks for your support!"
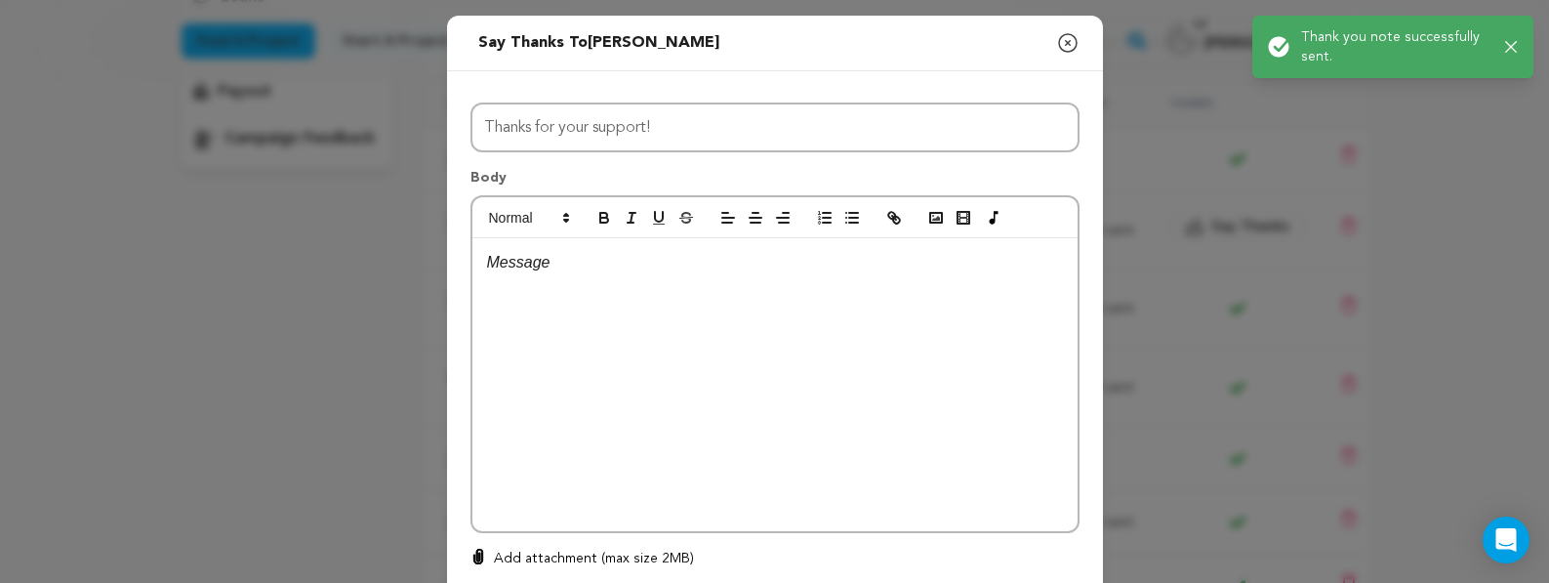
click at [931, 261] on p at bounding box center [775, 262] width 576 height 25
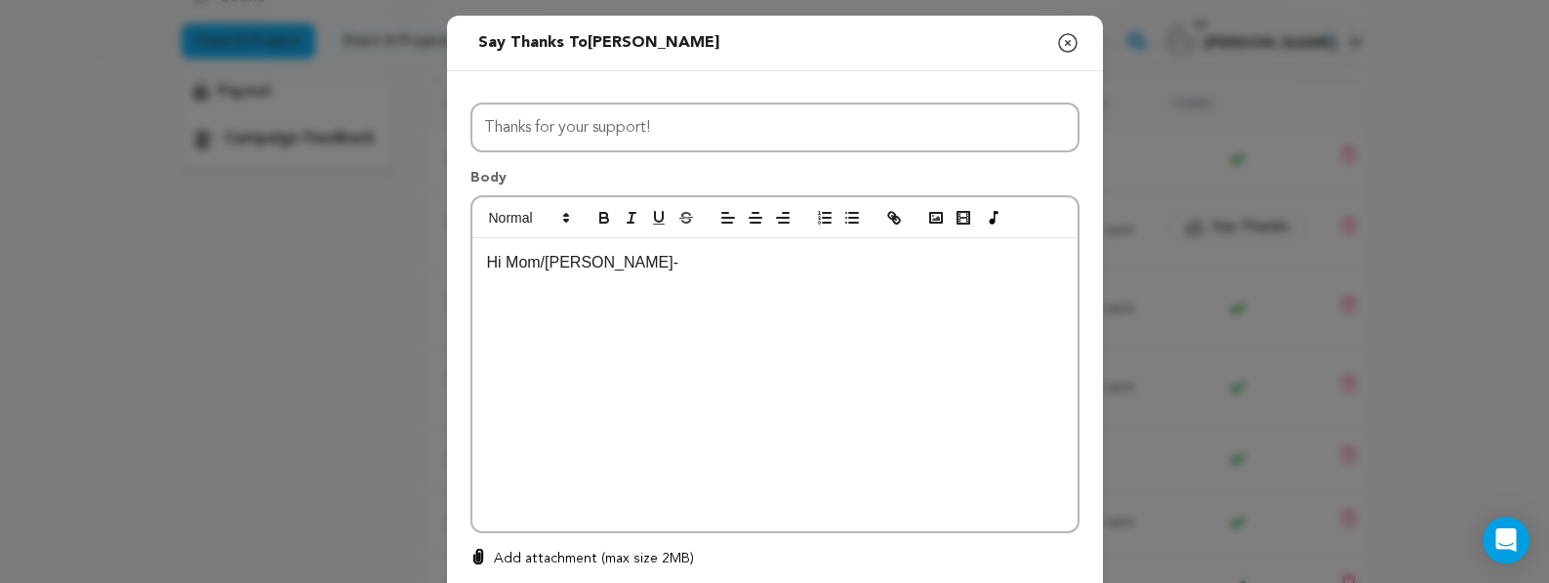
scroll to position [0, 0]
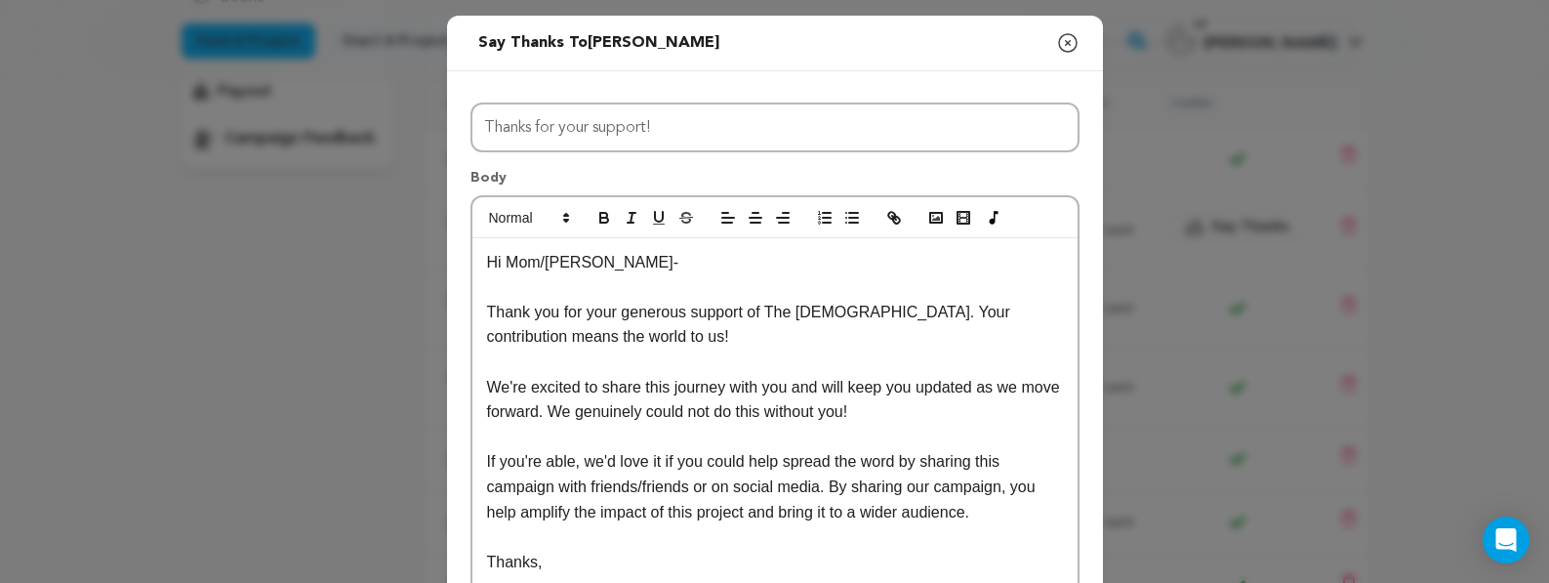
click at [620, 313] on p "Thank you for your generous support of The Israeli. Your contribution means the…" at bounding box center [775, 325] width 576 height 50
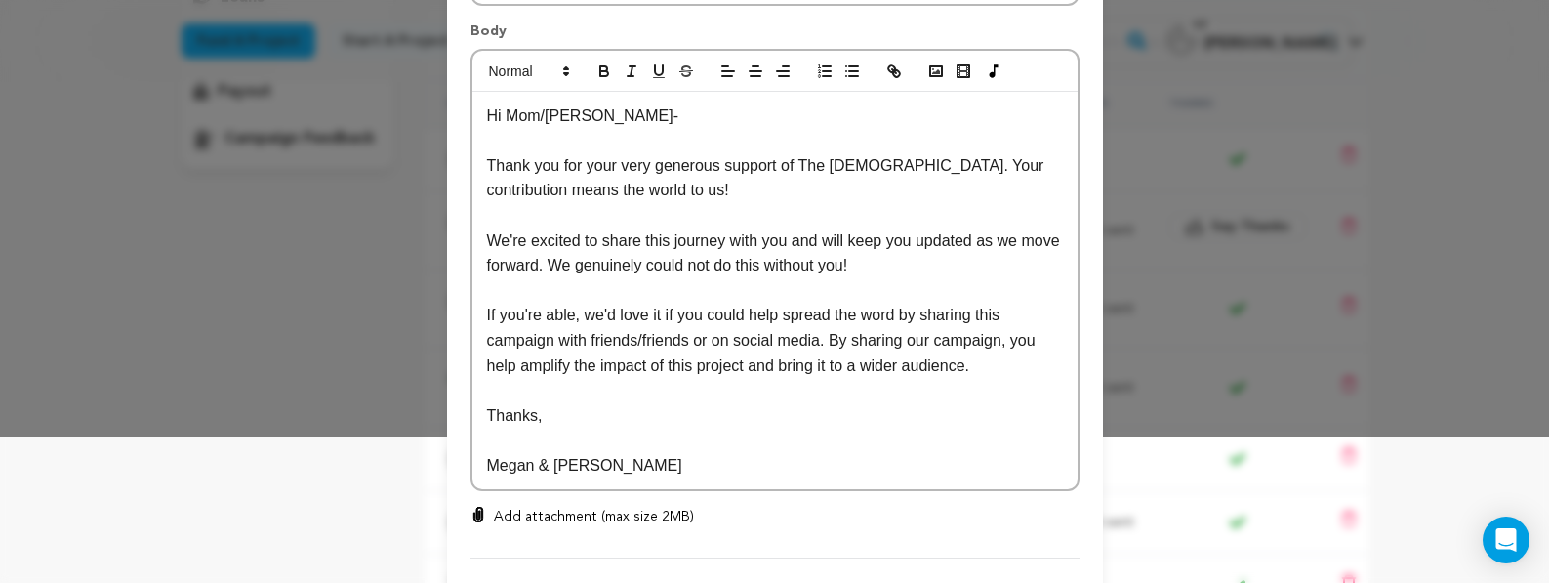
scroll to position [148, 0]
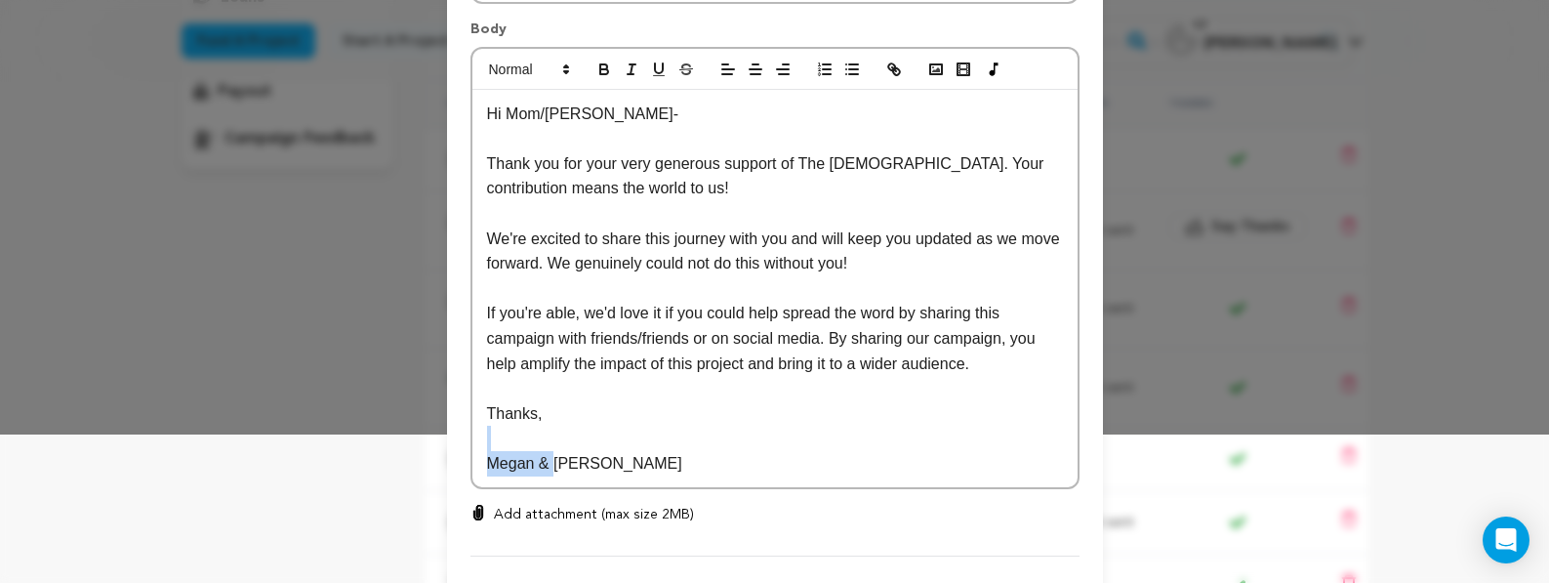
drag, startPoint x: 555, startPoint y: 461, endPoint x: 449, endPoint y: 447, distance: 107.2
click at [449, 447] on div "All Incentives Thank you Digital Download Bonus Content Copy of The General's S…" at bounding box center [775, 251] width 656 height 657
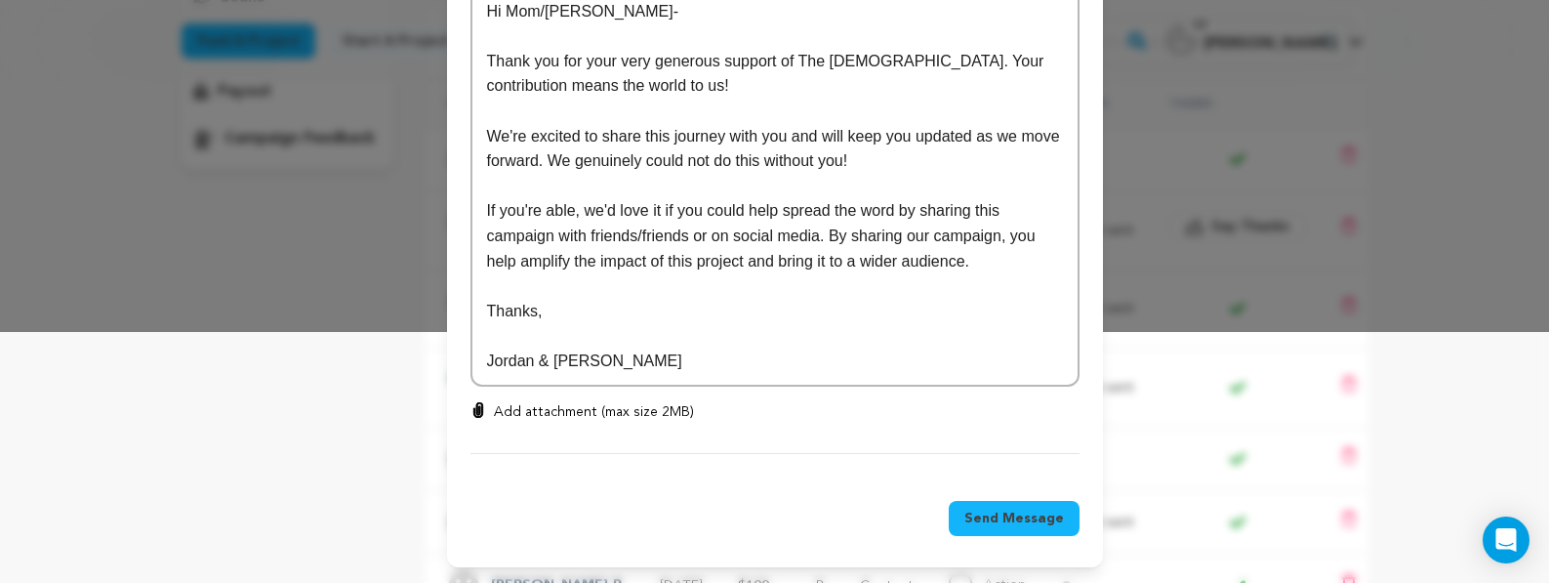
click at [992, 522] on span "Send Message" at bounding box center [1014, 518] width 100 height 20
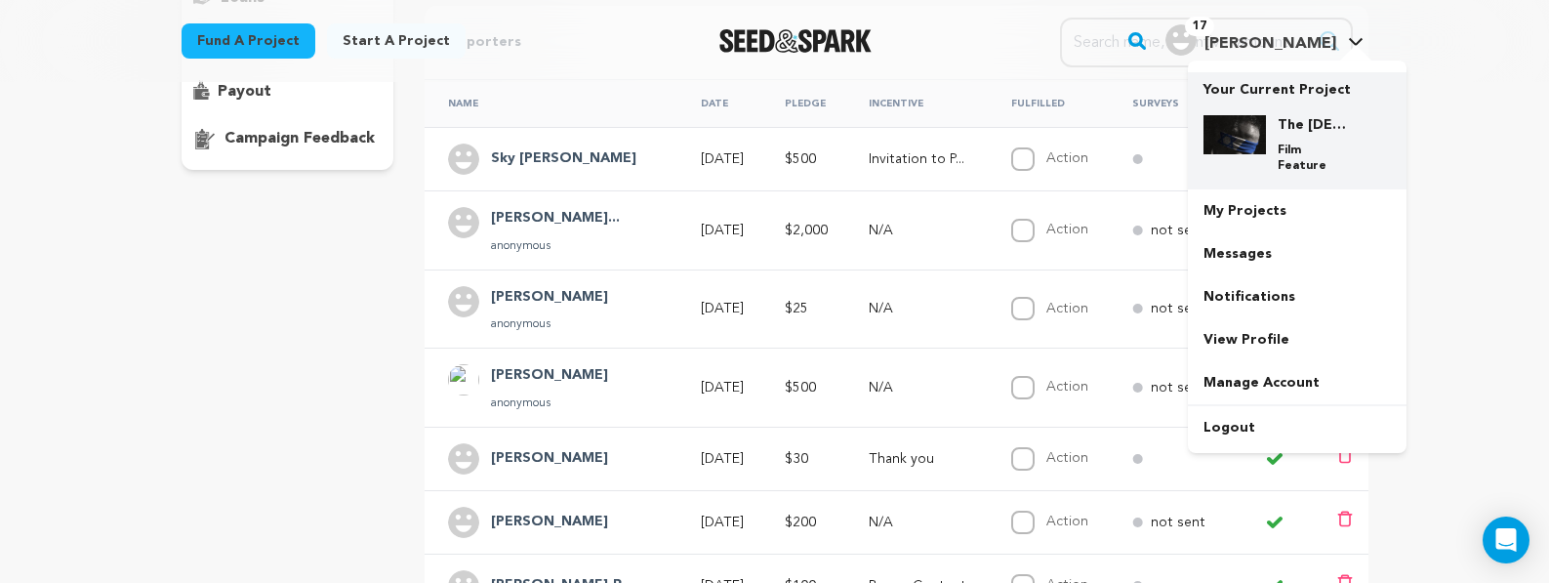
click at [1284, 148] on p "Film Feature" at bounding box center [1312, 157] width 70 height 31
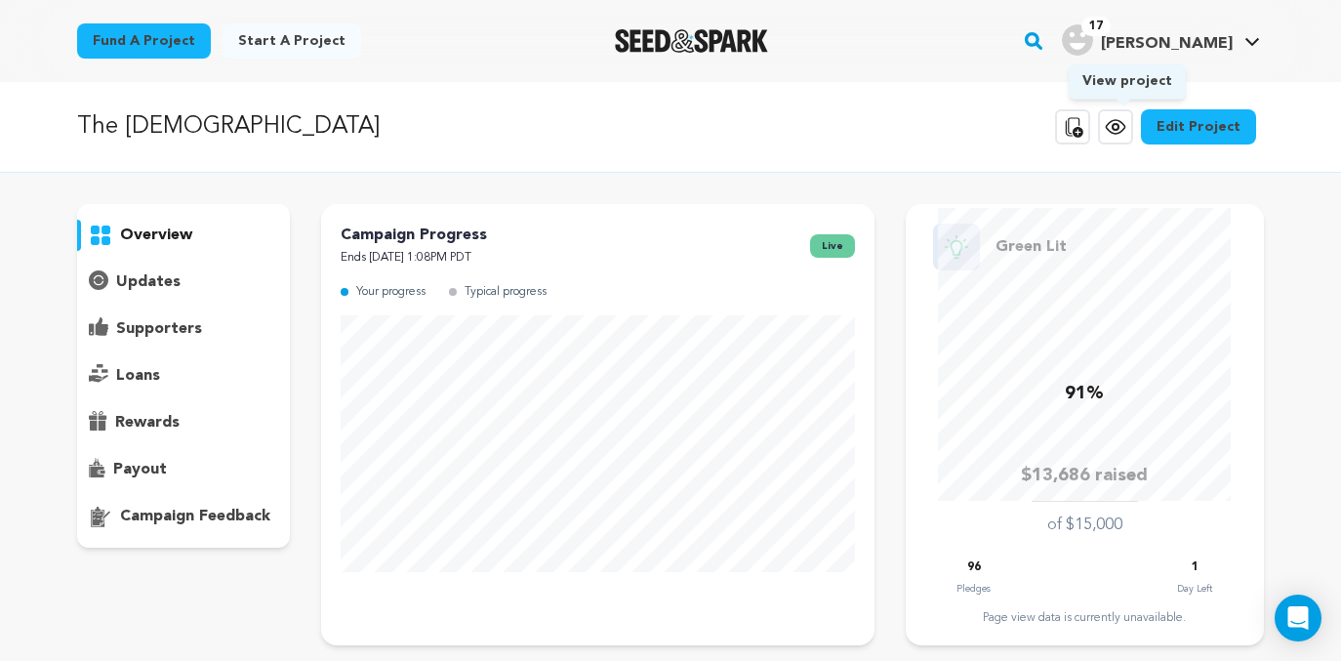
click at [1113, 132] on icon at bounding box center [1115, 126] width 23 height 23
